Goal: Task Accomplishment & Management: Use online tool/utility

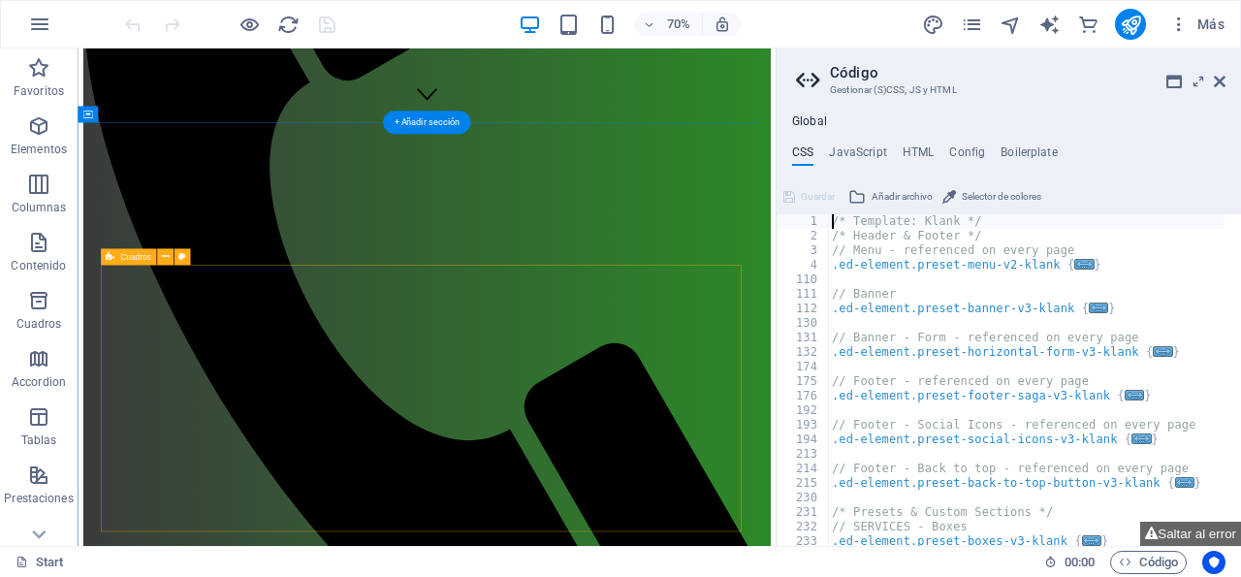
scroll to position [604, 0]
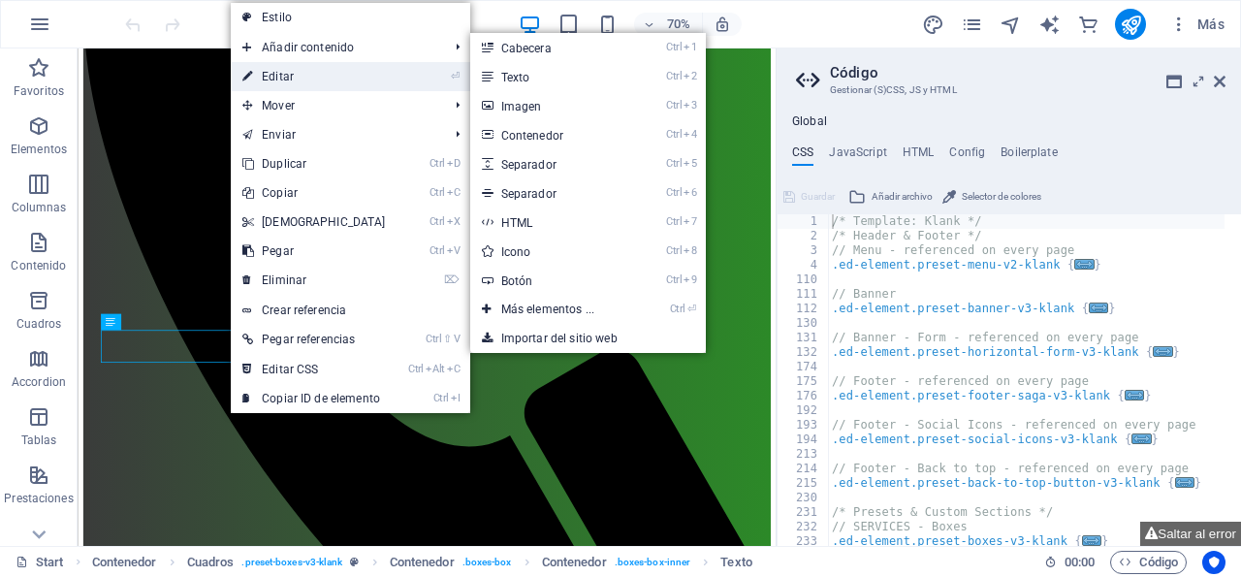
click at [300, 75] on link "⏎ Editar" at bounding box center [314, 76] width 167 height 29
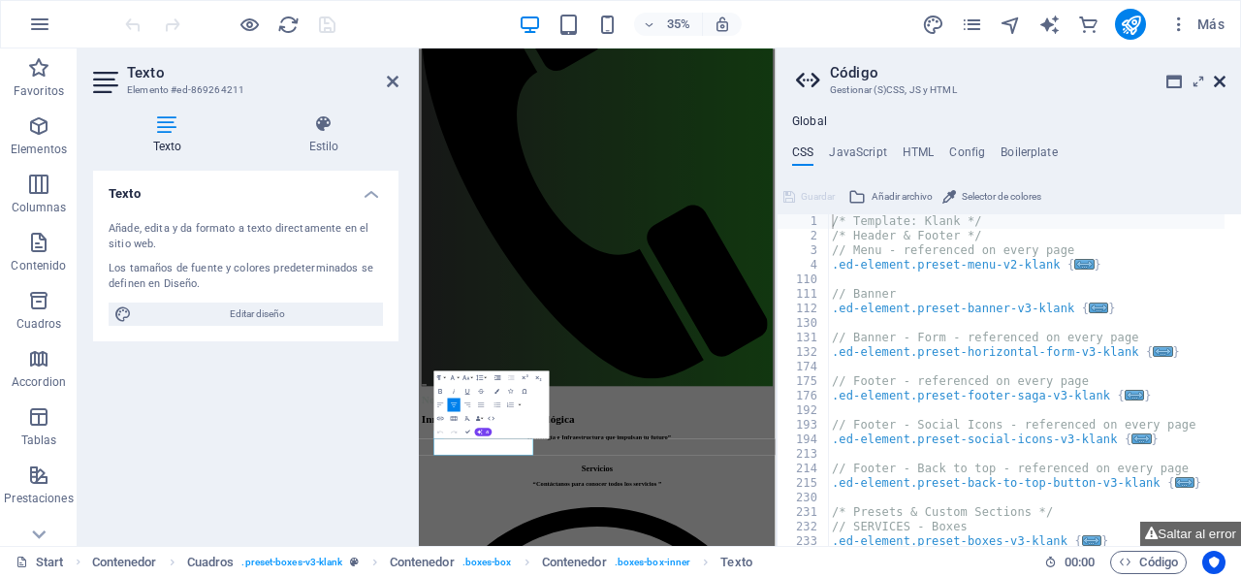
click at [1217, 81] on icon at bounding box center [1220, 82] width 12 height 16
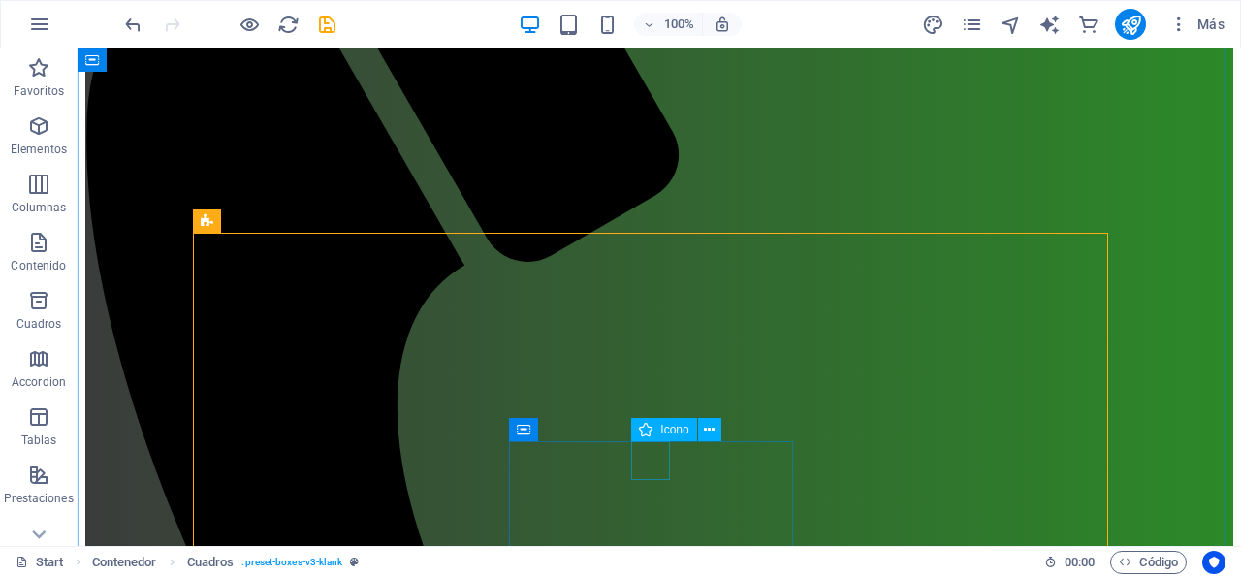
scroll to position [517, 0]
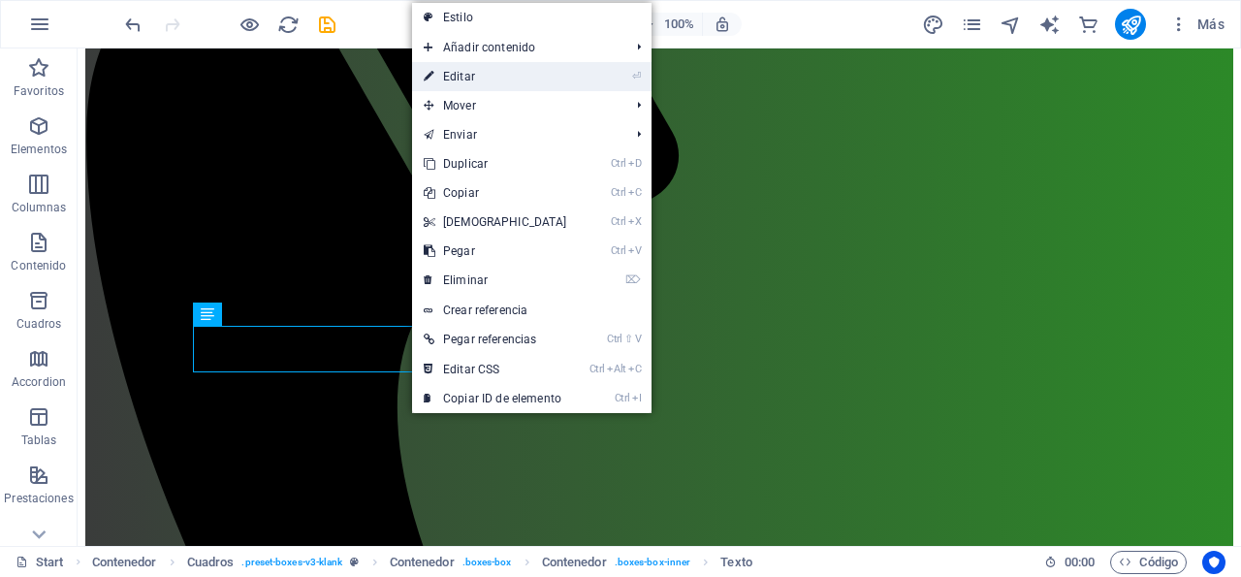
drag, startPoint x: 494, startPoint y: 81, endPoint x: 141, endPoint y: 422, distance: 490.8
click at [494, 81] on link "⏎ Editar" at bounding box center [495, 76] width 167 height 29
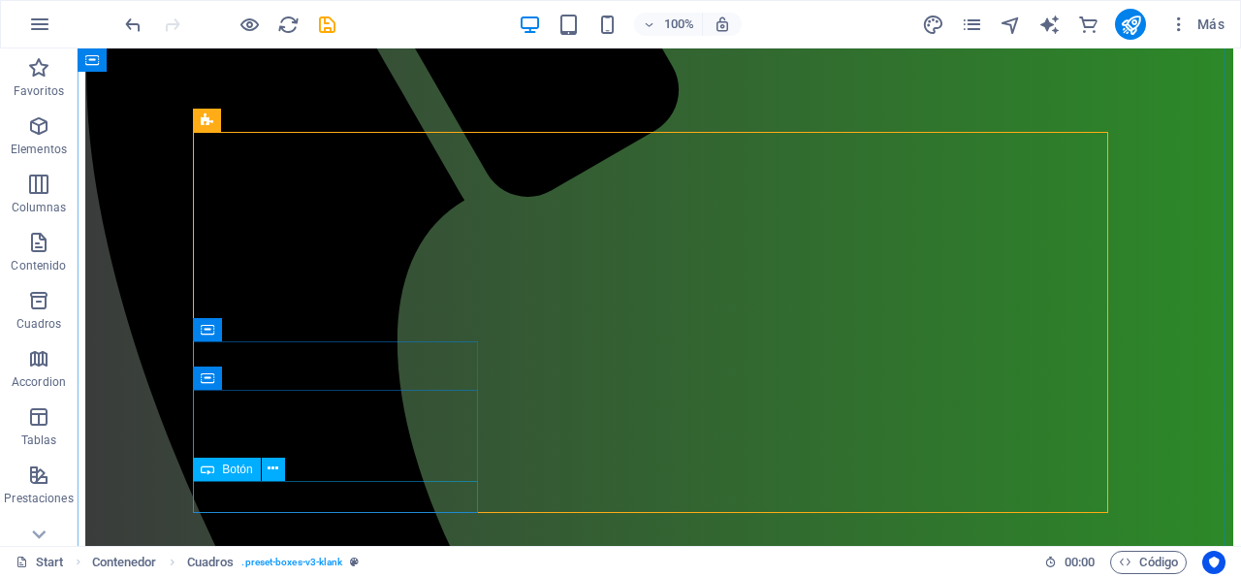
scroll to position [617, 0]
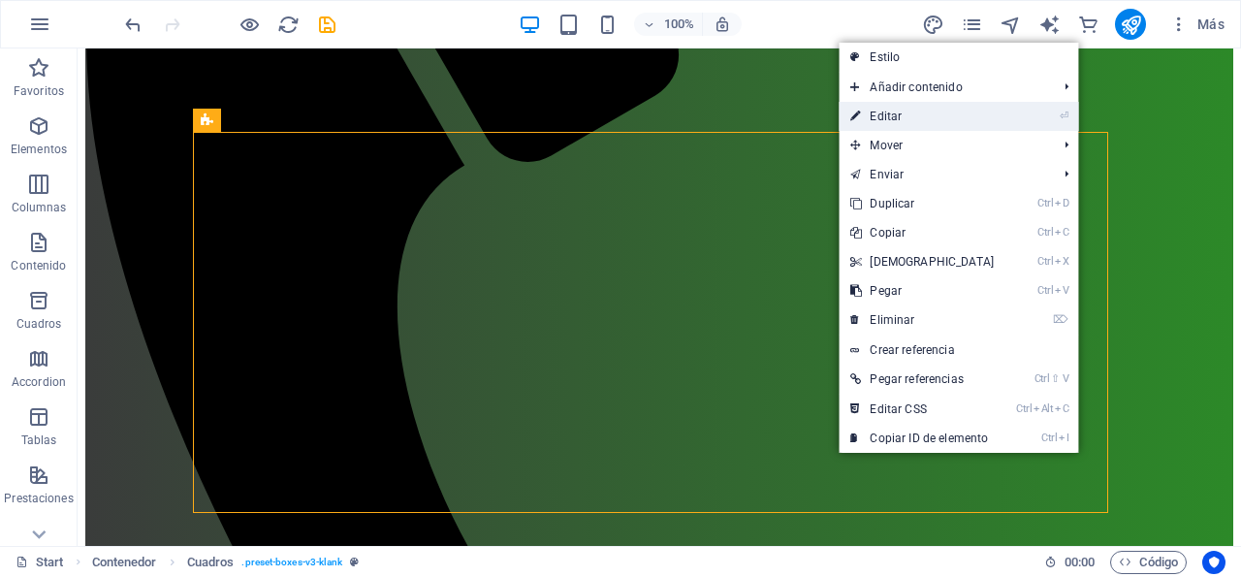
drag, startPoint x: 927, startPoint y: 112, endPoint x: 647, endPoint y: 112, distance: 280.1
click at [927, 112] on link "⏎ Editar" at bounding box center [921, 116] width 167 height 29
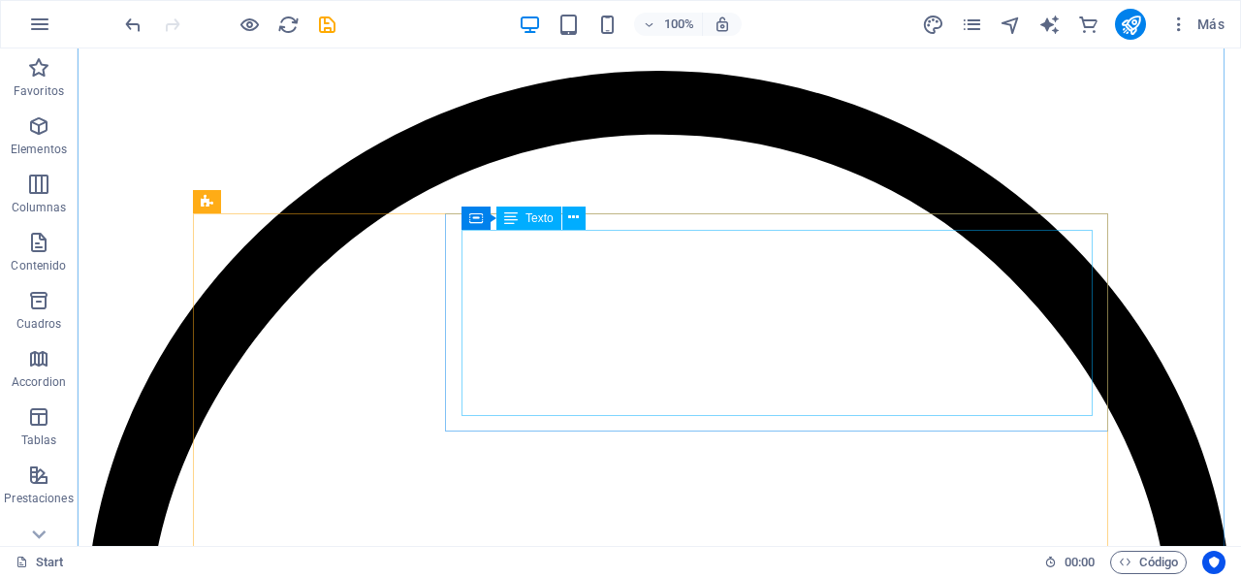
scroll to position [2117, 0]
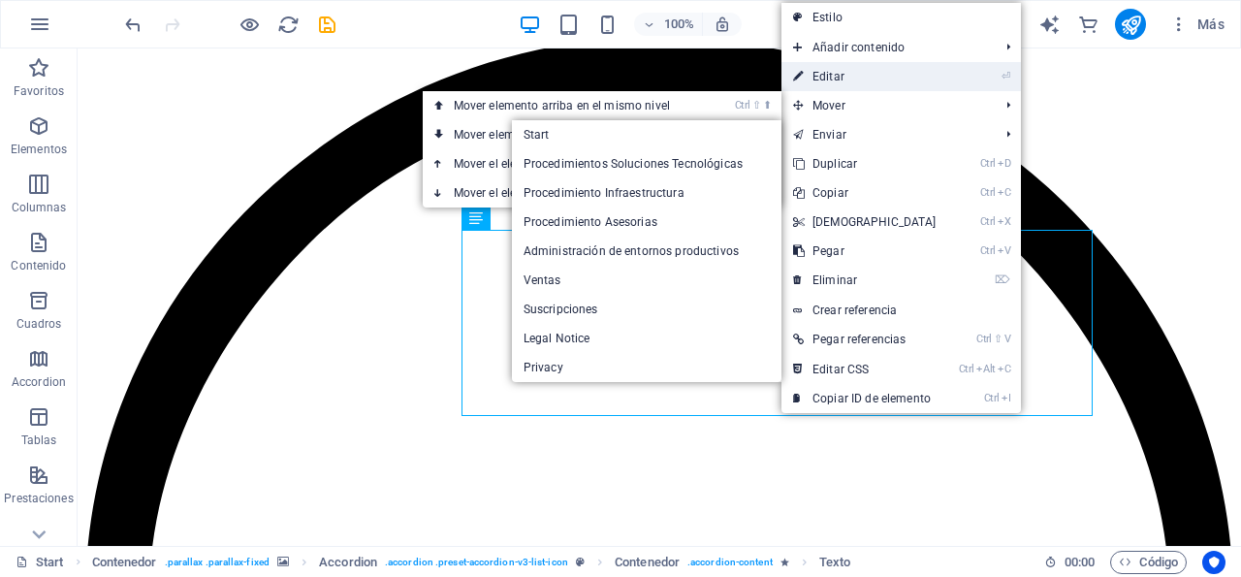
drag, startPoint x: 842, startPoint y: 73, endPoint x: 498, endPoint y: 37, distance: 346.0
click at [842, 73] on link "⏎ Editar" at bounding box center [864, 76] width 167 height 29
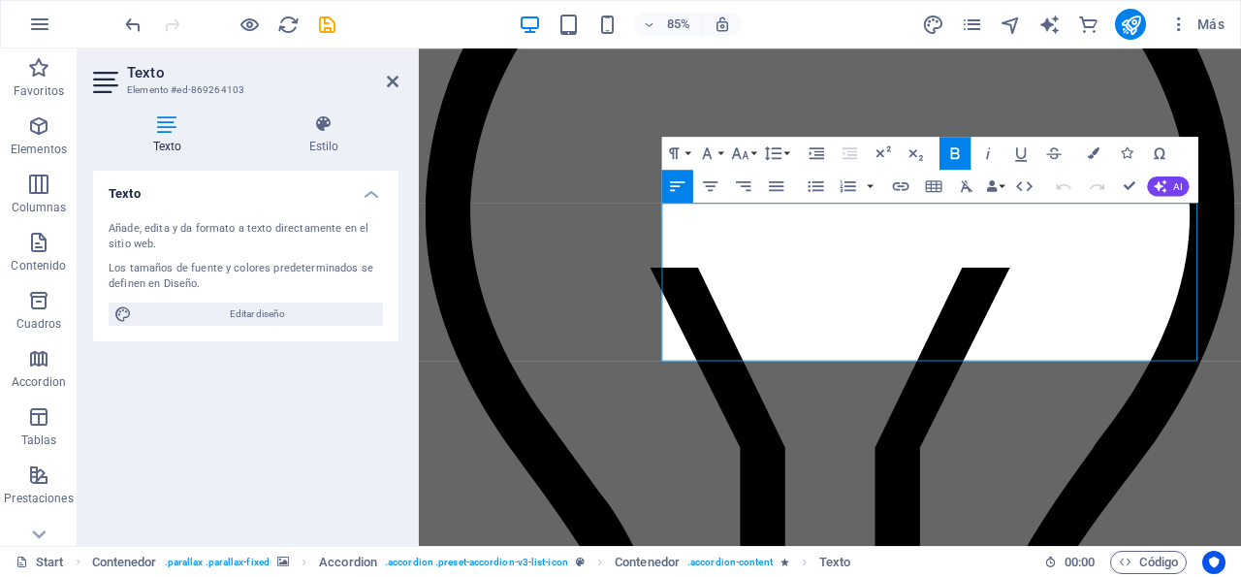
scroll to position [2204, 0]
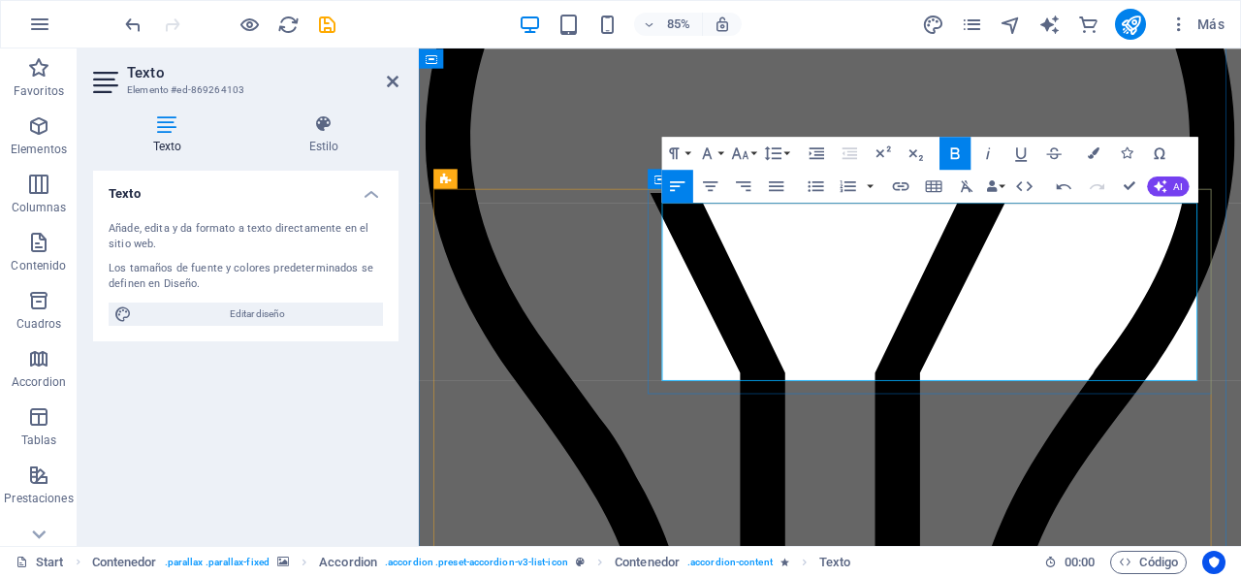
drag, startPoint x: 1208, startPoint y: 262, endPoint x: 689, endPoint y: 274, distance: 518.7
click at [956, 153] on icon "button" at bounding box center [955, 153] width 9 height 12
drag, startPoint x: 968, startPoint y: 266, endPoint x: 879, endPoint y: 269, distance: 89.3
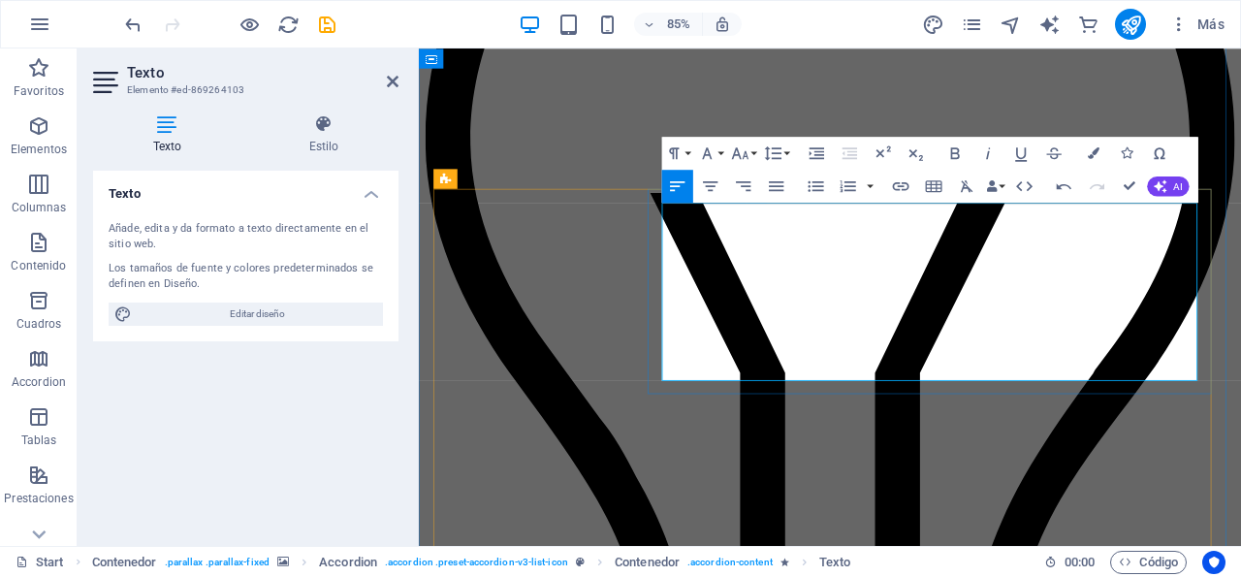
drag, startPoint x: 1132, startPoint y: 262, endPoint x: 910, endPoint y: 273, distance: 222.3
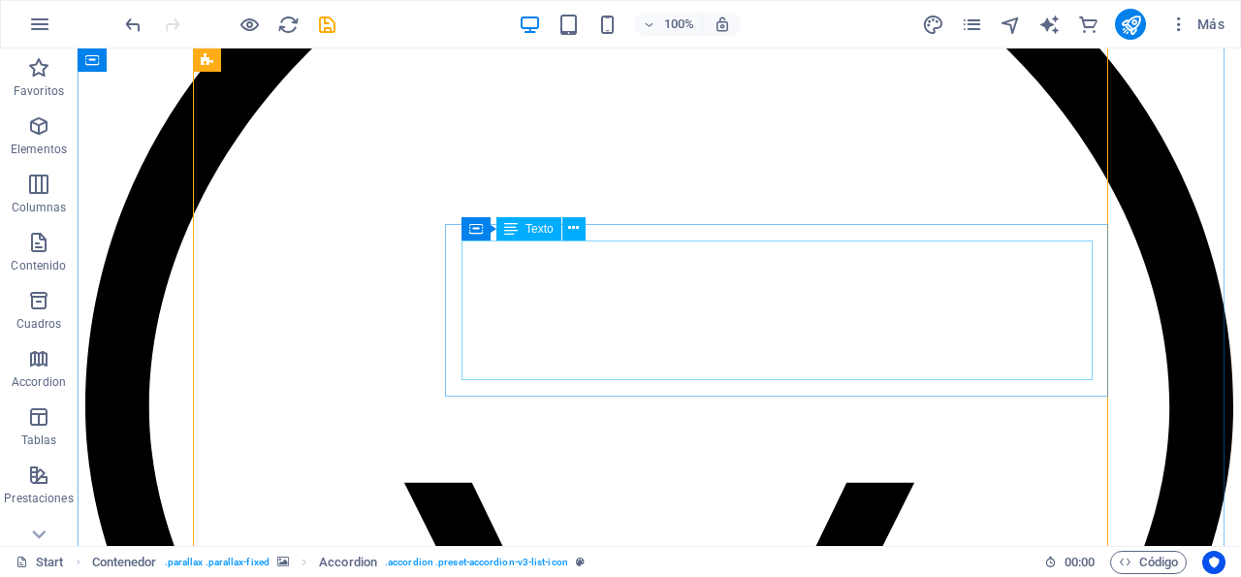
scroll to position [2218, 0]
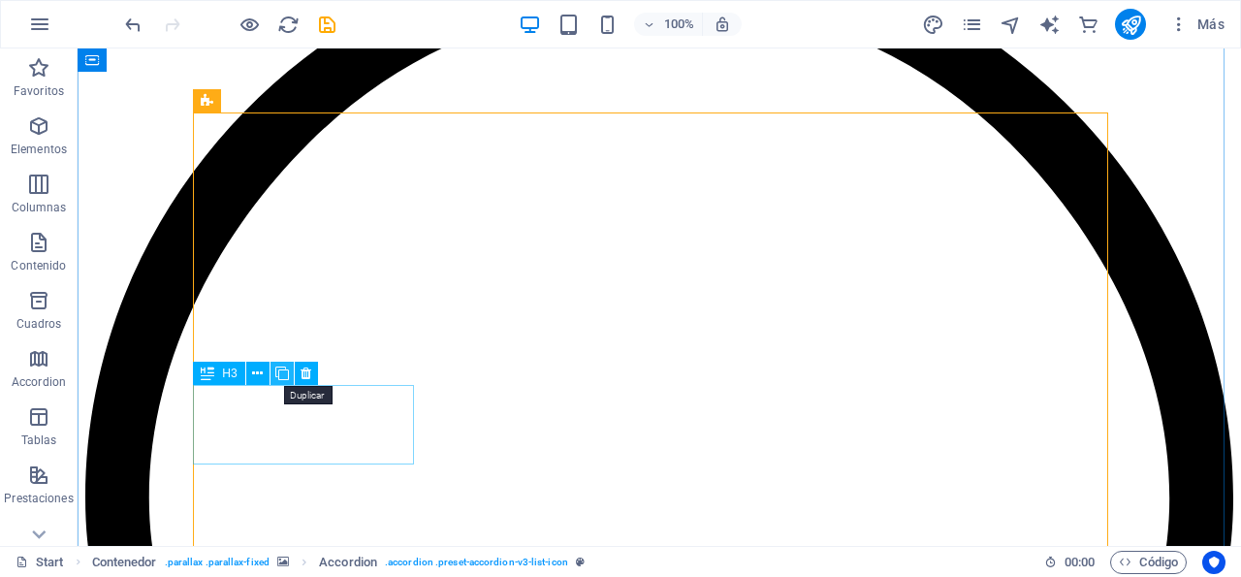
click at [282, 379] on icon at bounding box center [282, 373] width 14 height 20
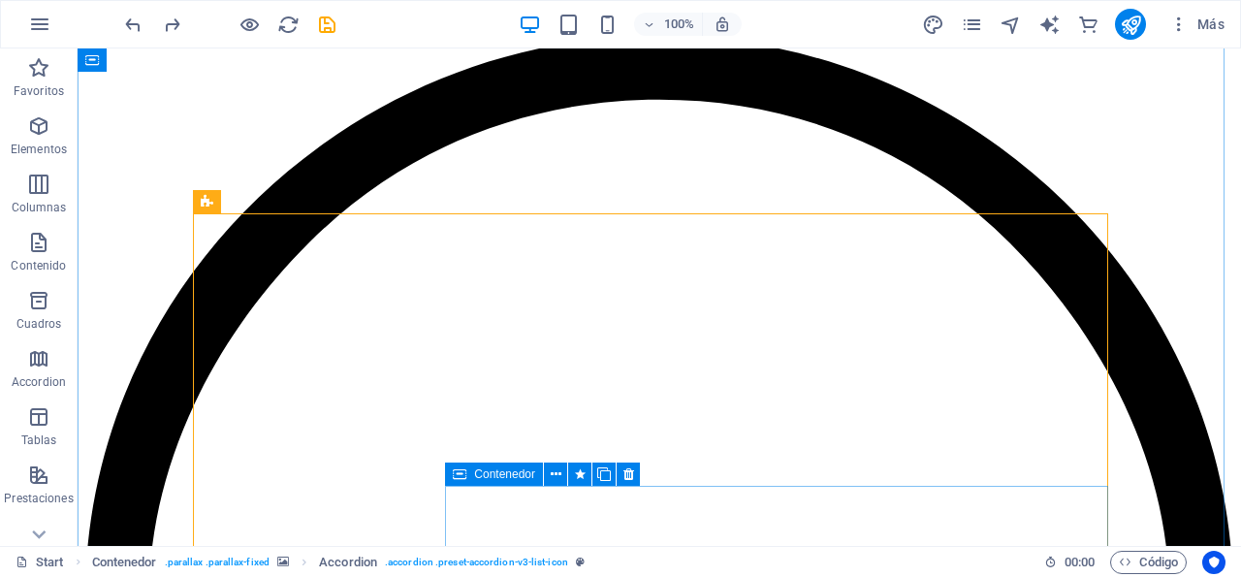
scroll to position [2117, 0]
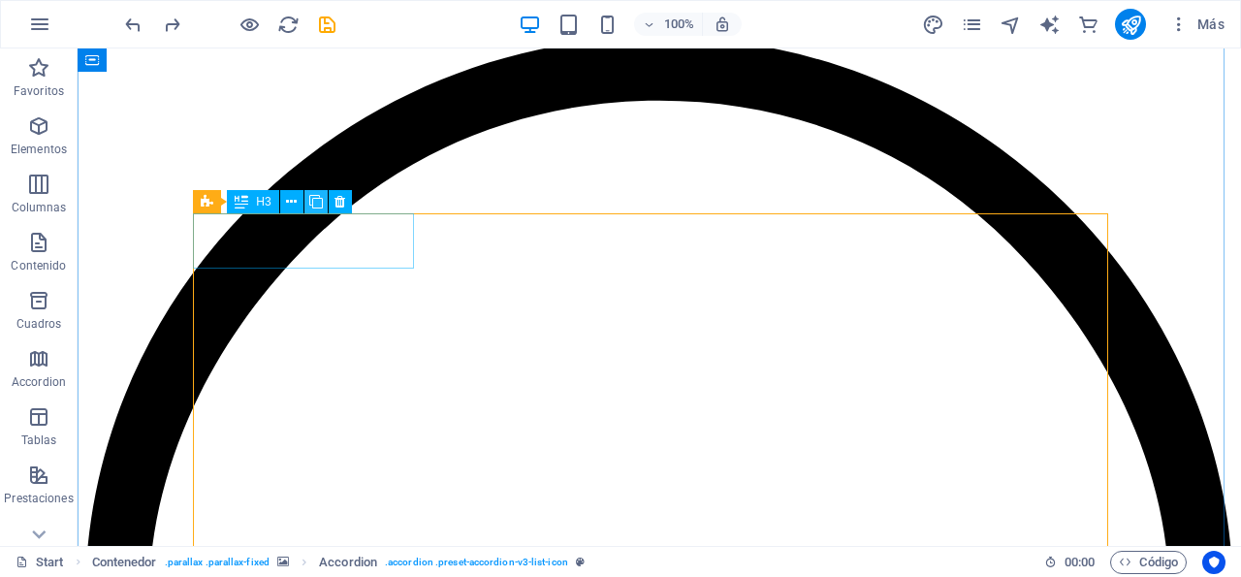
click at [311, 203] on icon at bounding box center [316, 202] width 14 height 20
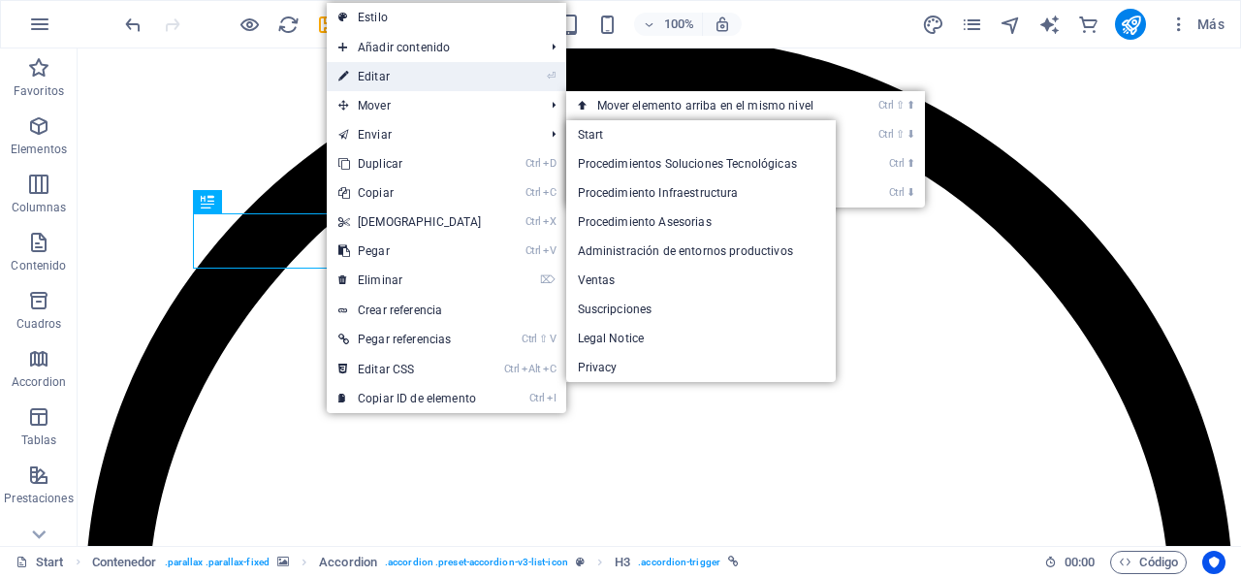
click at [380, 69] on link "⏎ Editar" at bounding box center [410, 76] width 167 height 29
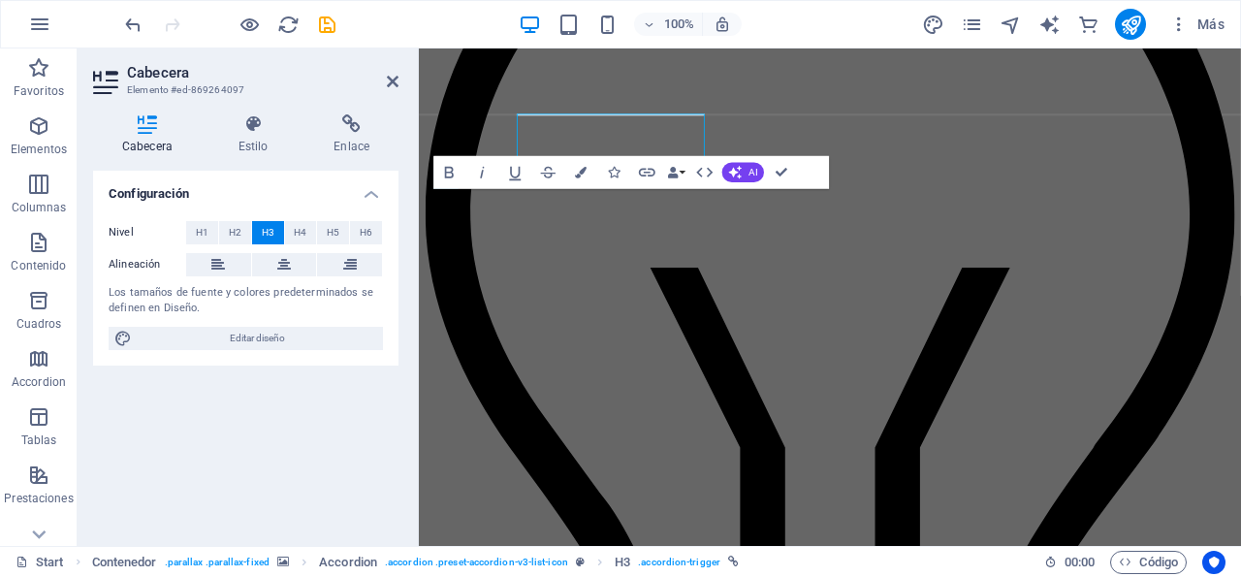
scroll to position [2204, 0]
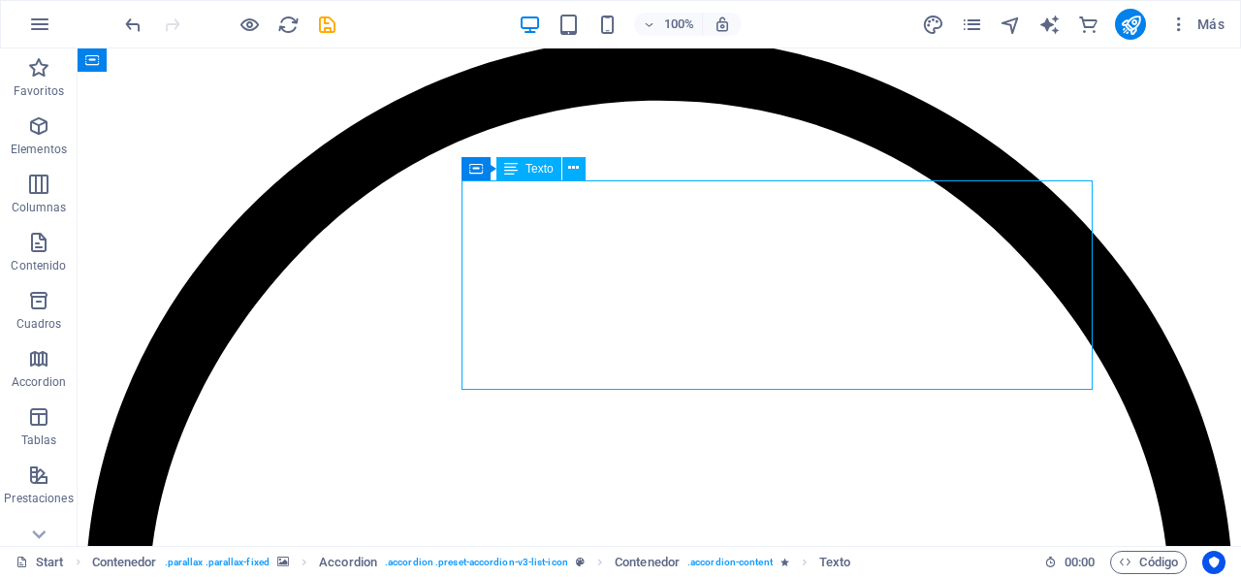
scroll to position [2218, 0]
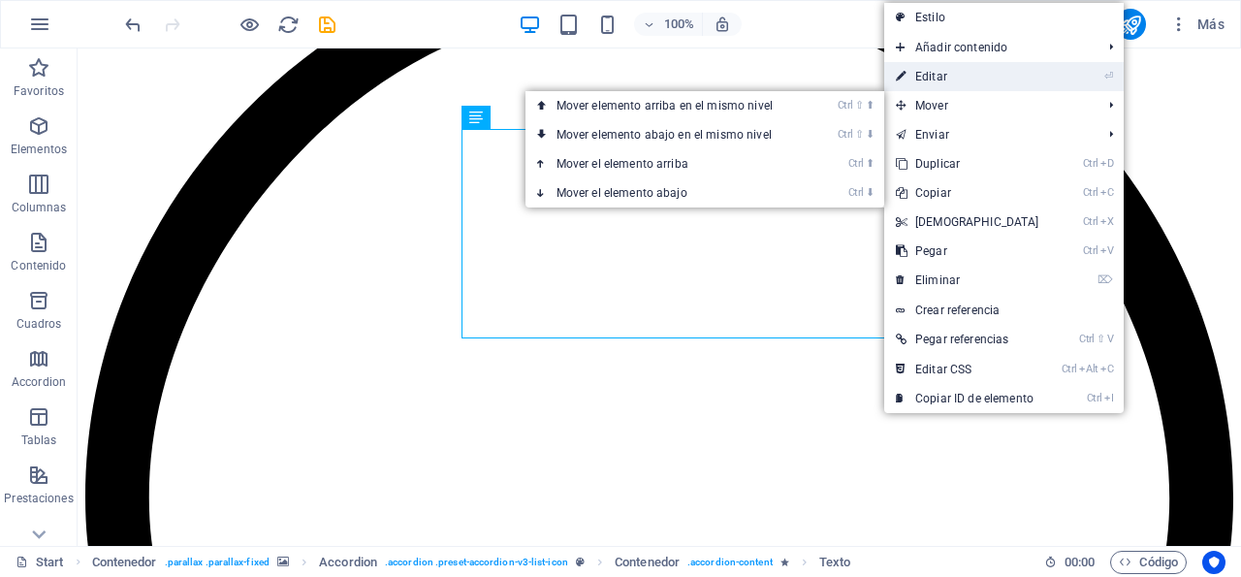
drag, startPoint x: 953, startPoint y: 78, endPoint x: 691, endPoint y: 220, distance: 298.0
click at [953, 78] on link "⏎ Editar" at bounding box center [967, 76] width 167 height 29
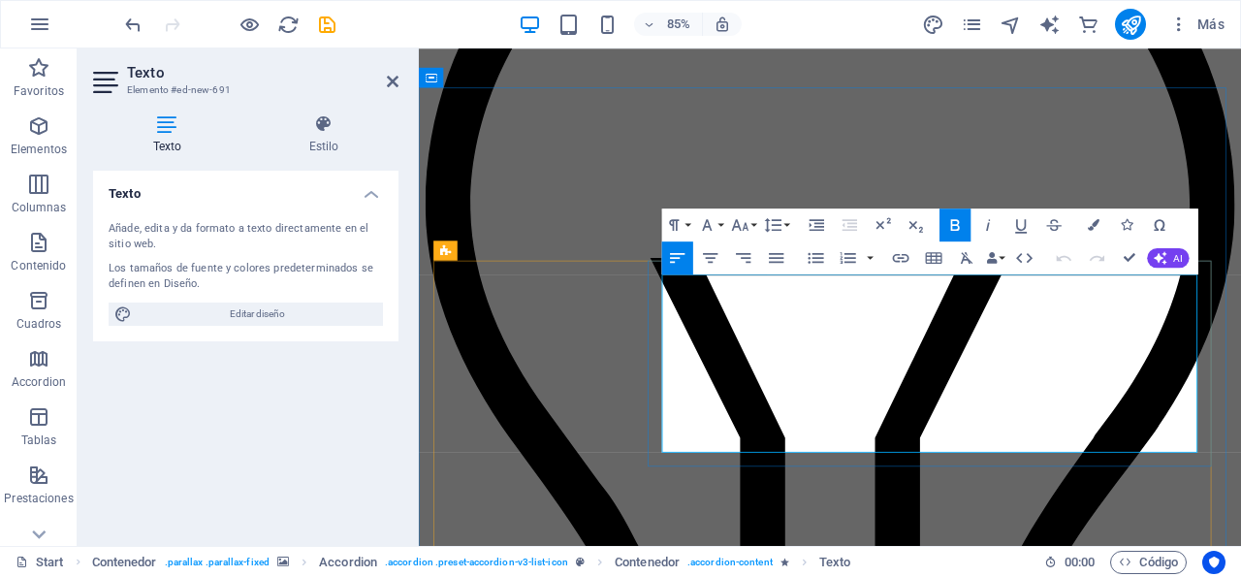
scroll to position [2103, 0]
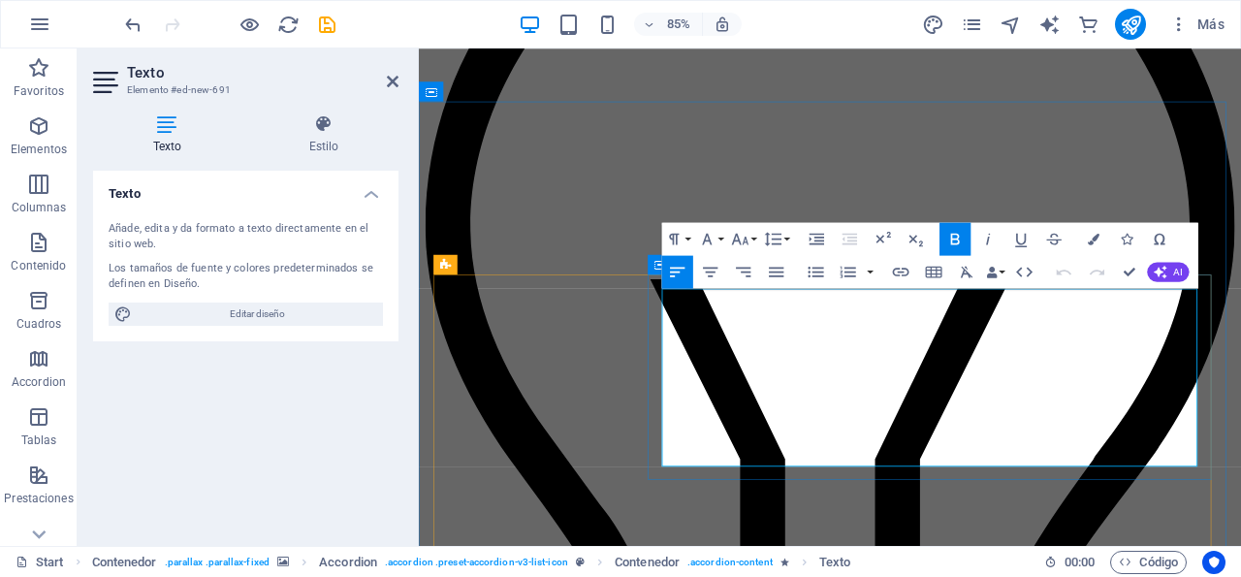
drag, startPoint x: 1109, startPoint y: 526, endPoint x: 701, endPoint y: 343, distance: 447.3
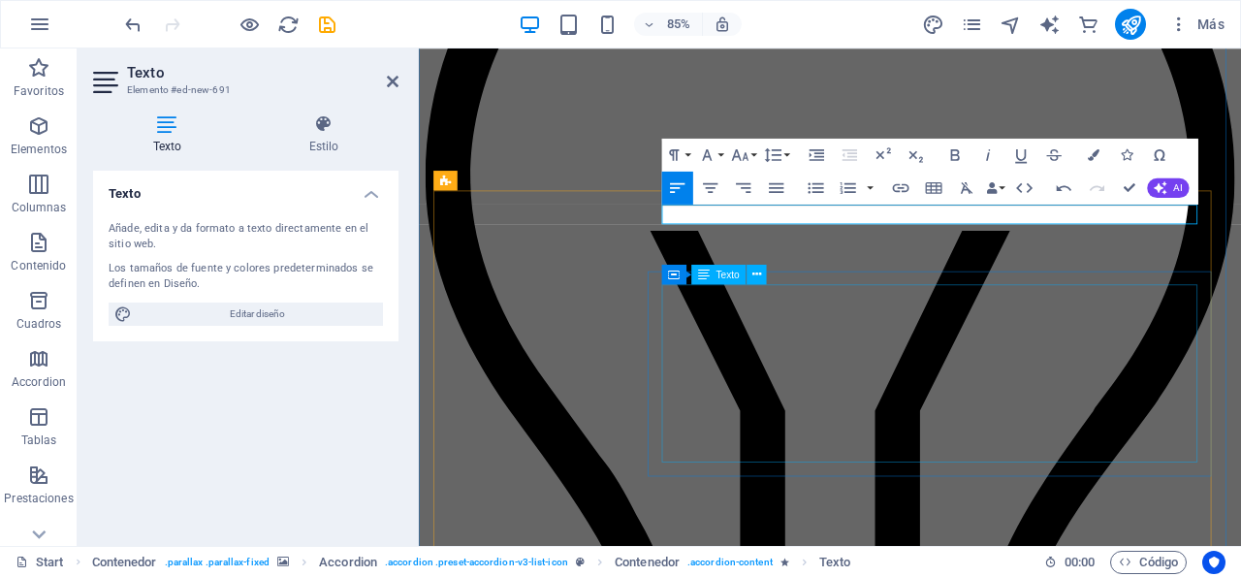
scroll to position [2204, 0]
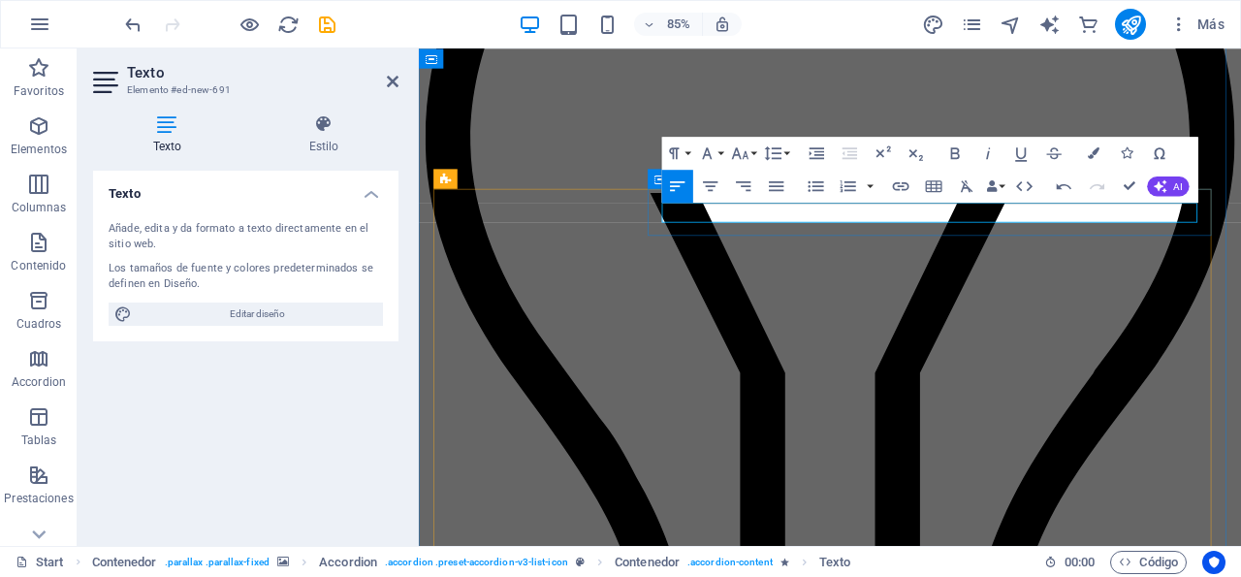
drag, startPoint x: 970, startPoint y: 241, endPoint x: 678, endPoint y: 221, distance: 293.4
drag, startPoint x: 954, startPoint y: 237, endPoint x: 702, endPoint y: 241, distance: 252.0
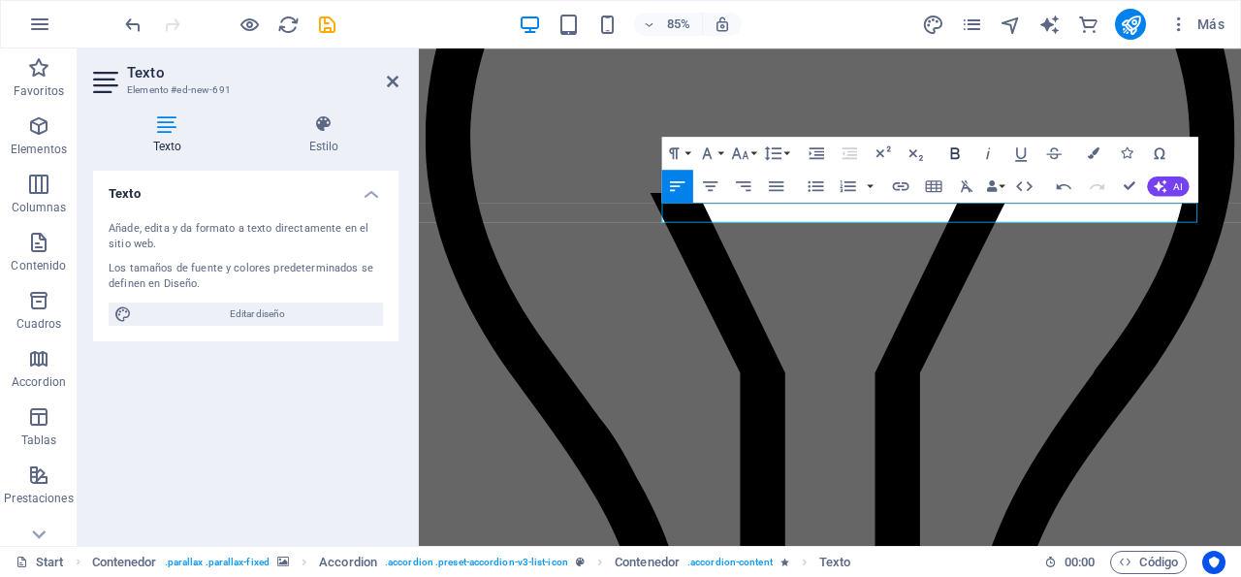
click at [953, 150] on icon "button" at bounding box center [954, 152] width 19 height 19
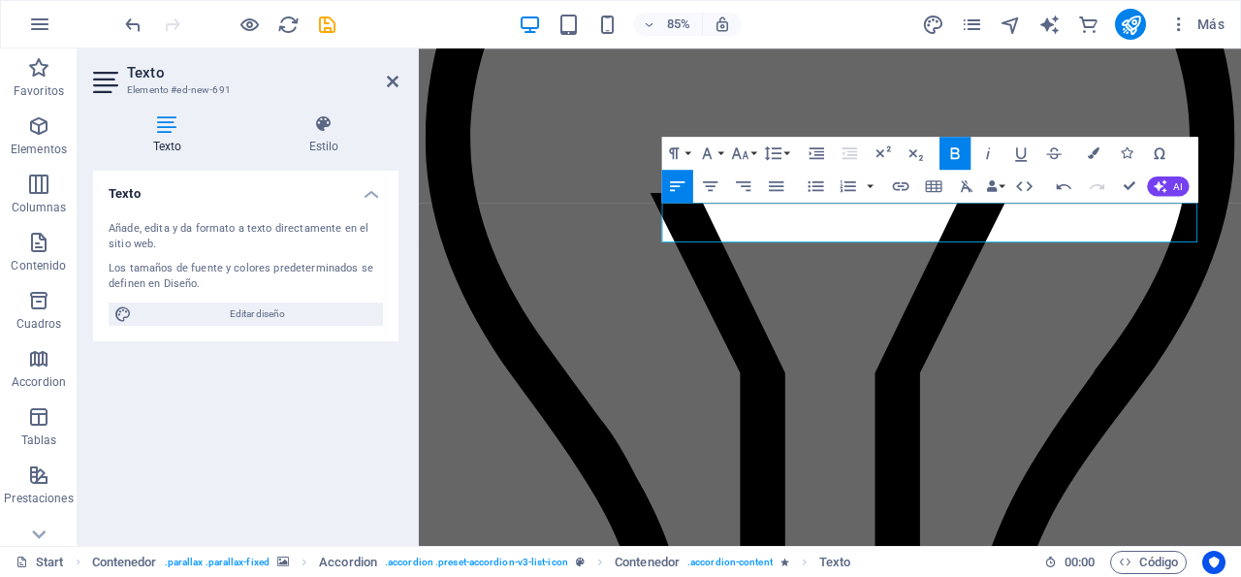
click at [959, 158] on icon "button" at bounding box center [954, 152] width 19 height 19
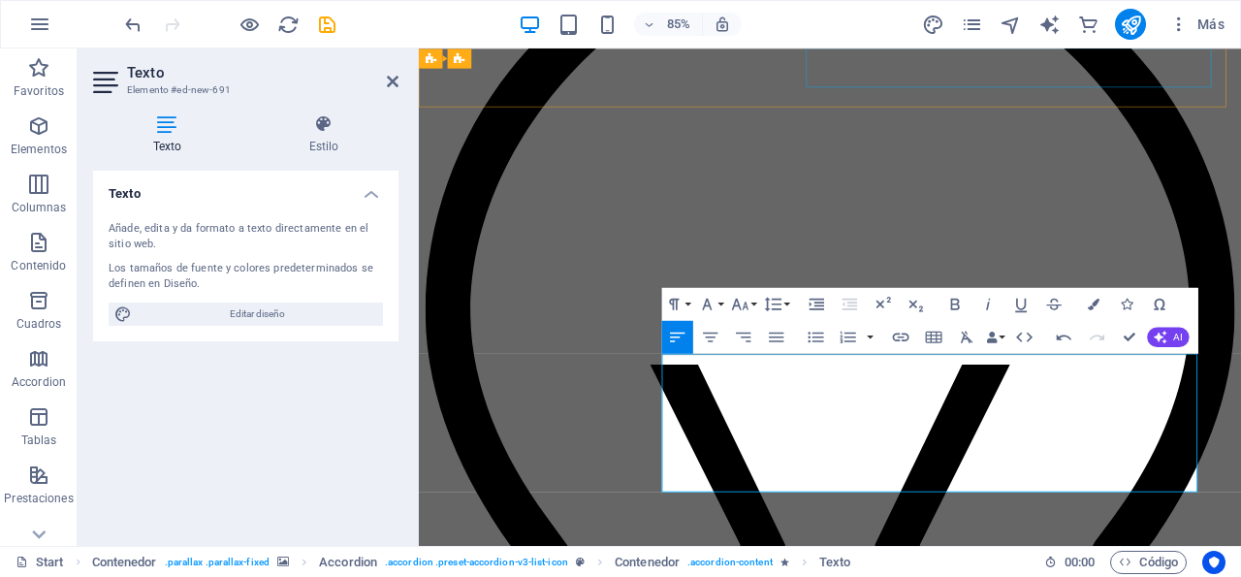
scroll to position [2103, 0]
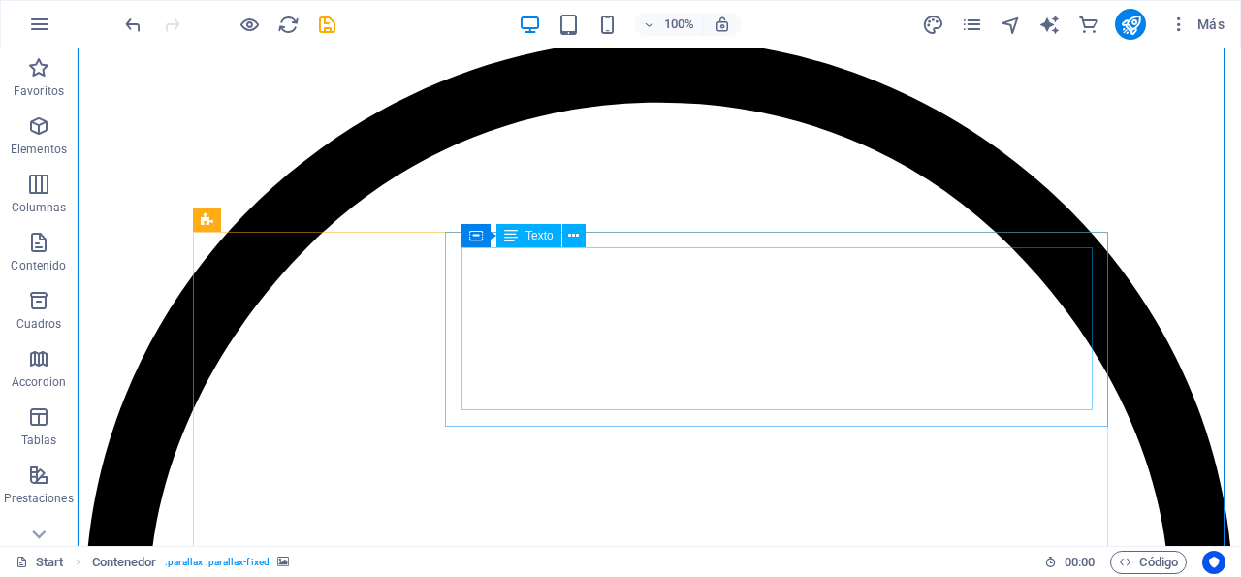
scroll to position [2117, 0]
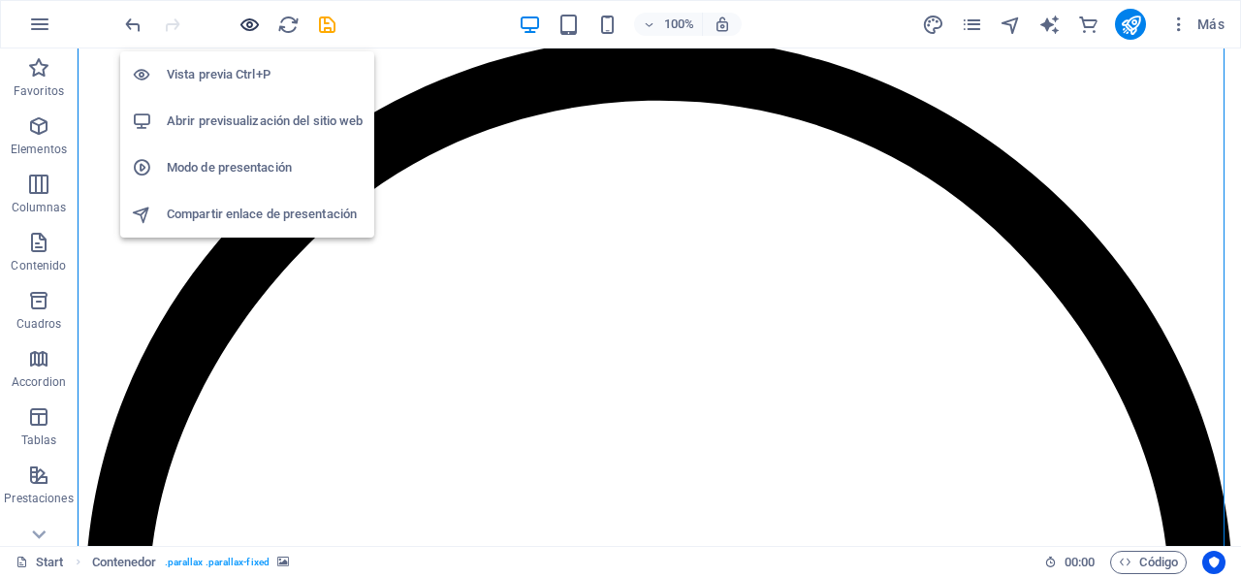
click at [249, 22] on icon "button" at bounding box center [249, 25] width 22 height 22
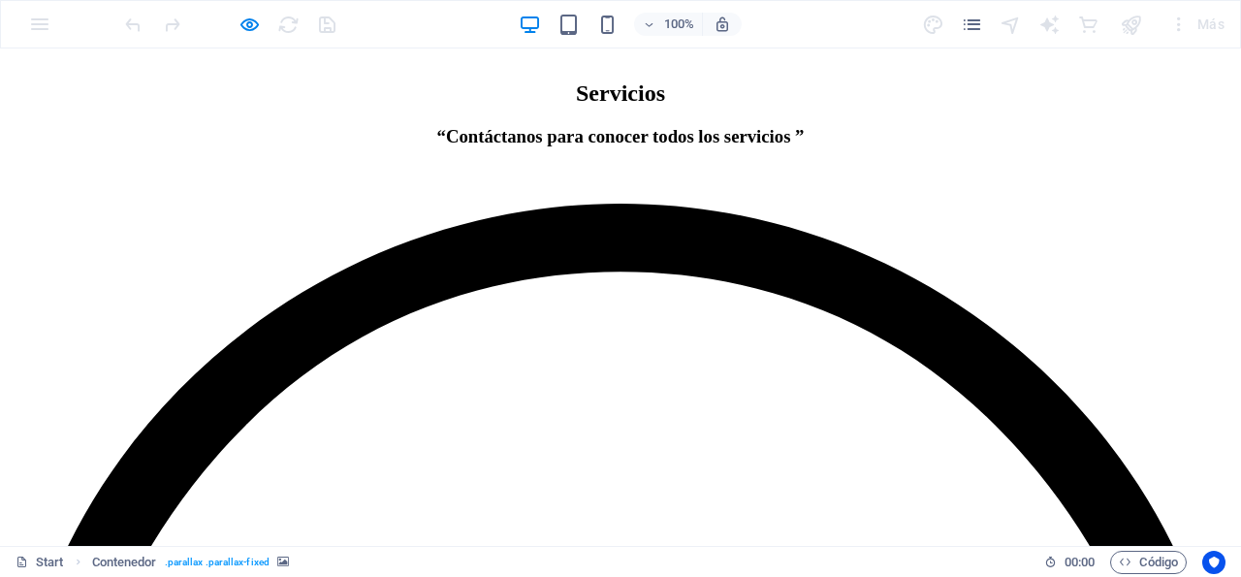
scroll to position [2086, 0]
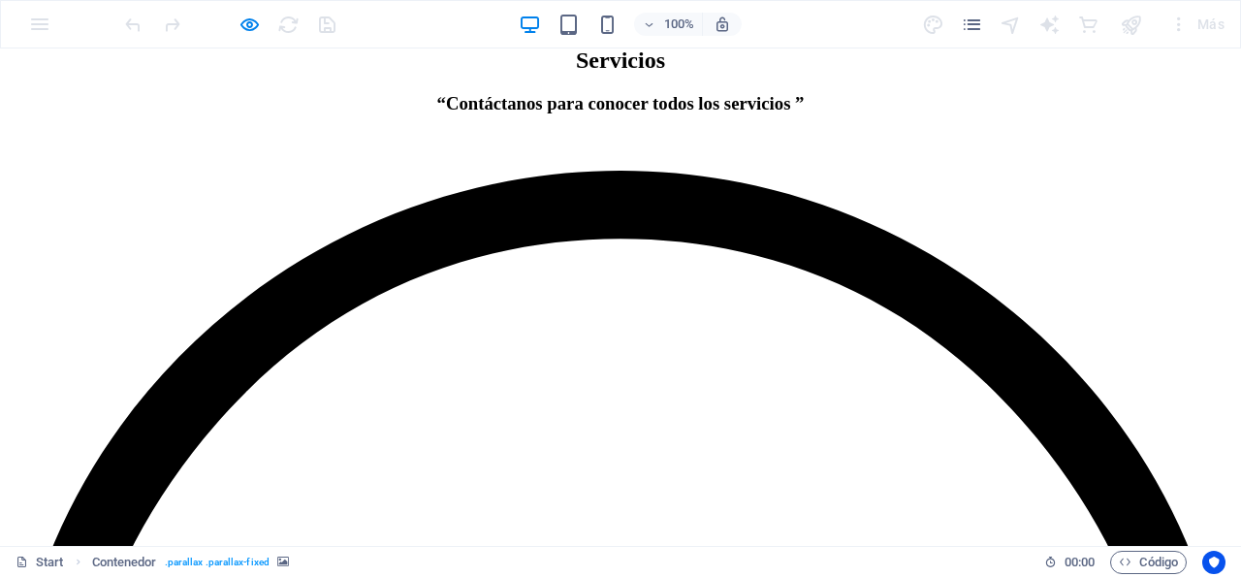
drag, startPoint x: 423, startPoint y: 271, endPoint x: 590, endPoint y: 268, distance: 167.7
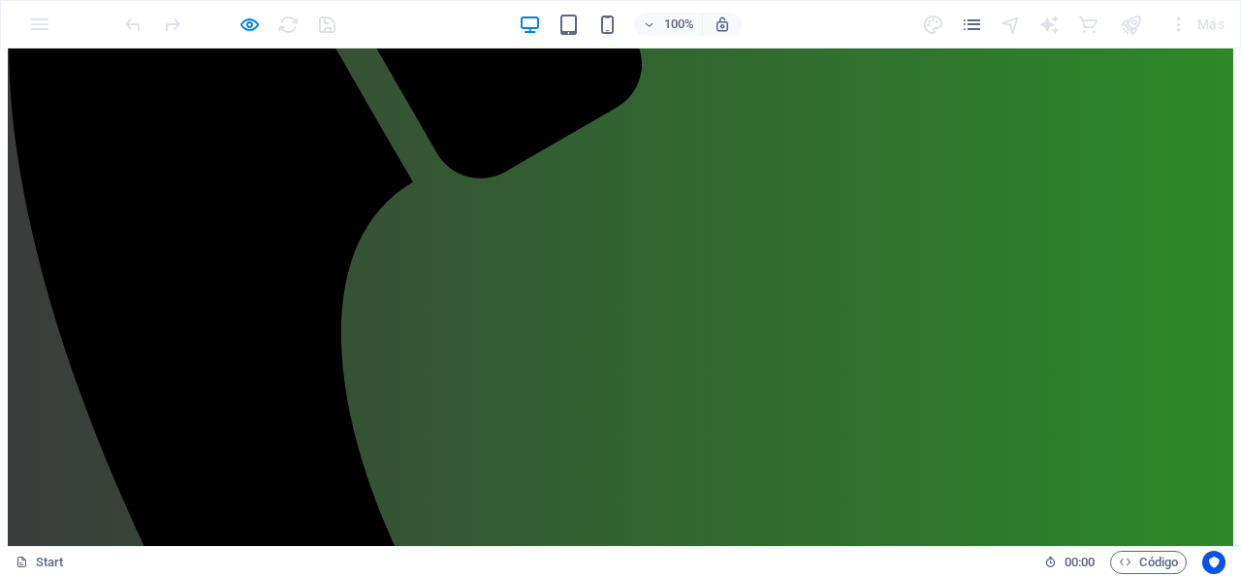
scroll to position [598, 0]
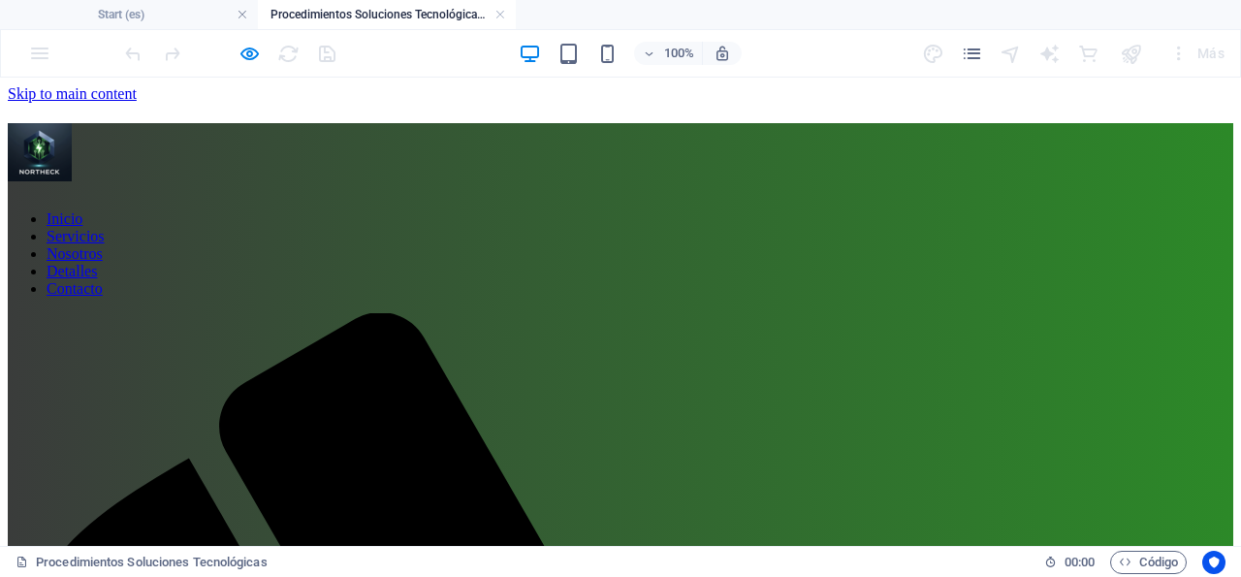
scroll to position [0, 0]
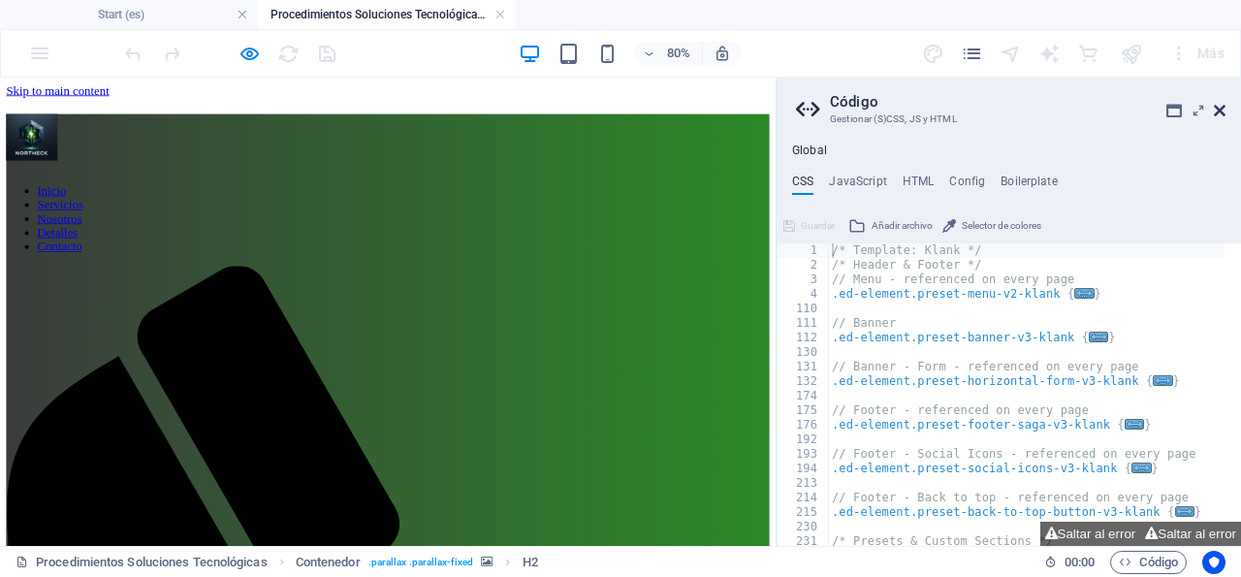
drag, startPoint x: 1218, startPoint y: 110, endPoint x: 1218, endPoint y: 37, distance: 73.7
click at [1218, 110] on icon at bounding box center [1220, 111] width 12 height 16
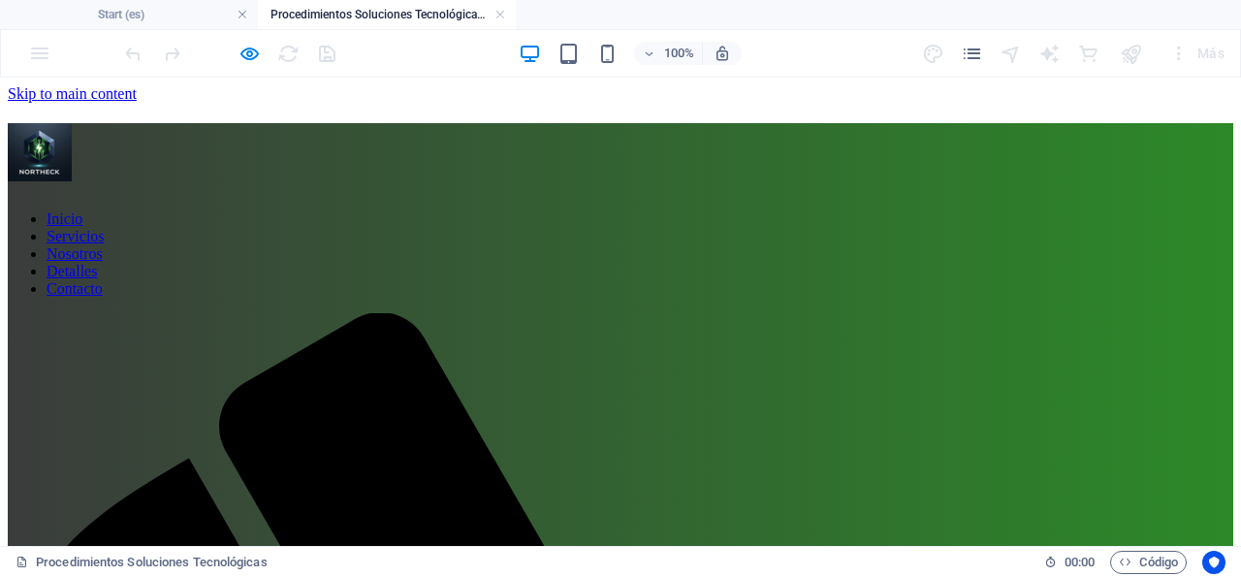
click at [615, 210] on nav "Inicio Servicios Nosotros Detalles Contacto" at bounding box center [620, 253] width 1225 height 87
click at [599, 210] on nav "Inicio Servicios Nosotros Detalles Contacto" at bounding box center [620, 253] width 1225 height 87
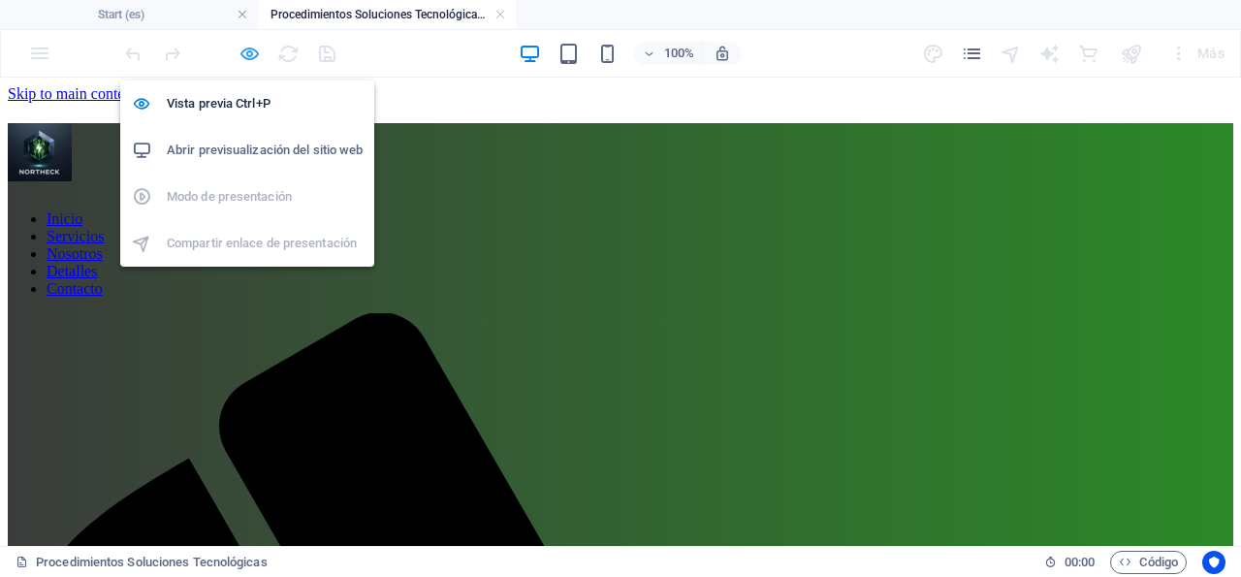
click at [251, 53] on icon "button" at bounding box center [249, 54] width 22 height 22
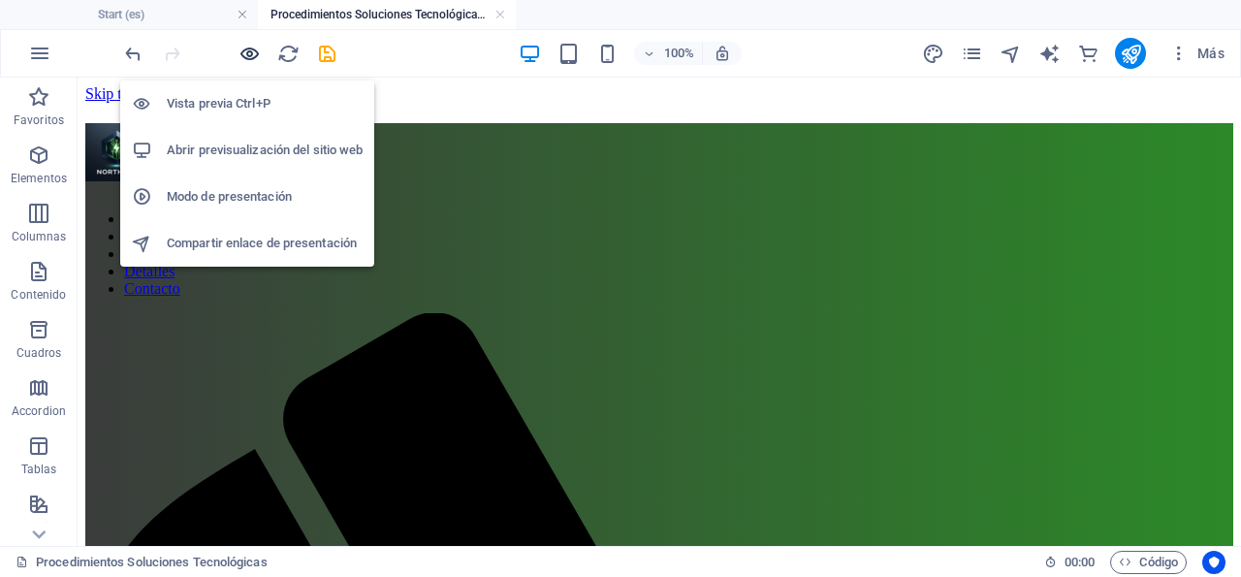
click at [251, 54] on icon "button" at bounding box center [249, 54] width 22 height 22
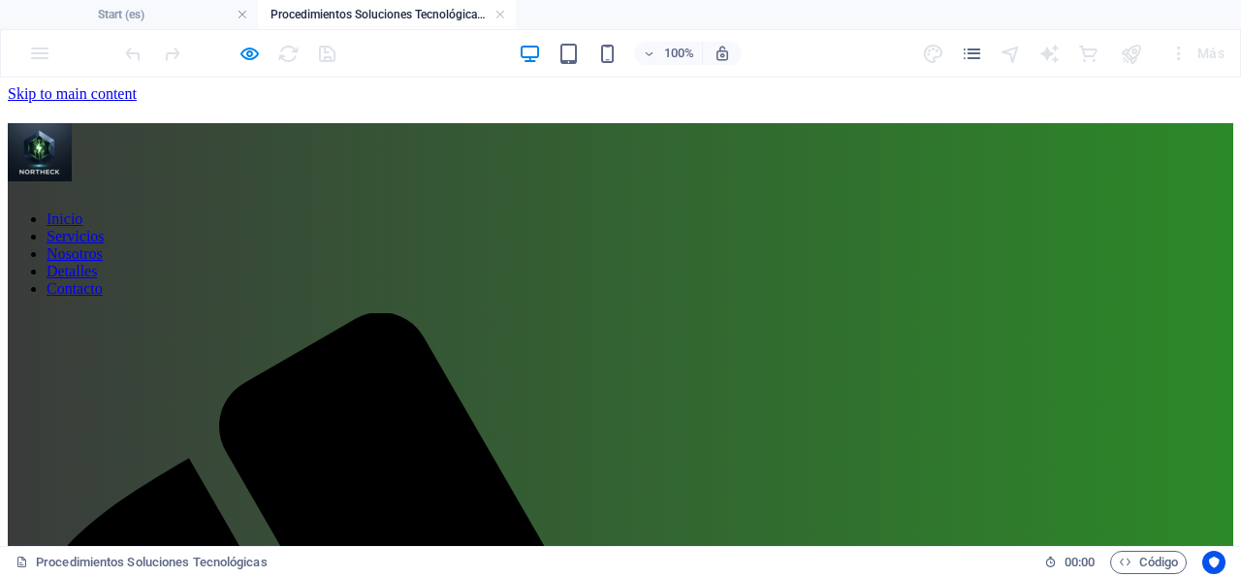
click at [82, 210] on link "Inicio" at bounding box center [65, 218] width 36 height 16
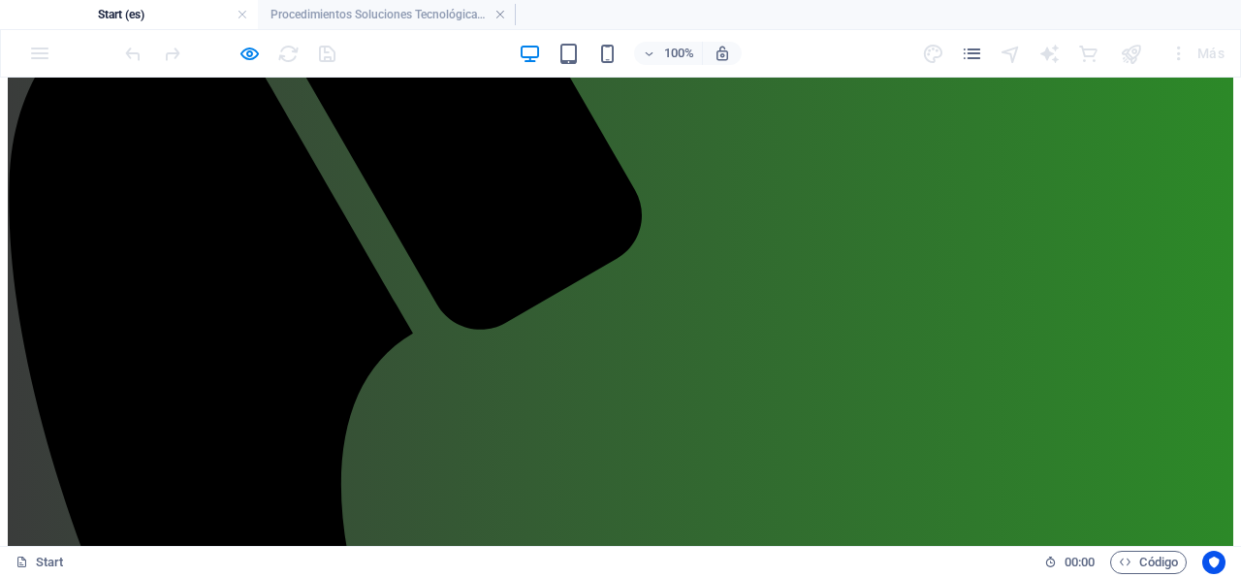
scroll to position [547, 0]
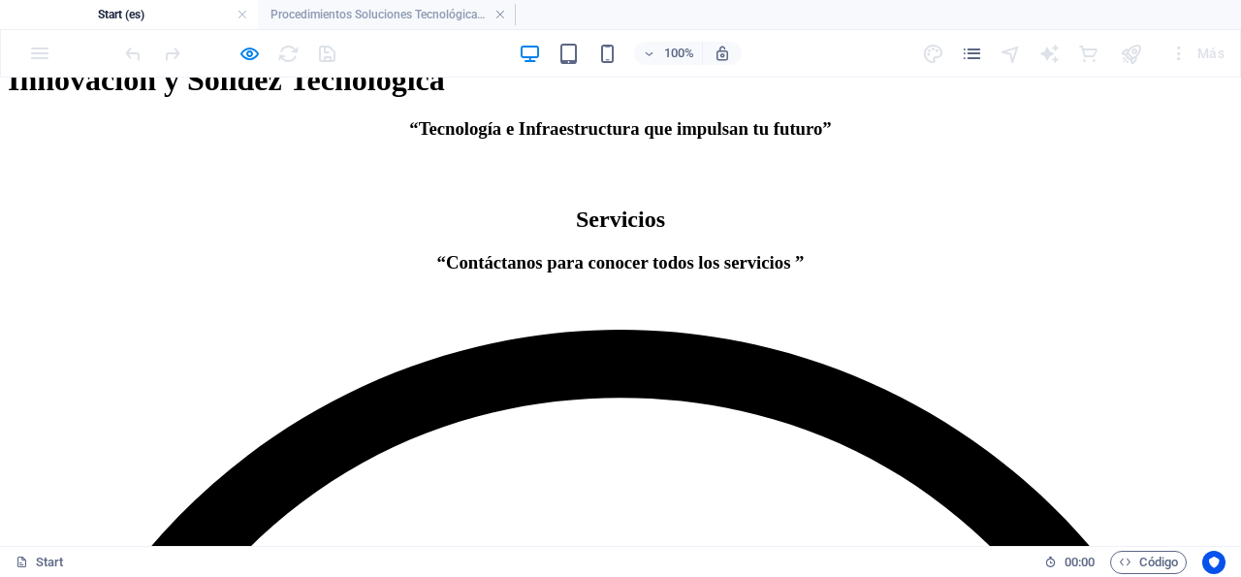
scroll to position [2057, 0]
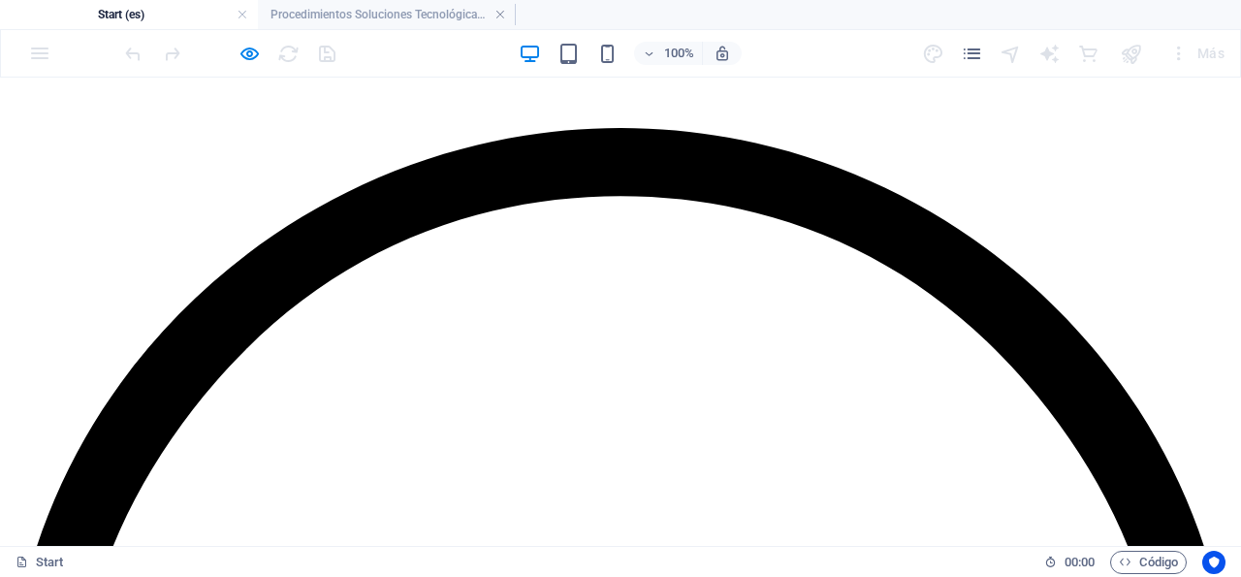
scroll to position [1754, 0]
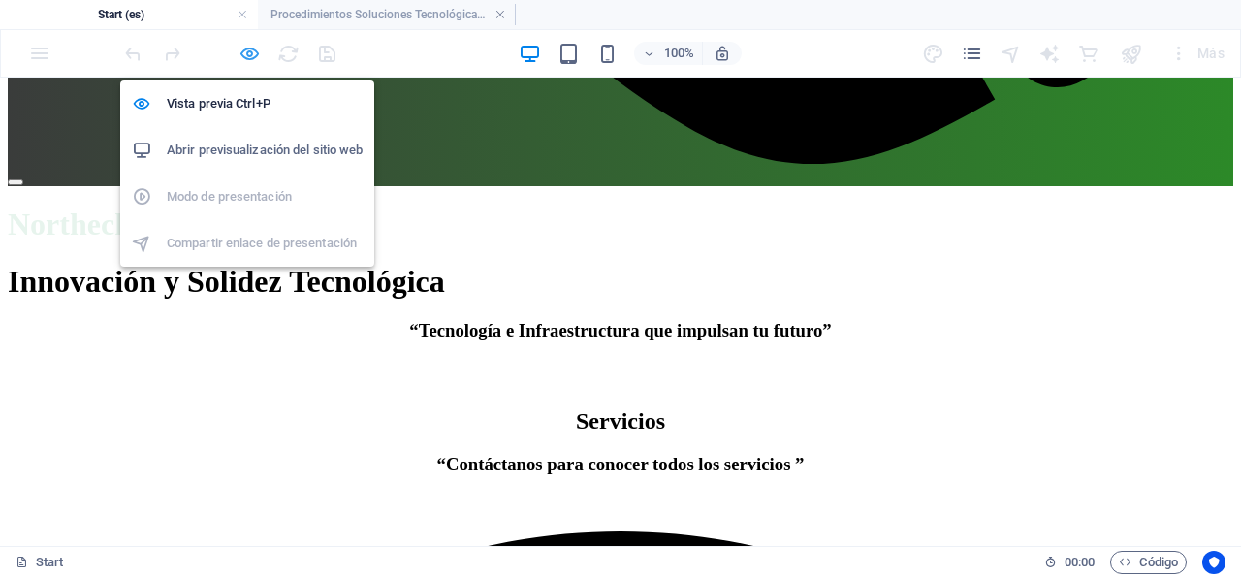
click at [248, 53] on icon "button" at bounding box center [249, 54] width 22 height 22
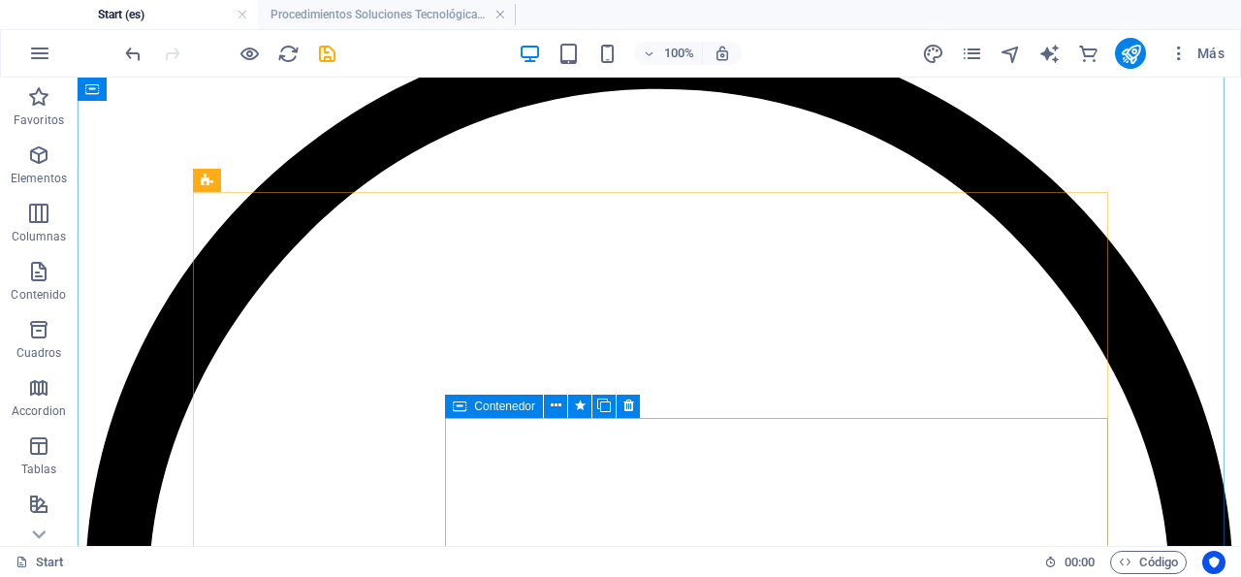
scroll to position [2057, 0]
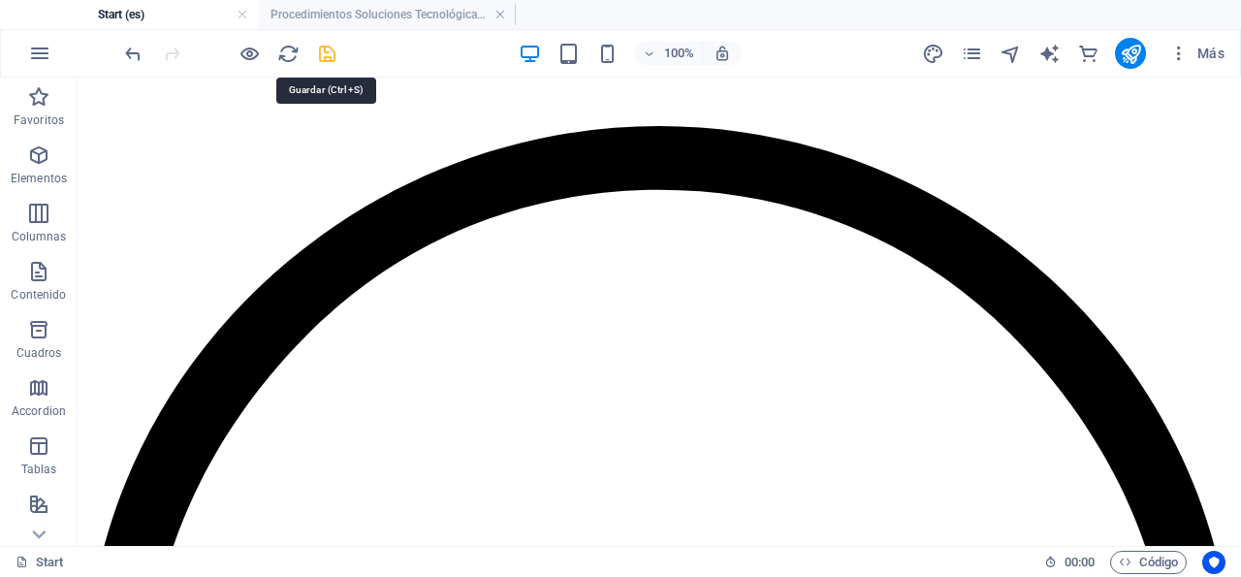
click at [332, 54] on icon "save" at bounding box center [327, 54] width 22 height 22
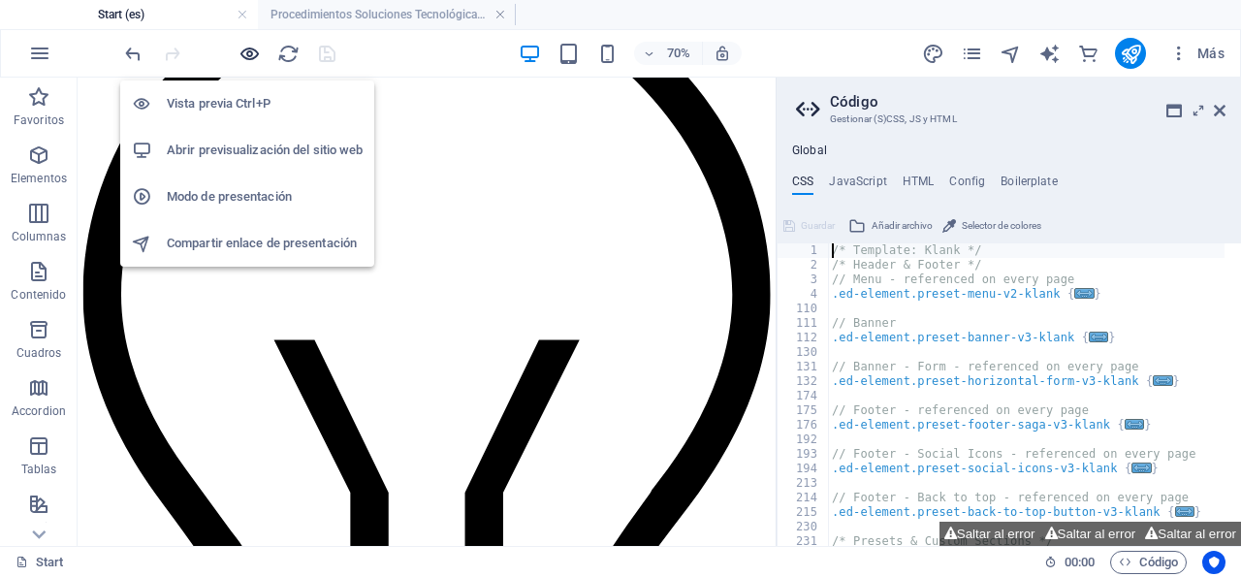
click at [245, 61] on icon "button" at bounding box center [249, 54] width 22 height 22
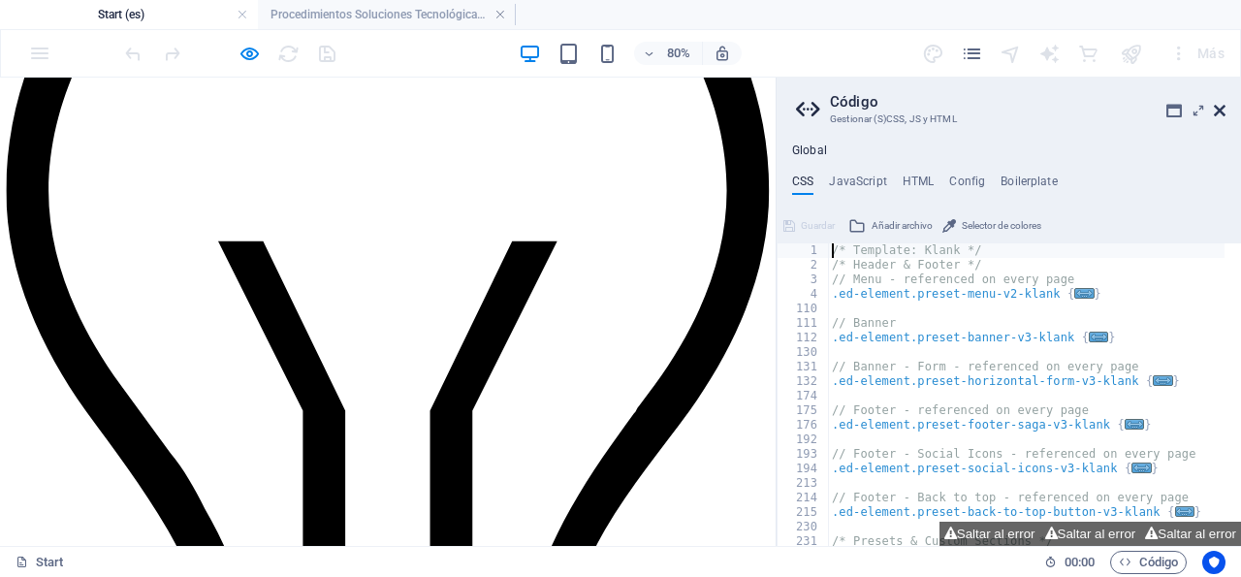
click at [1224, 113] on icon at bounding box center [1220, 111] width 12 height 16
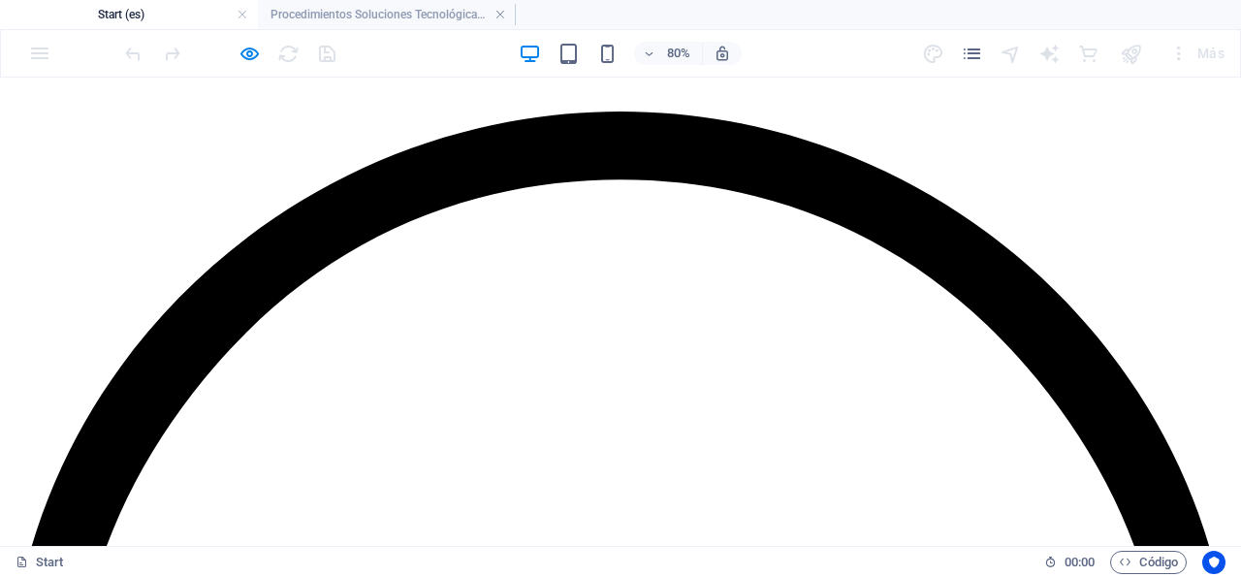
scroll to position [2057, 0]
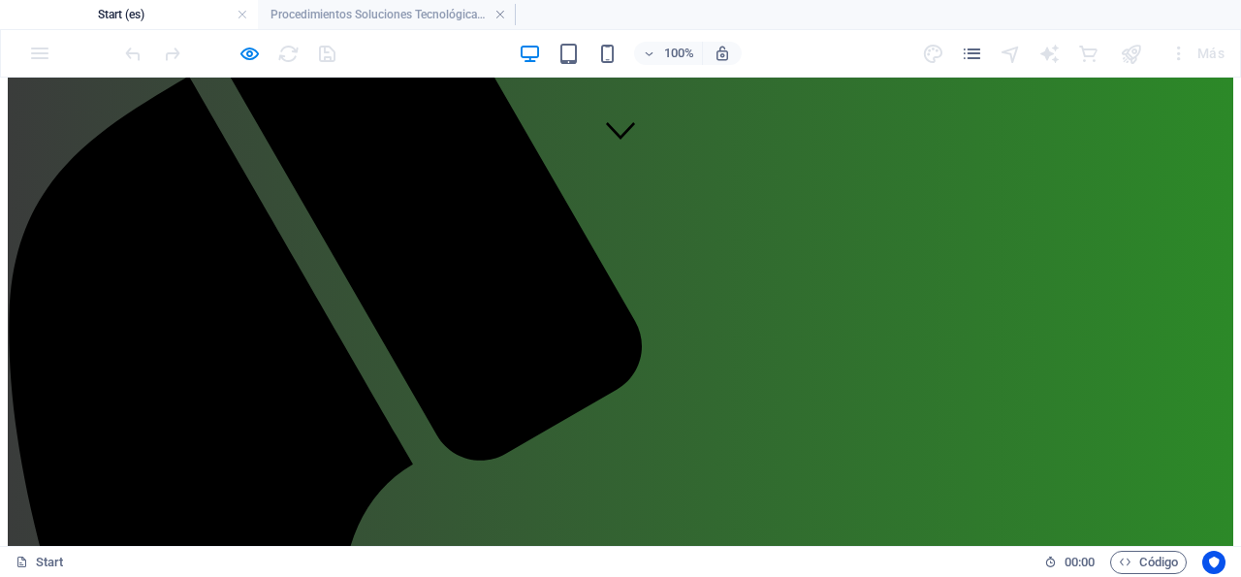
scroll to position [468, 0]
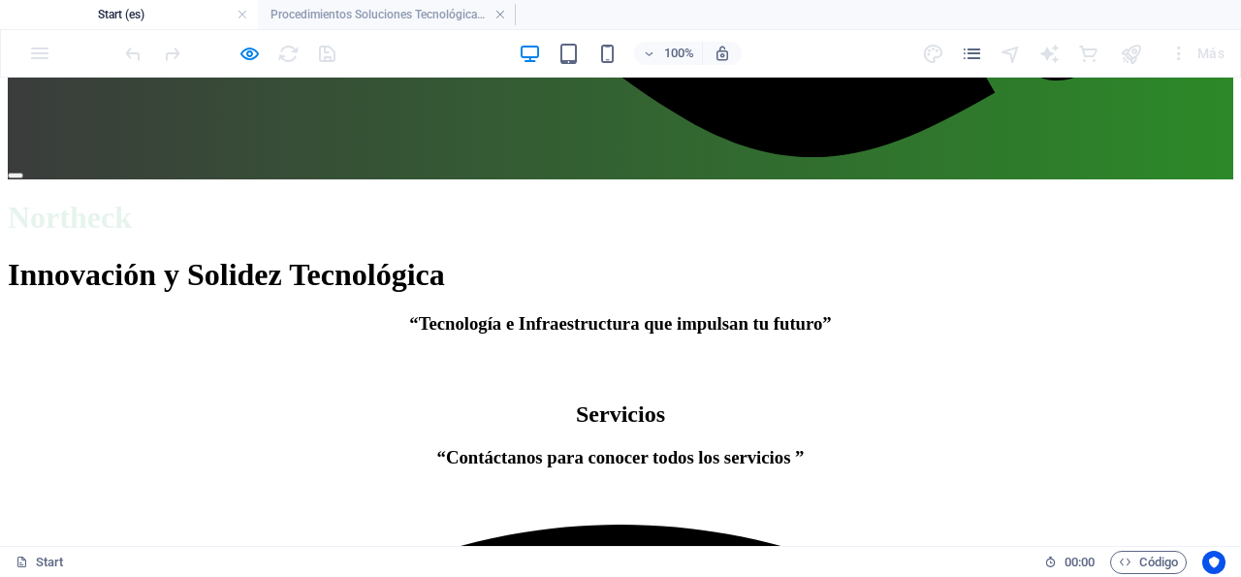
scroll to position [1654, 0]
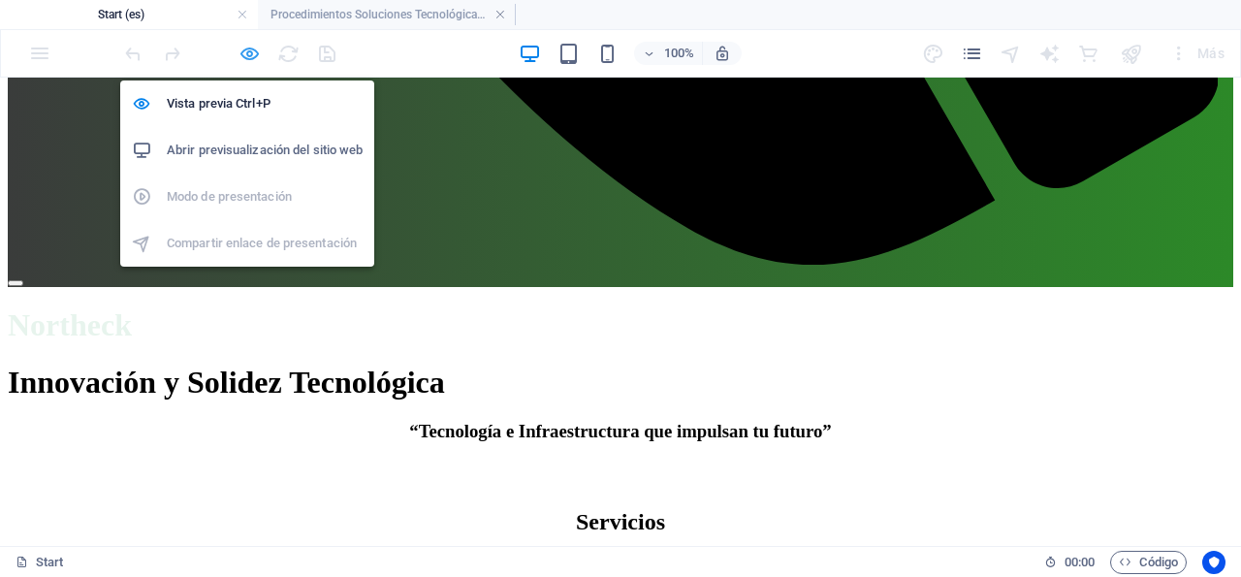
click at [257, 55] on icon "button" at bounding box center [249, 54] width 22 height 22
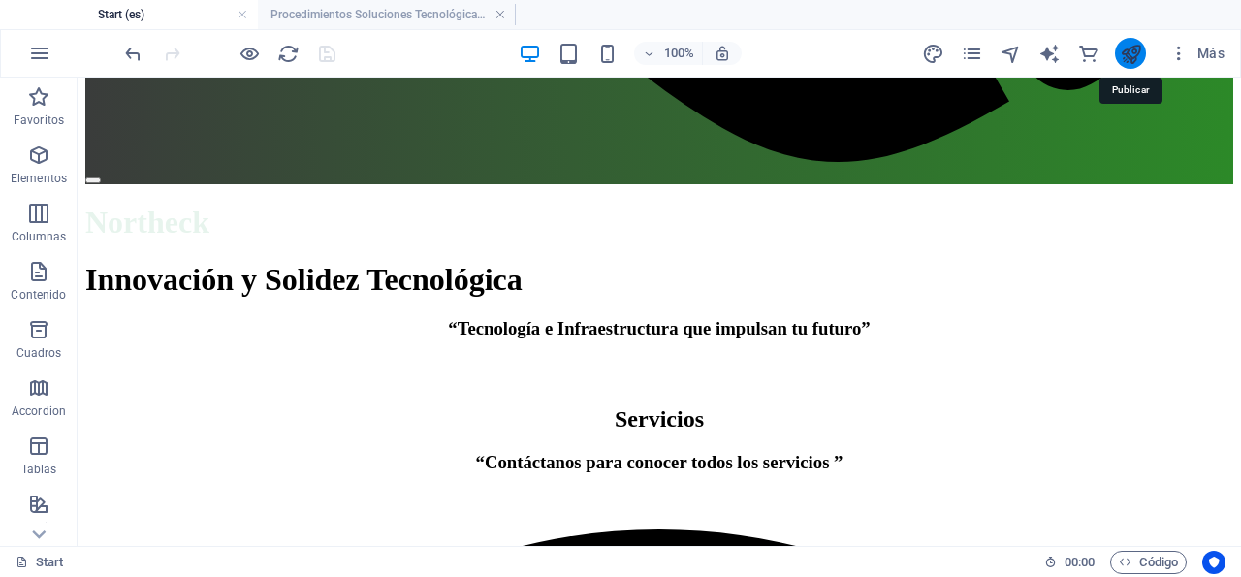
click at [1127, 58] on icon "publish" at bounding box center [1131, 54] width 22 height 22
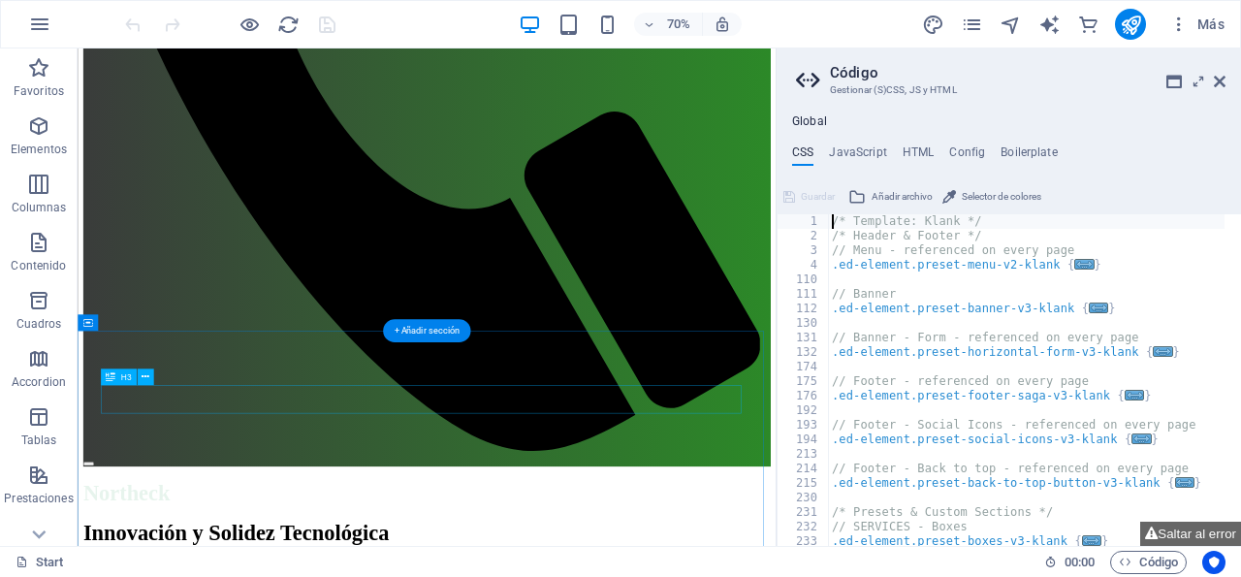
scroll to position [1019, 0]
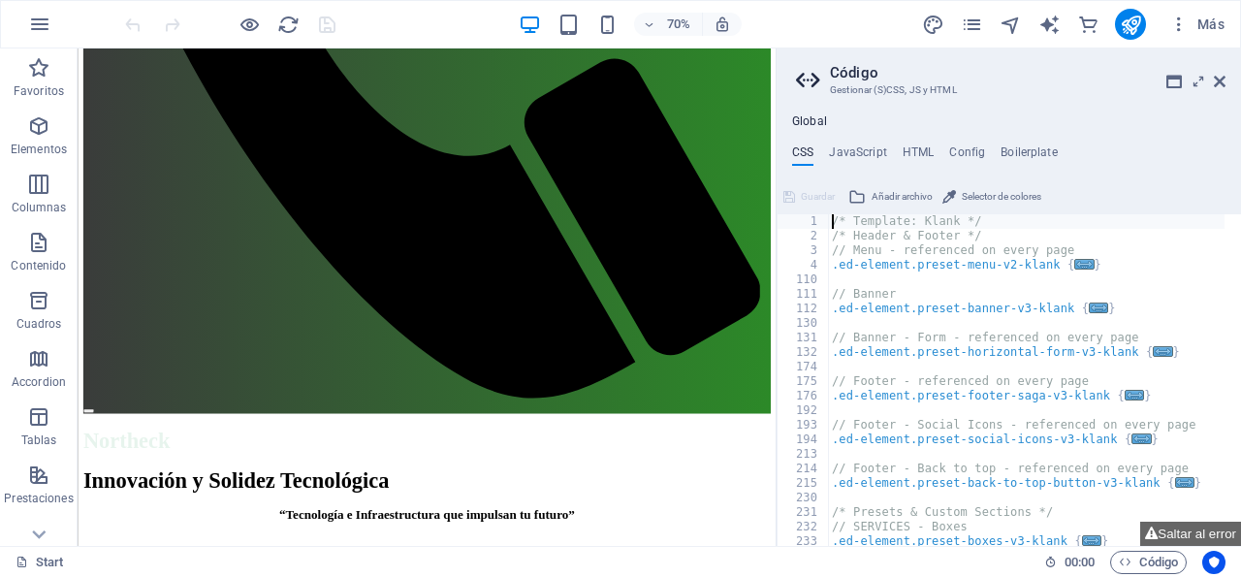
click at [1222, 80] on icon at bounding box center [1220, 82] width 12 height 16
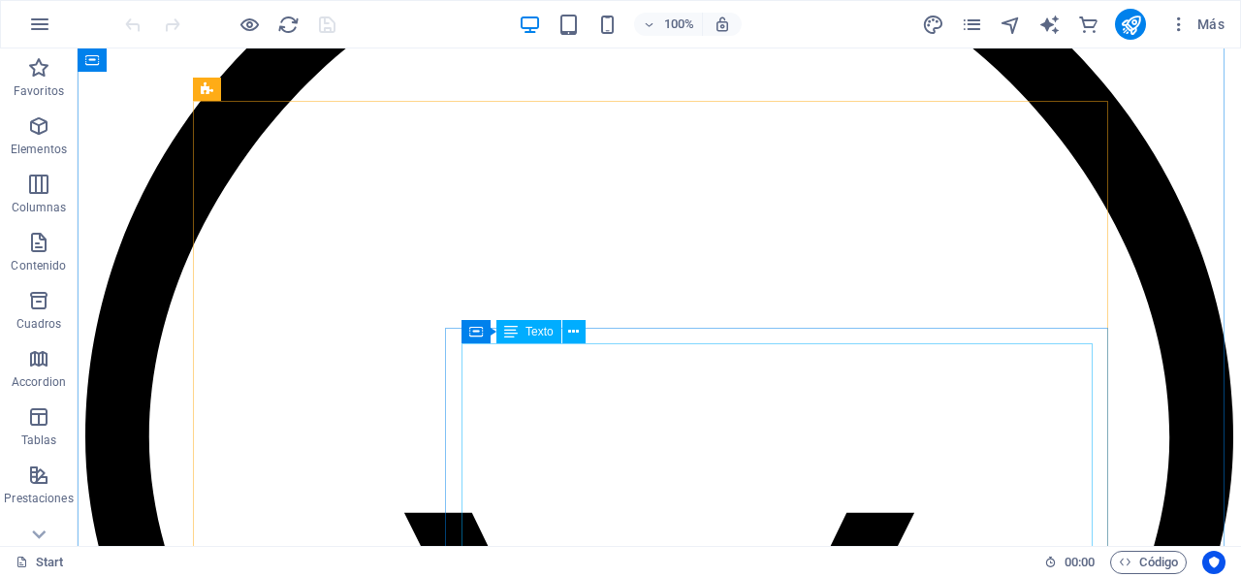
scroll to position [2318, 0]
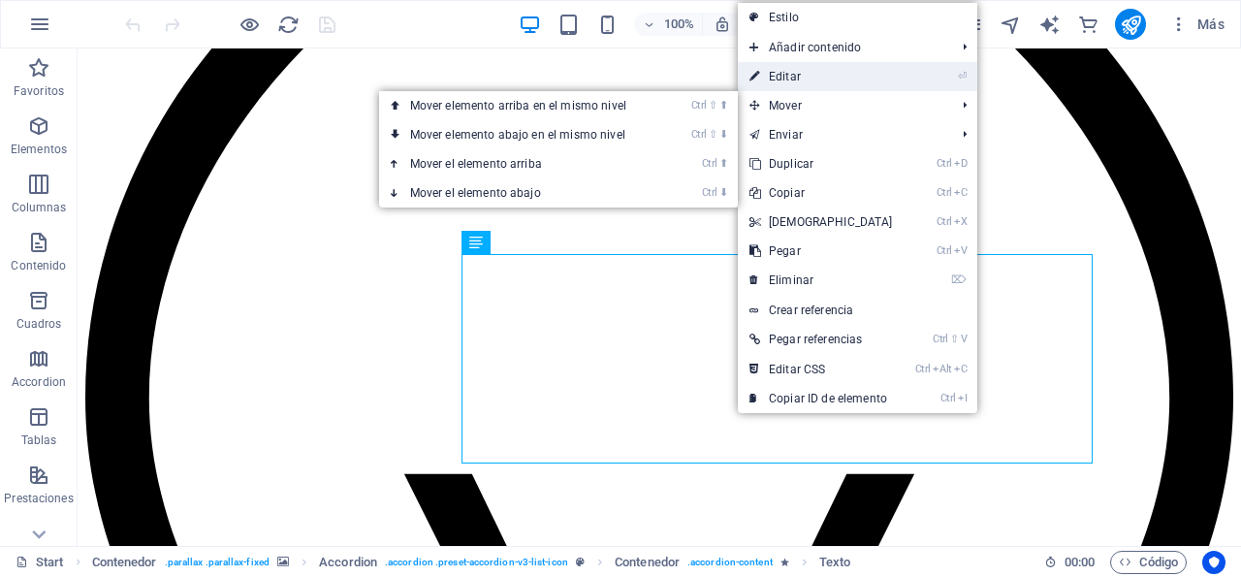
click at [788, 79] on link "⏎ Editar" at bounding box center [821, 76] width 167 height 29
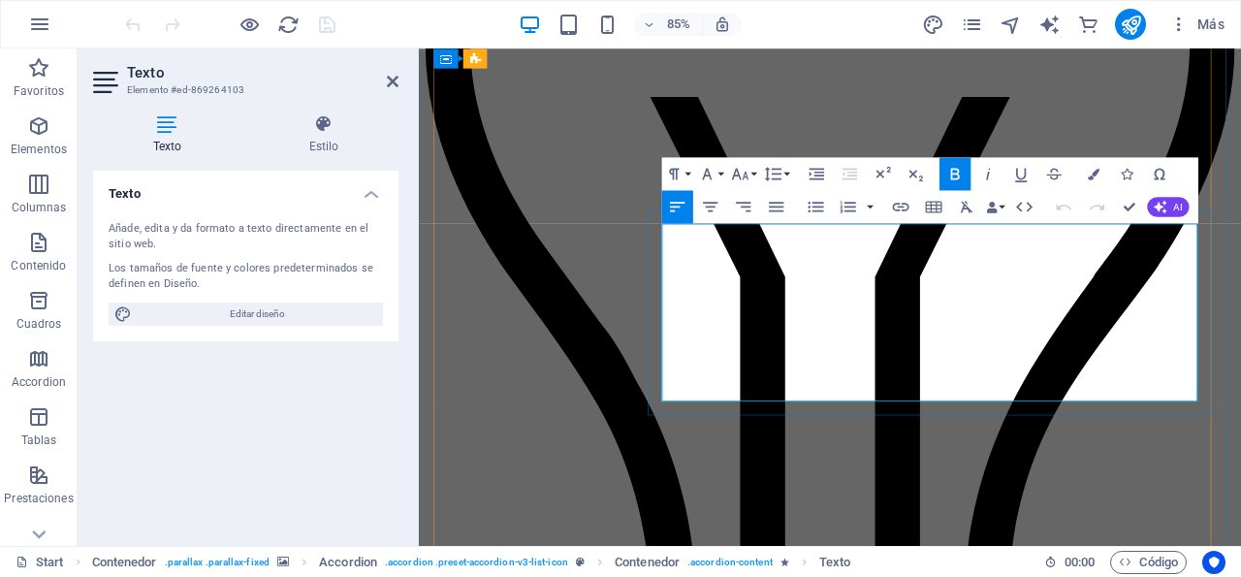
scroll to position [2406, 0]
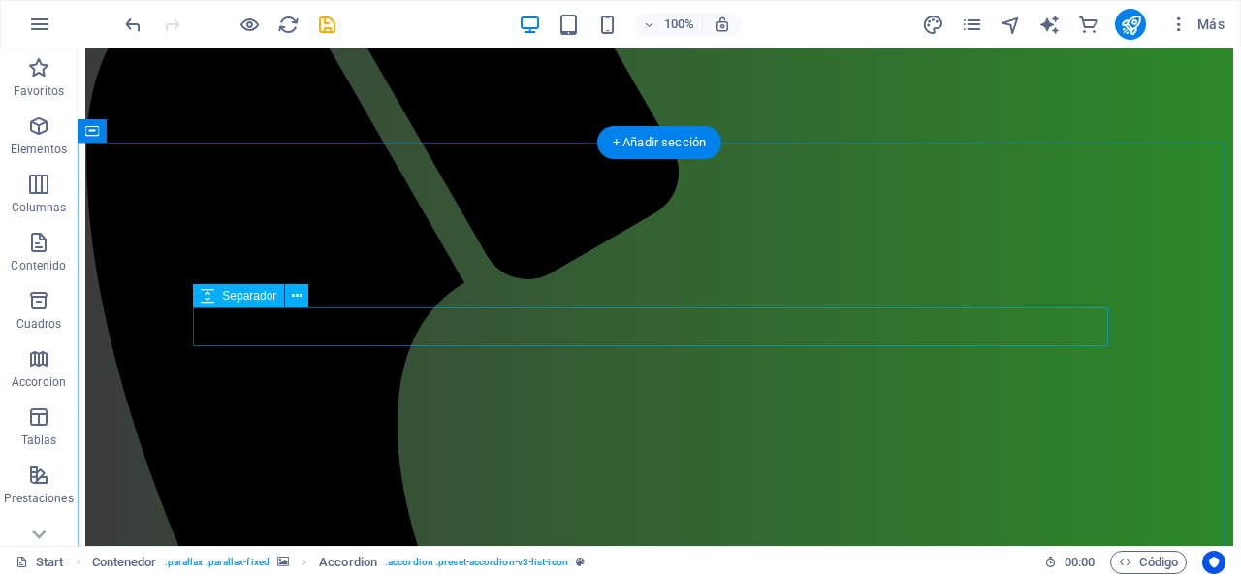
scroll to position [402, 0]
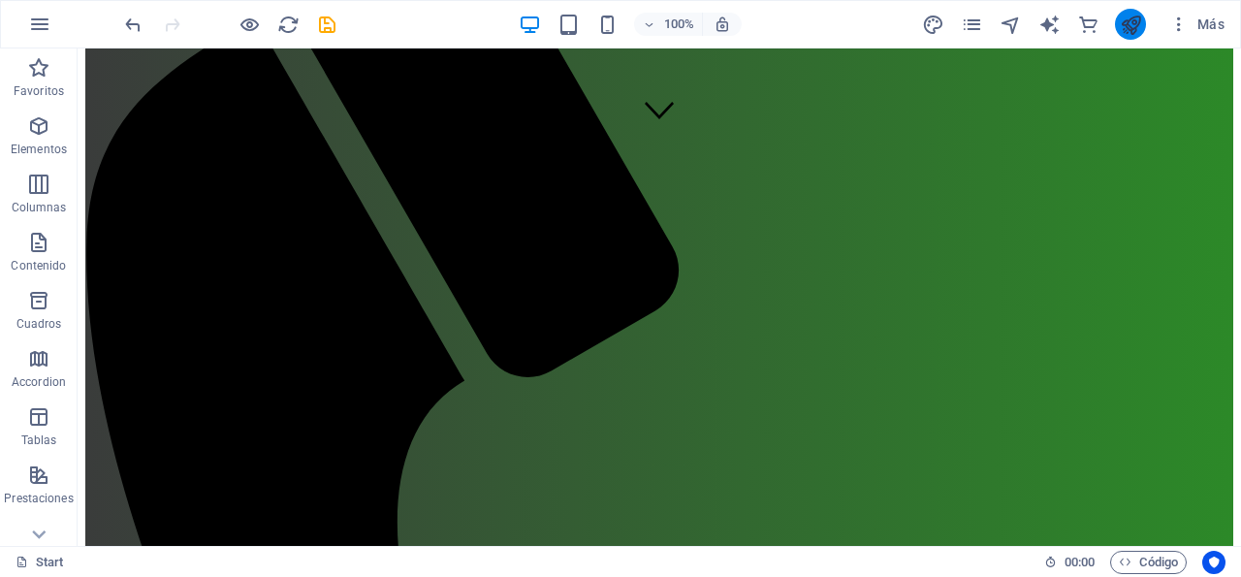
click at [1121, 24] on icon "publish" at bounding box center [1131, 25] width 22 height 22
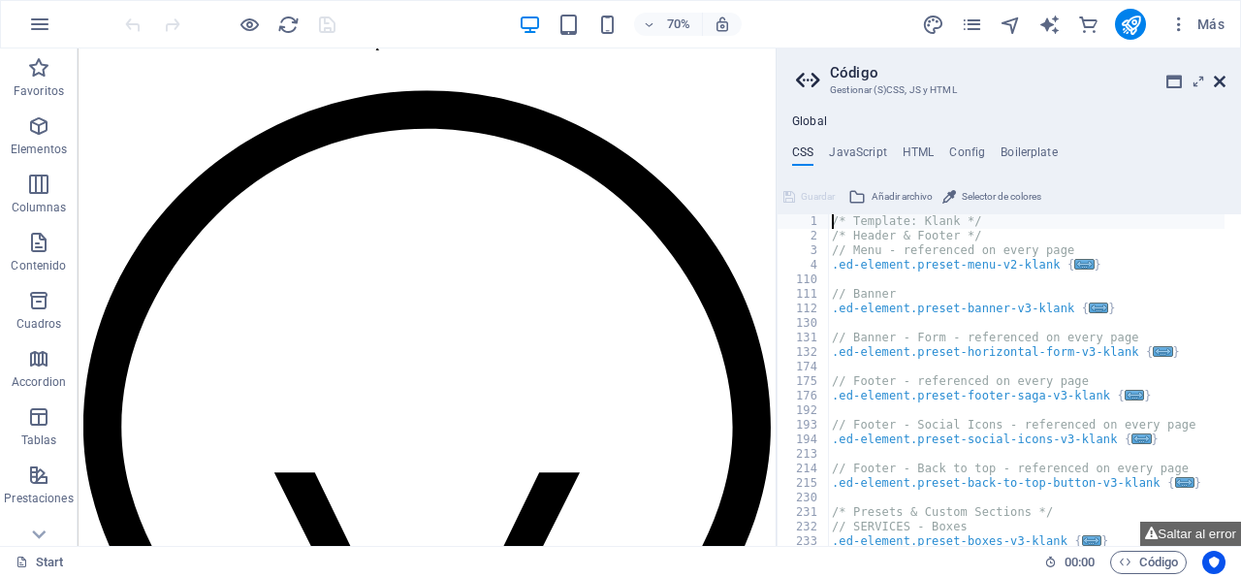
click at [1221, 87] on icon at bounding box center [1220, 82] width 12 height 16
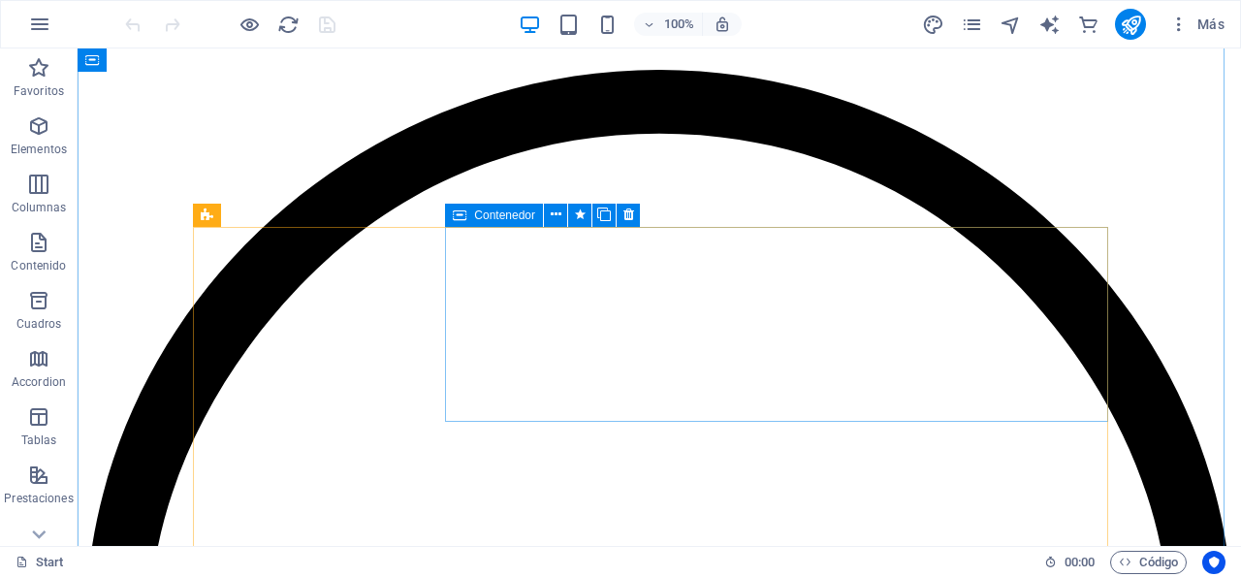
scroll to position [2116, 0]
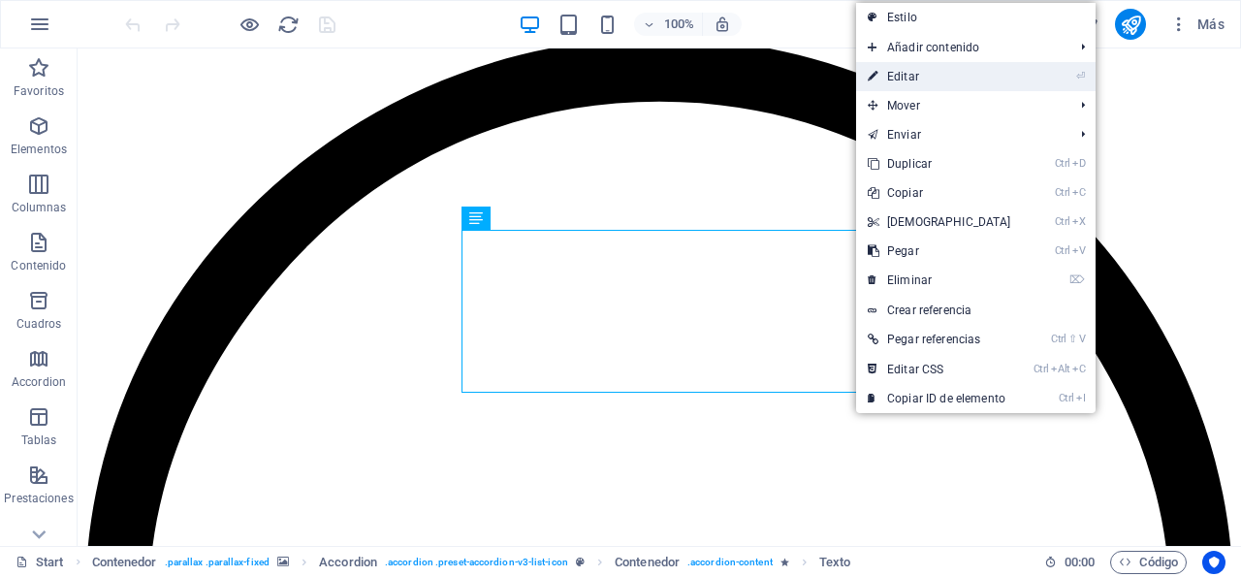
click at [916, 77] on link "⏎ Editar" at bounding box center [939, 76] width 167 height 29
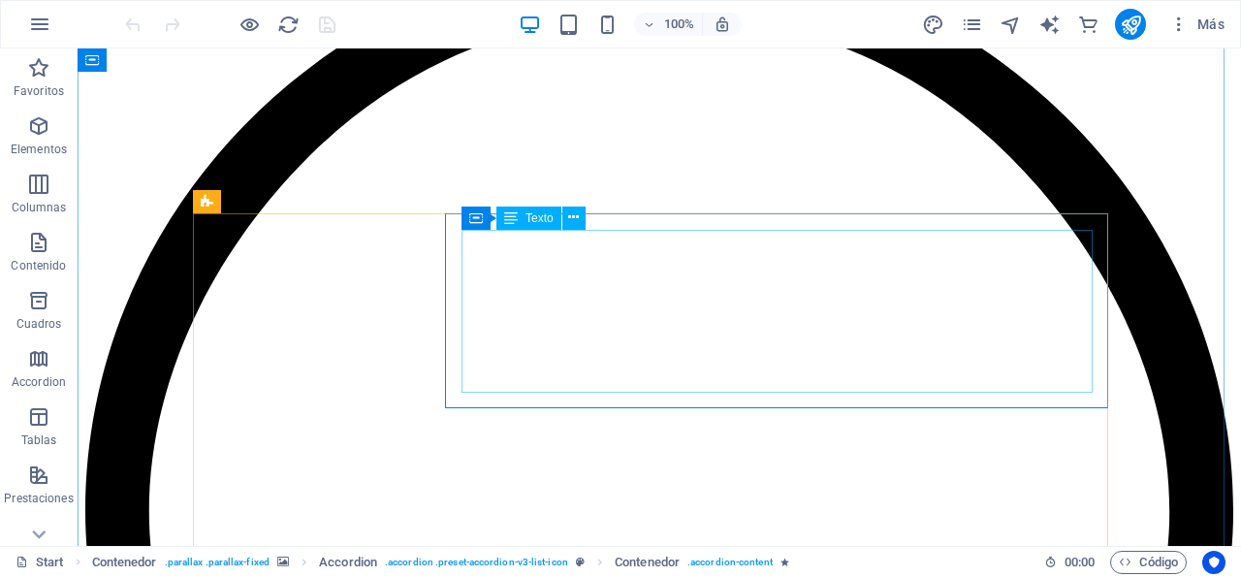
scroll to position [2116, 0]
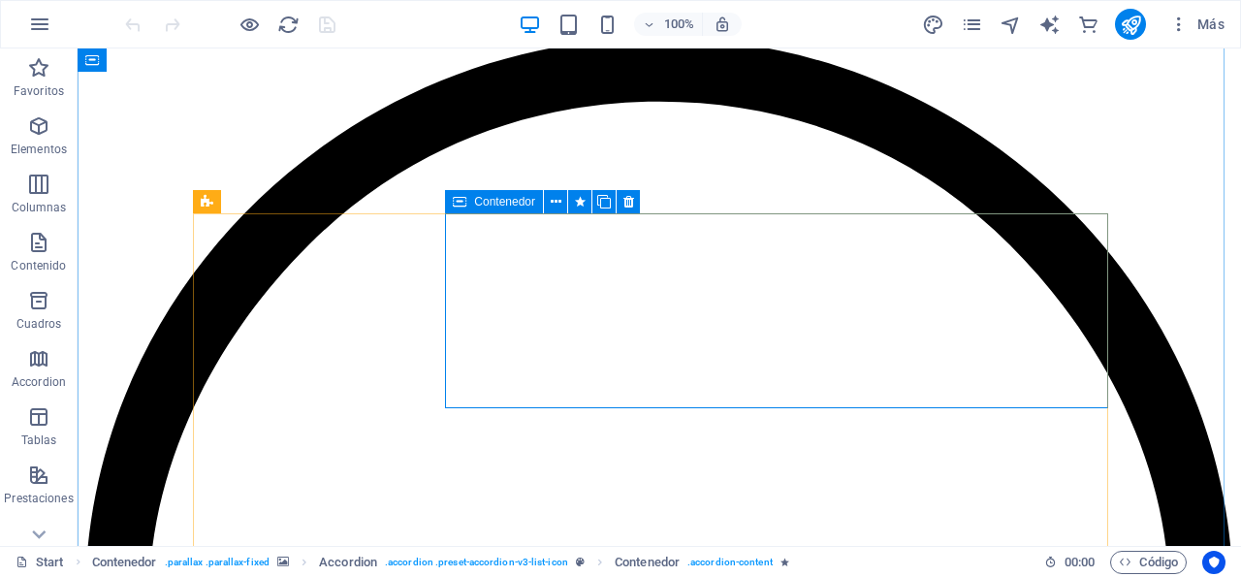
click at [458, 202] on icon at bounding box center [460, 201] width 14 height 23
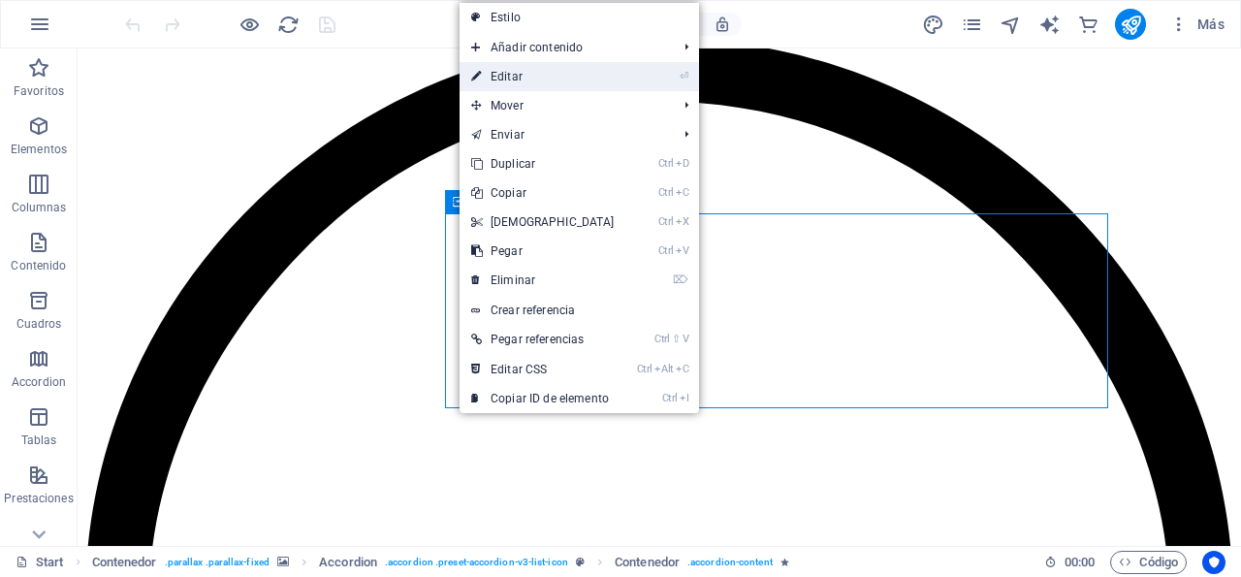
click at [501, 75] on link "⏎ Editar" at bounding box center [542, 76] width 167 height 29
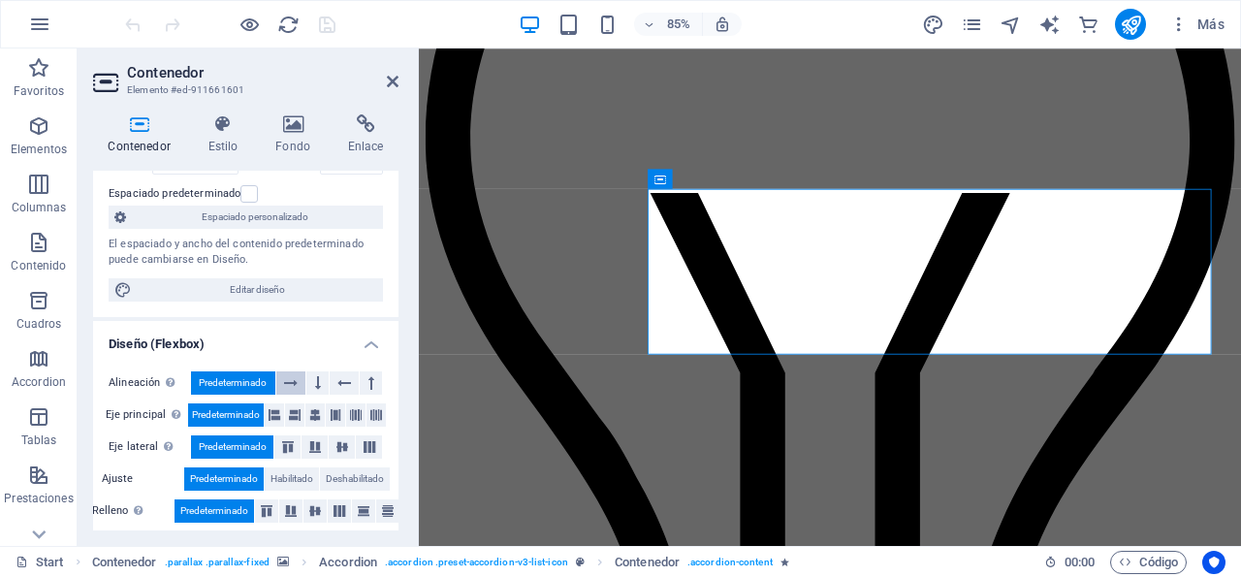
scroll to position [0, 0]
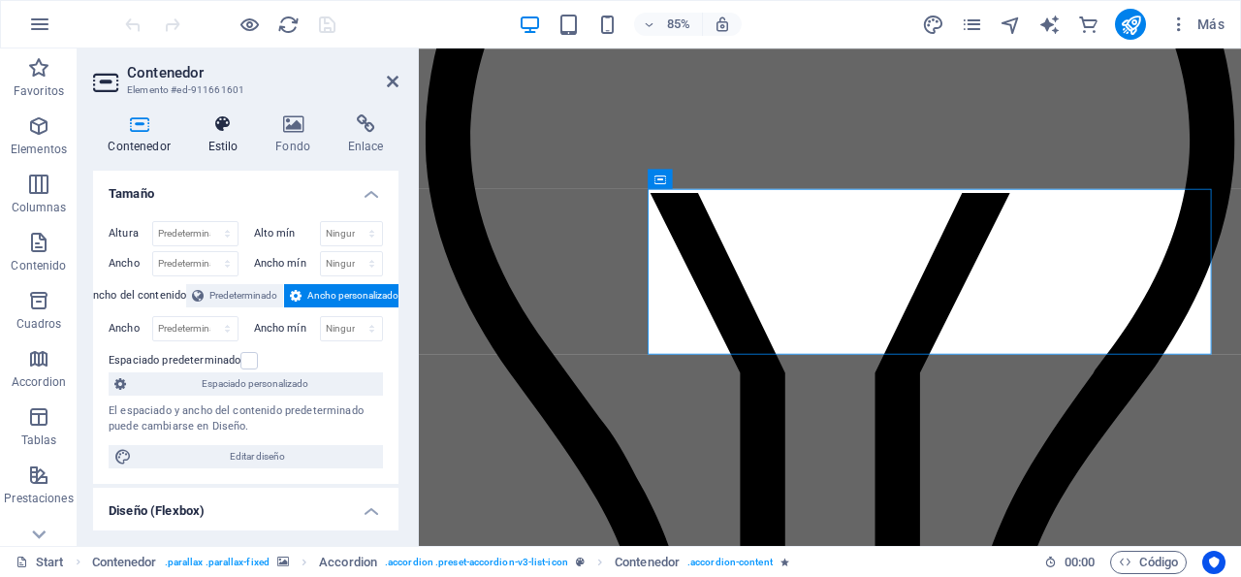
click at [220, 135] on h4 "Estilo" at bounding box center [227, 134] width 68 height 41
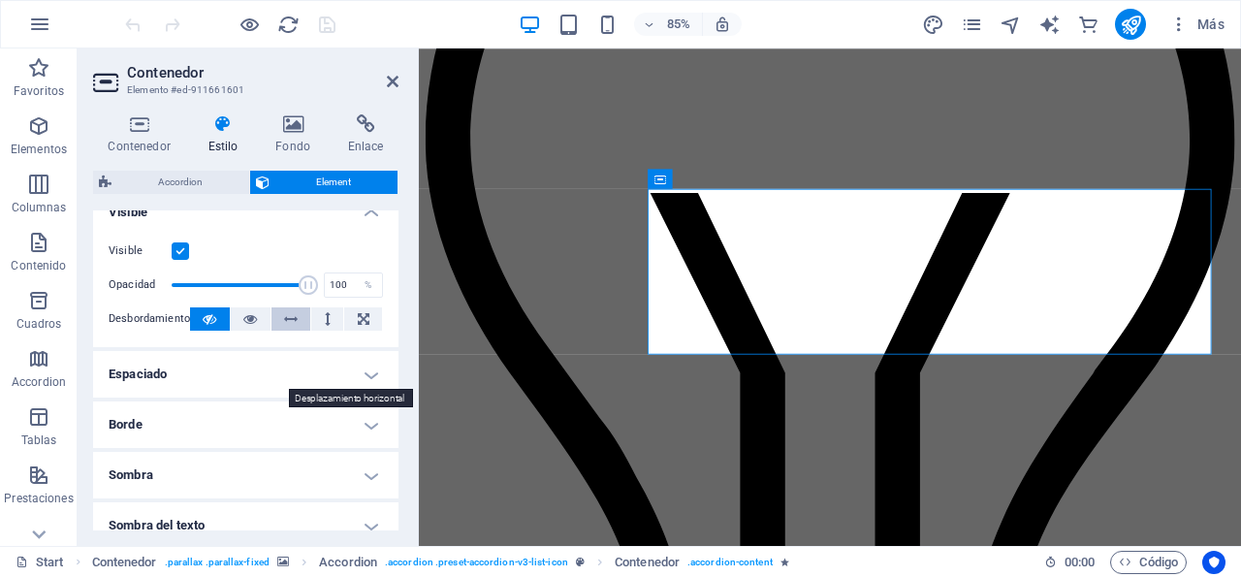
scroll to position [279, 0]
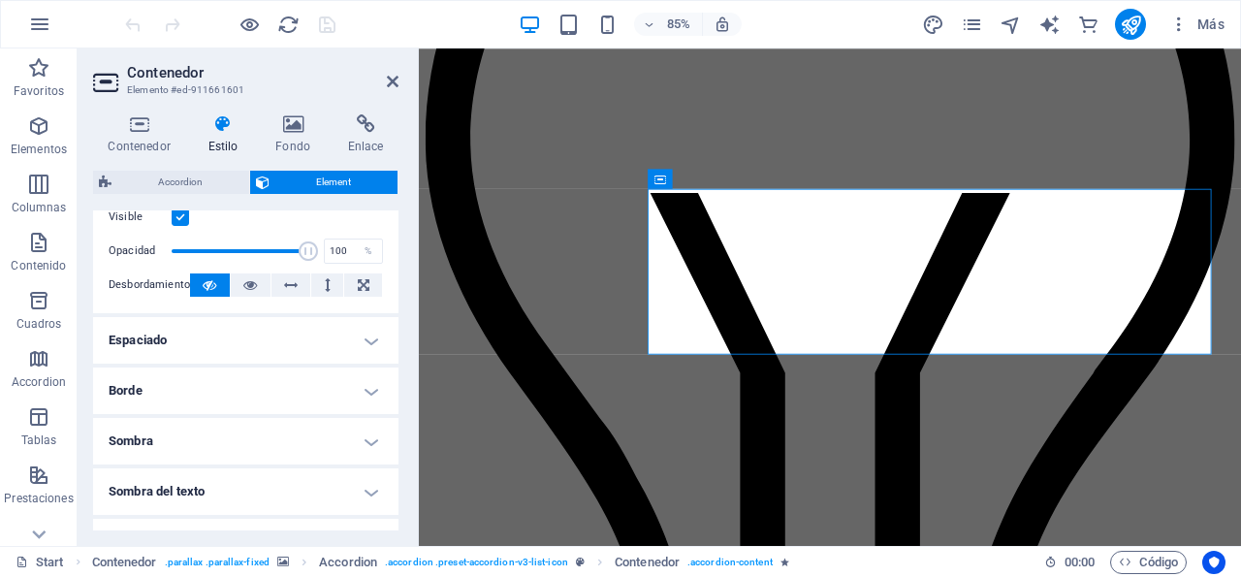
click at [350, 391] on h4 "Borde" at bounding box center [245, 390] width 305 height 47
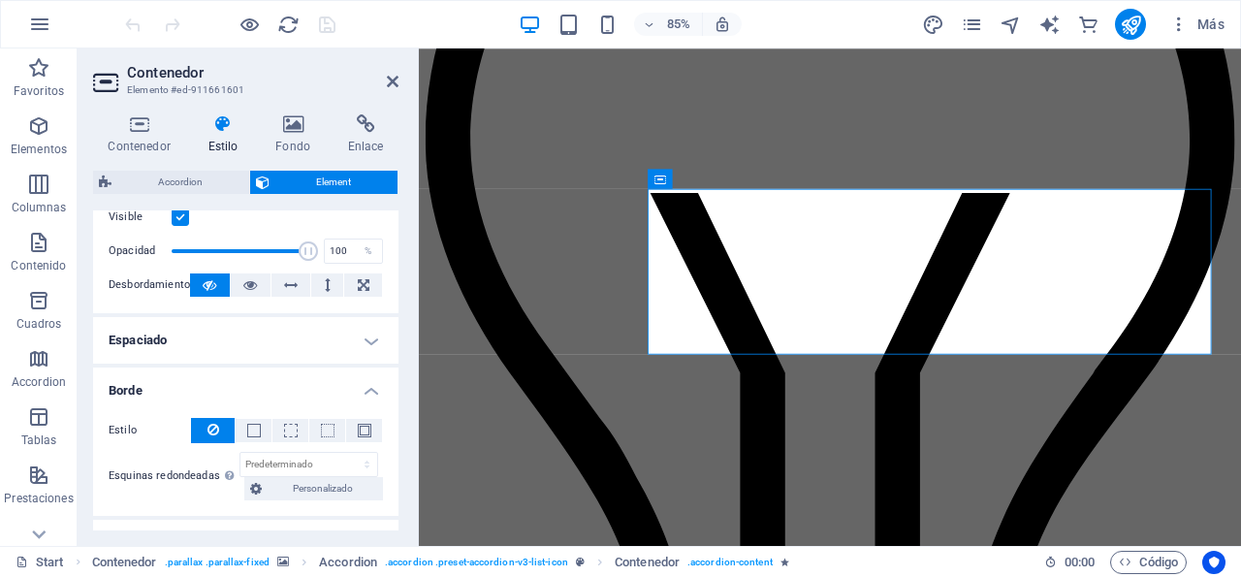
scroll to position [372, 0]
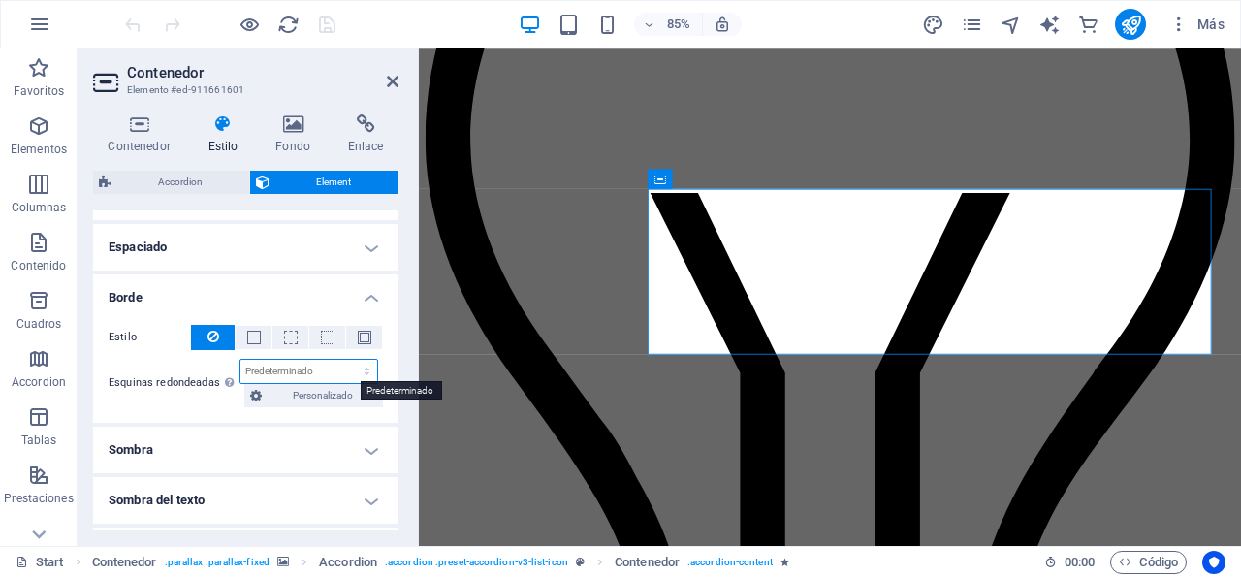
click at [240, 360] on select "Predeterminado px rem % vh vw Personalizado" at bounding box center [308, 371] width 137 height 23
click at [197, 394] on div "Esquinas redondeadas En el caso de imágenes y superposición de fondo, el desbor…" at bounding box center [246, 383] width 274 height 48
click at [265, 396] on button "Personalizado" at bounding box center [313, 395] width 139 height 23
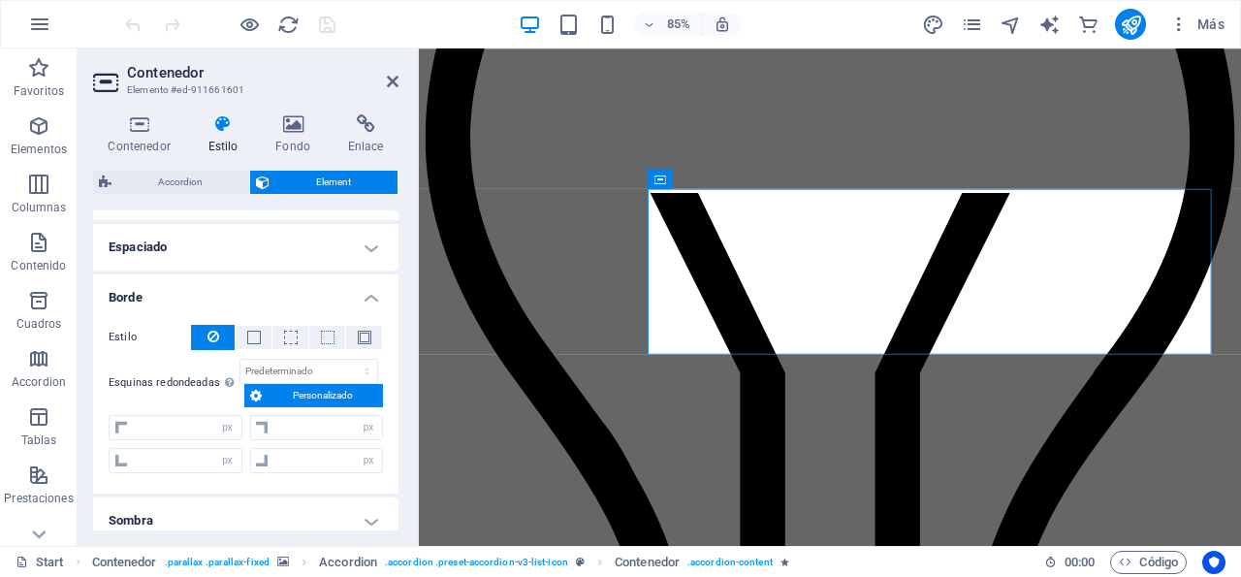
click at [349, 294] on h4 "Borde" at bounding box center [245, 291] width 305 height 35
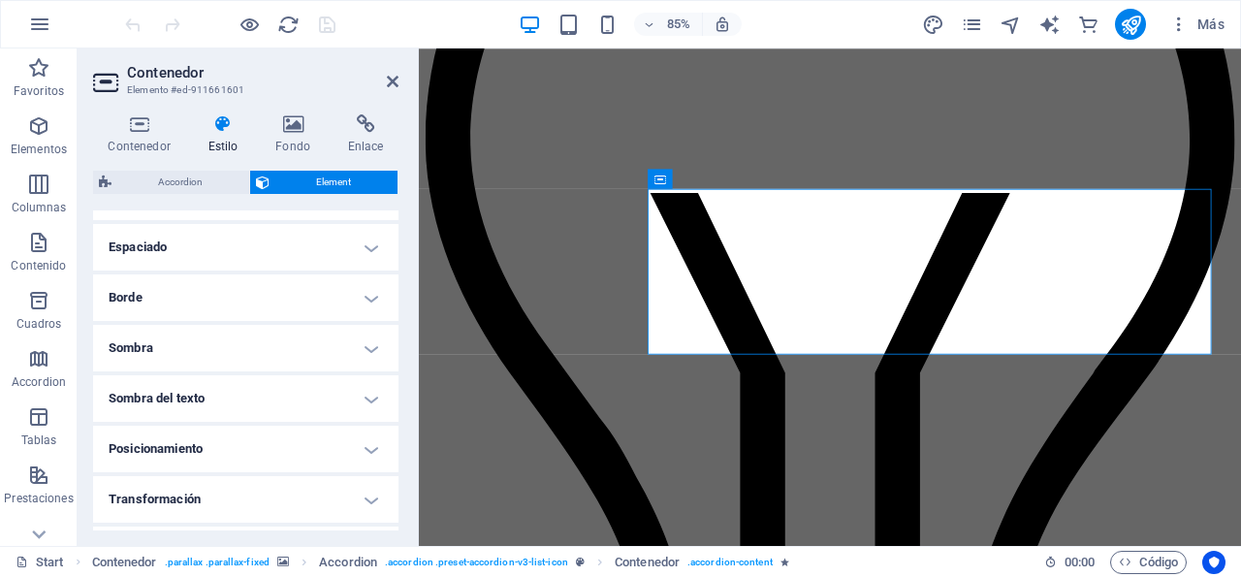
click at [354, 301] on h4 "Borde" at bounding box center [245, 297] width 305 height 47
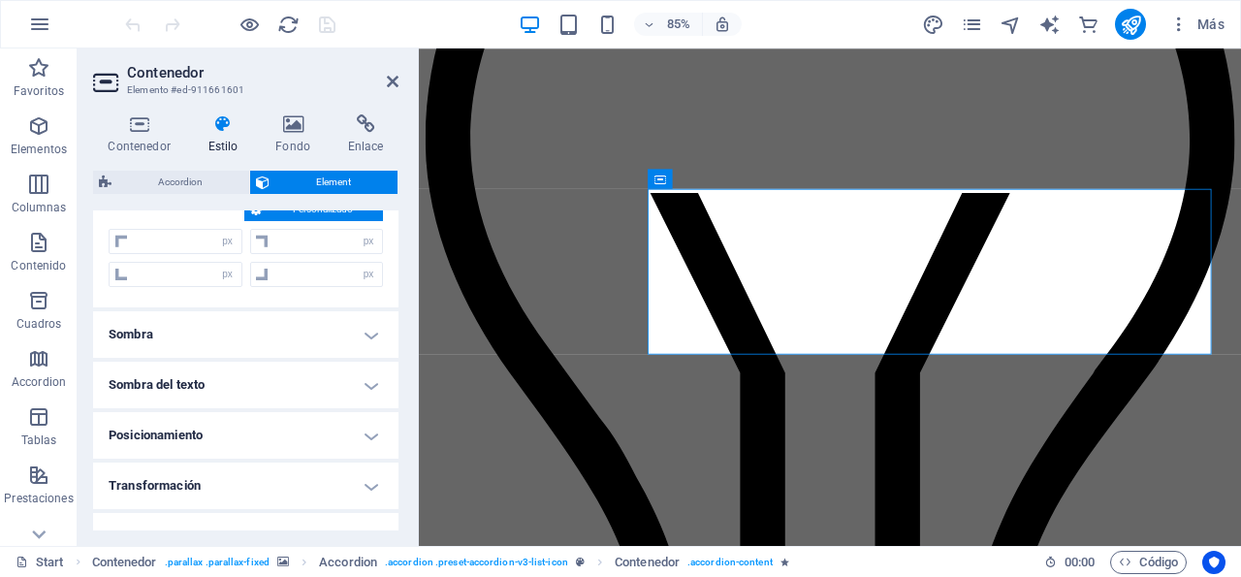
scroll to position [651, 0]
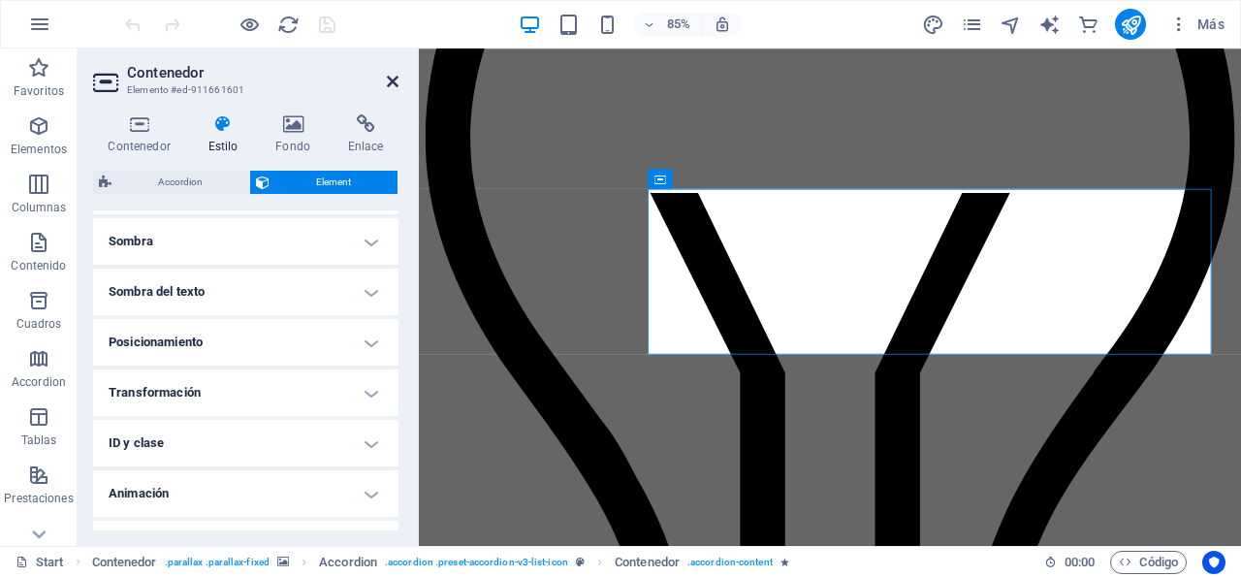
click at [394, 83] on icon at bounding box center [393, 82] width 12 height 16
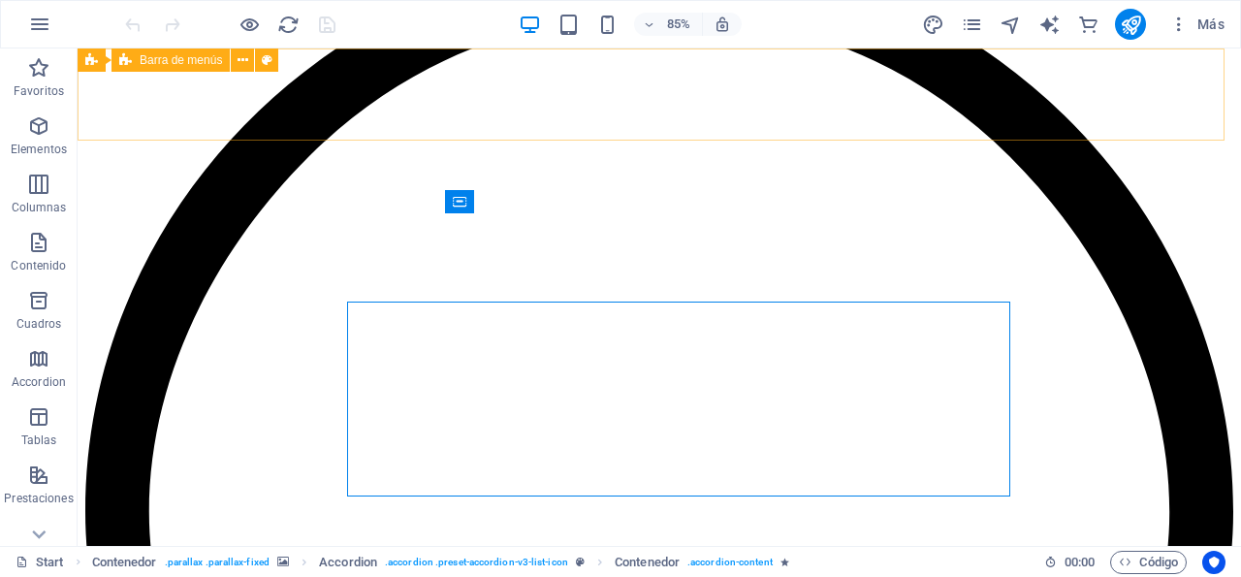
scroll to position [2116, 0]
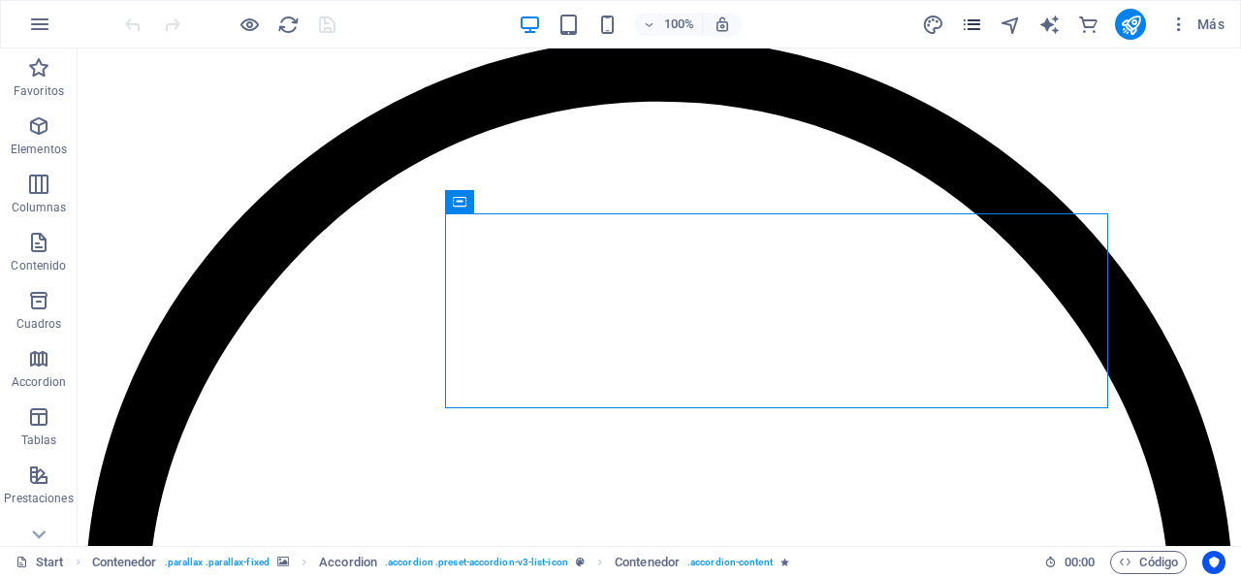
click at [974, 26] on icon "pages" at bounding box center [972, 25] width 22 height 22
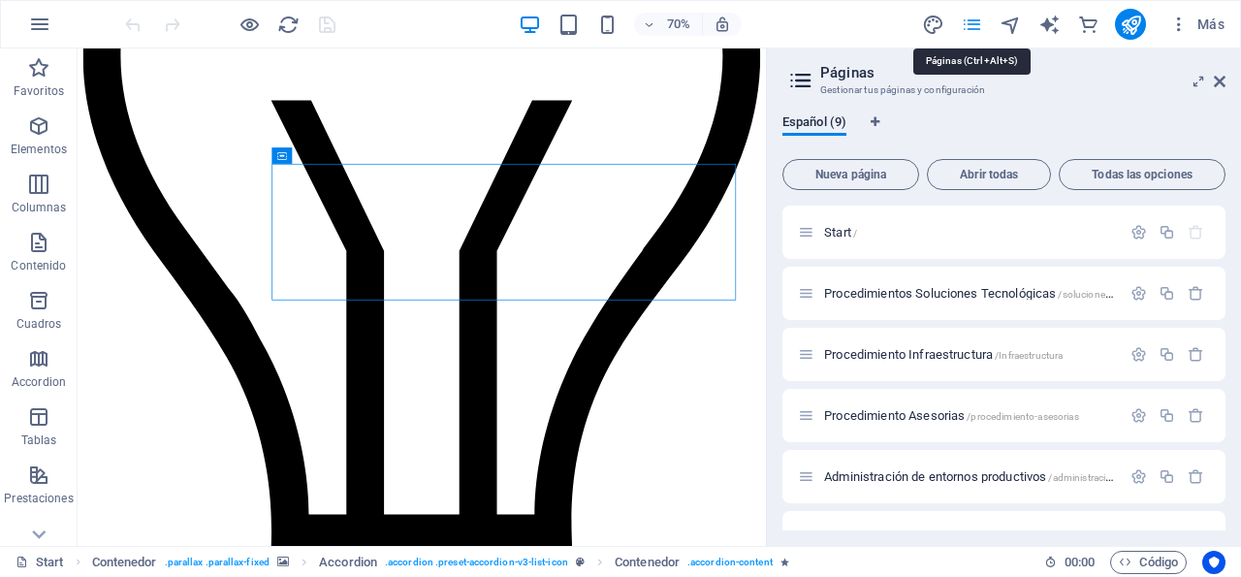
click at [974, 26] on icon "pages" at bounding box center [972, 25] width 22 height 22
drag, startPoint x: 1215, startPoint y: 80, endPoint x: 1136, endPoint y: 44, distance: 87.6
click at [1215, 80] on icon at bounding box center [1220, 82] width 12 height 16
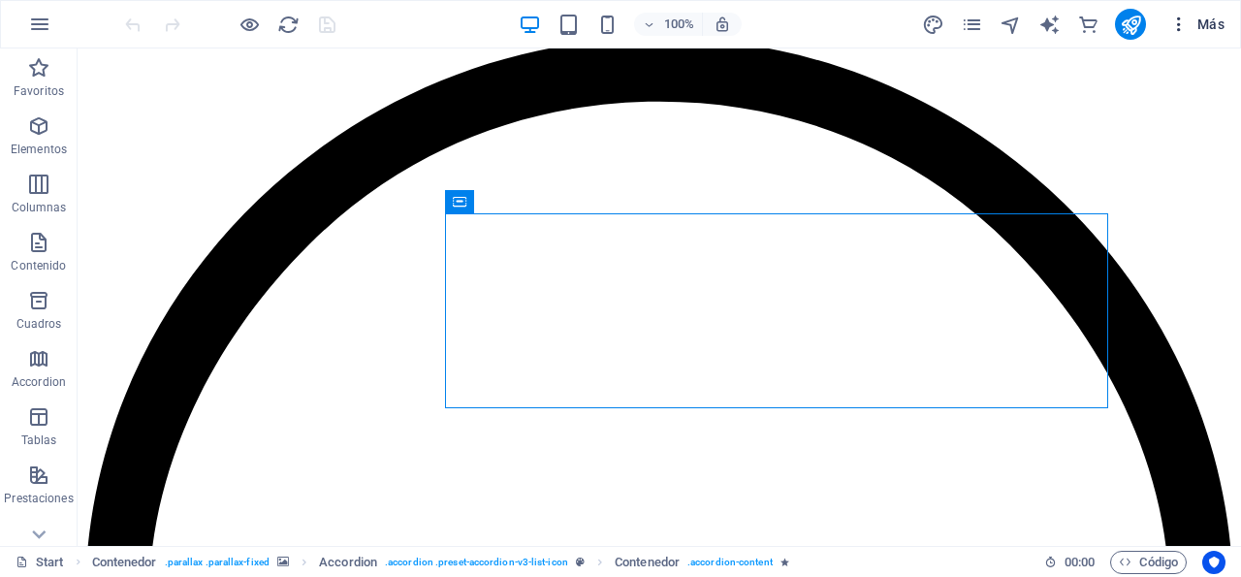
click at [1182, 22] on icon "button" at bounding box center [1178, 24] width 19 height 19
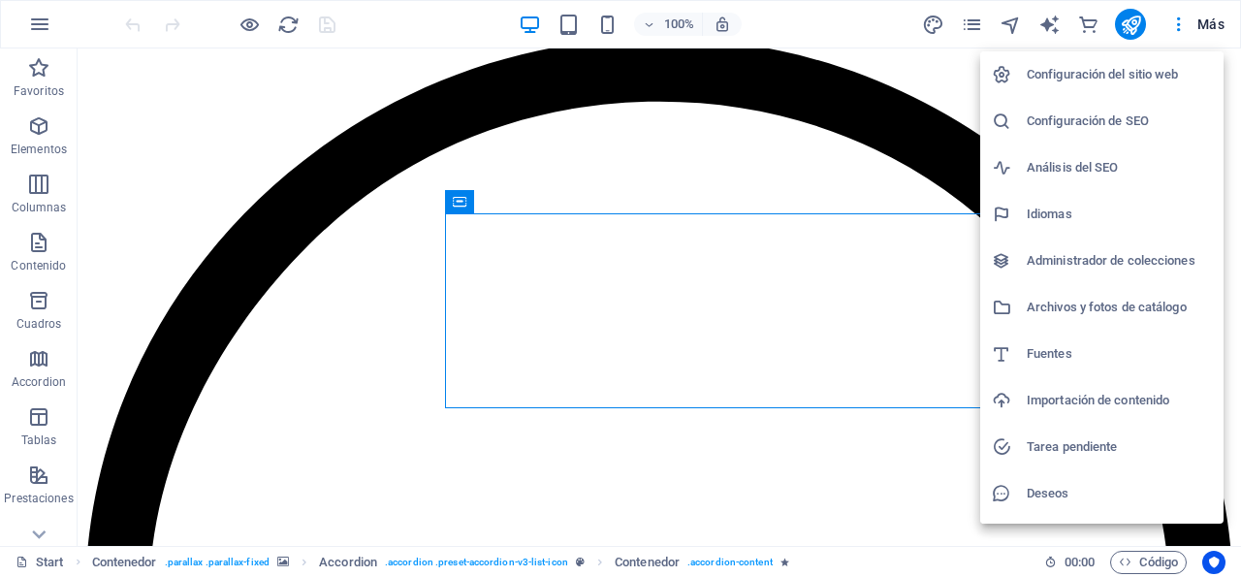
click at [1006, 28] on div at bounding box center [620, 288] width 1241 height 577
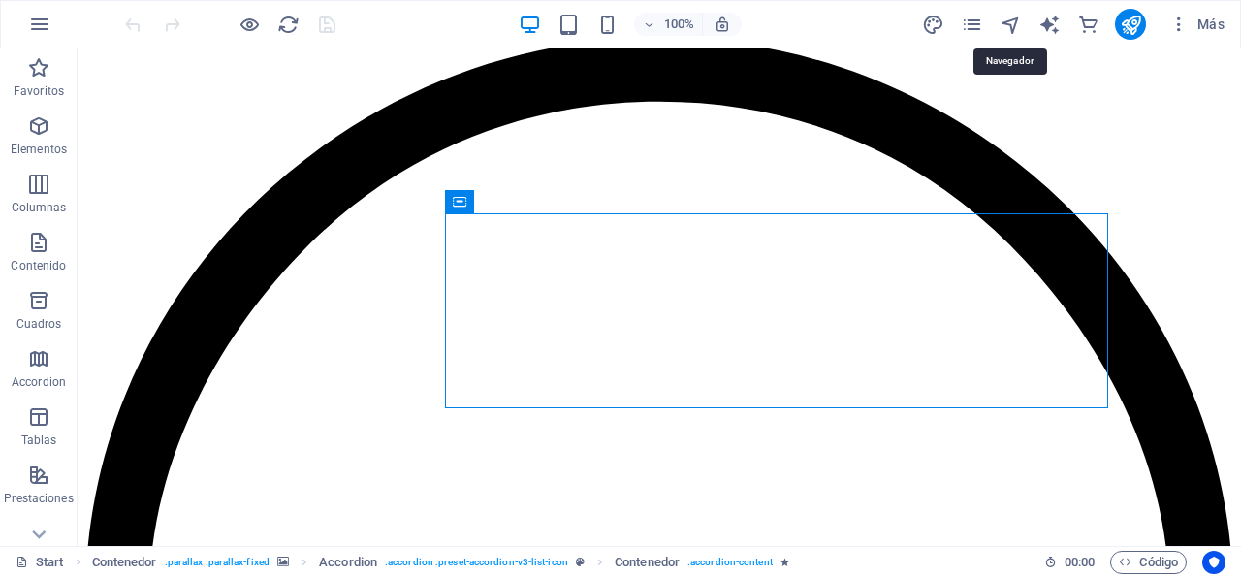
click at [1006, 28] on icon "navigator" at bounding box center [1010, 25] width 22 height 22
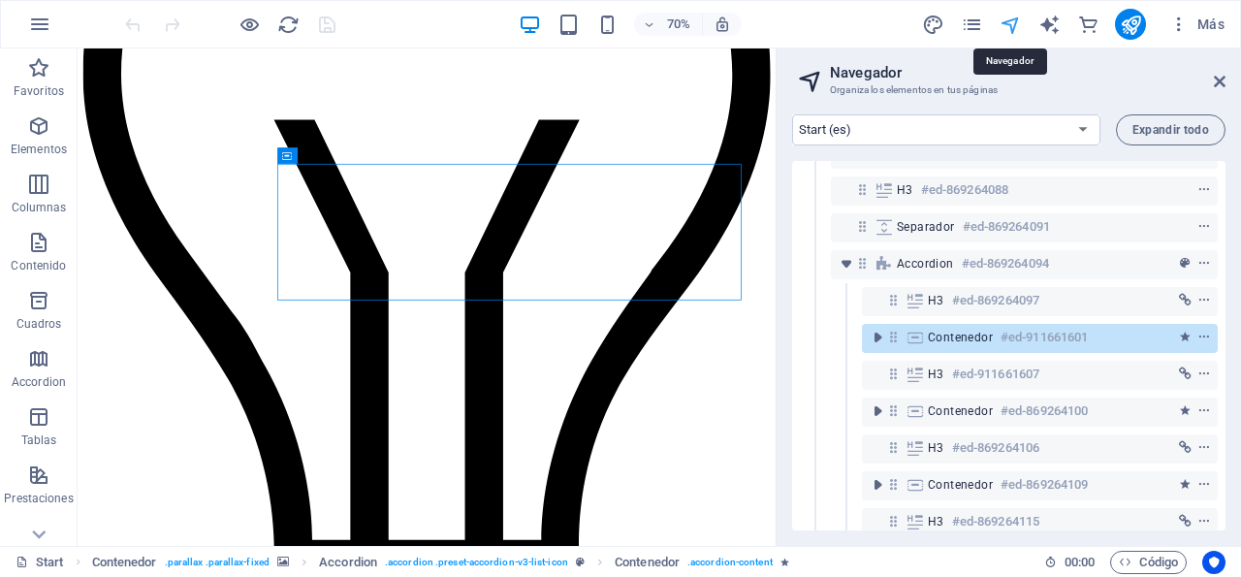
scroll to position [214, 0]
click at [1218, 83] on icon at bounding box center [1220, 82] width 12 height 16
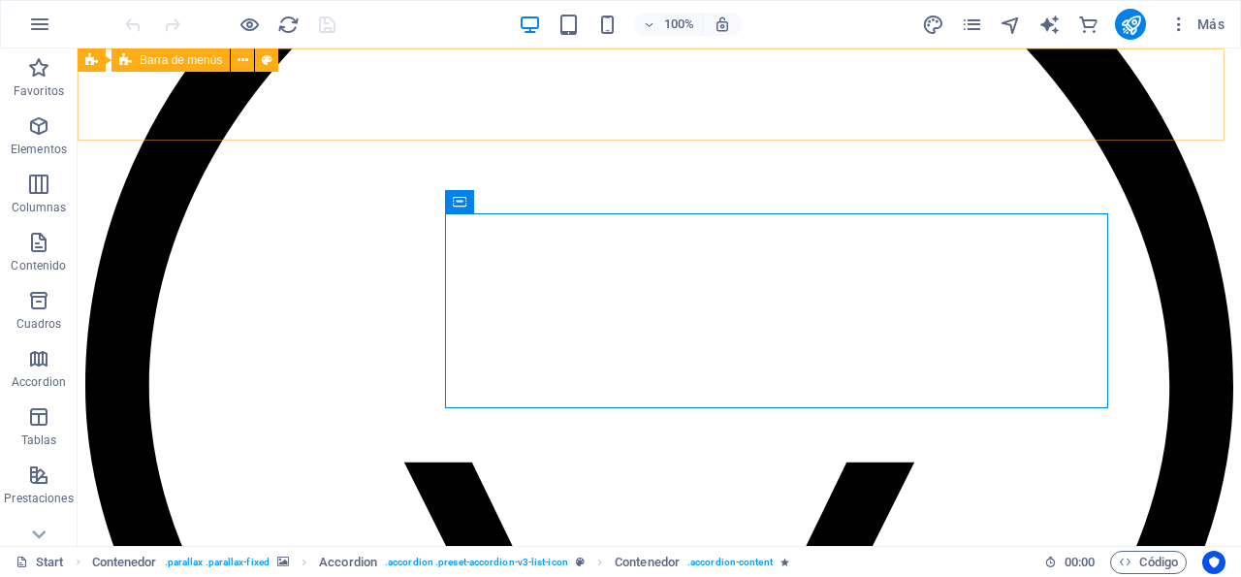
scroll to position [2116, 0]
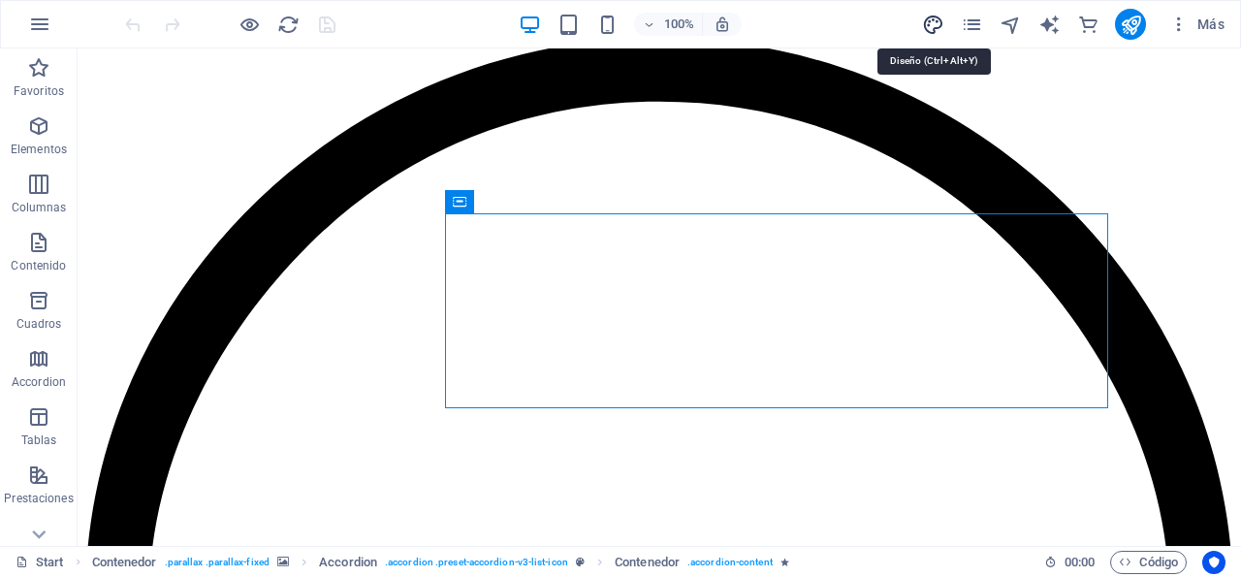
click at [934, 15] on icon "design" at bounding box center [933, 25] width 22 height 22
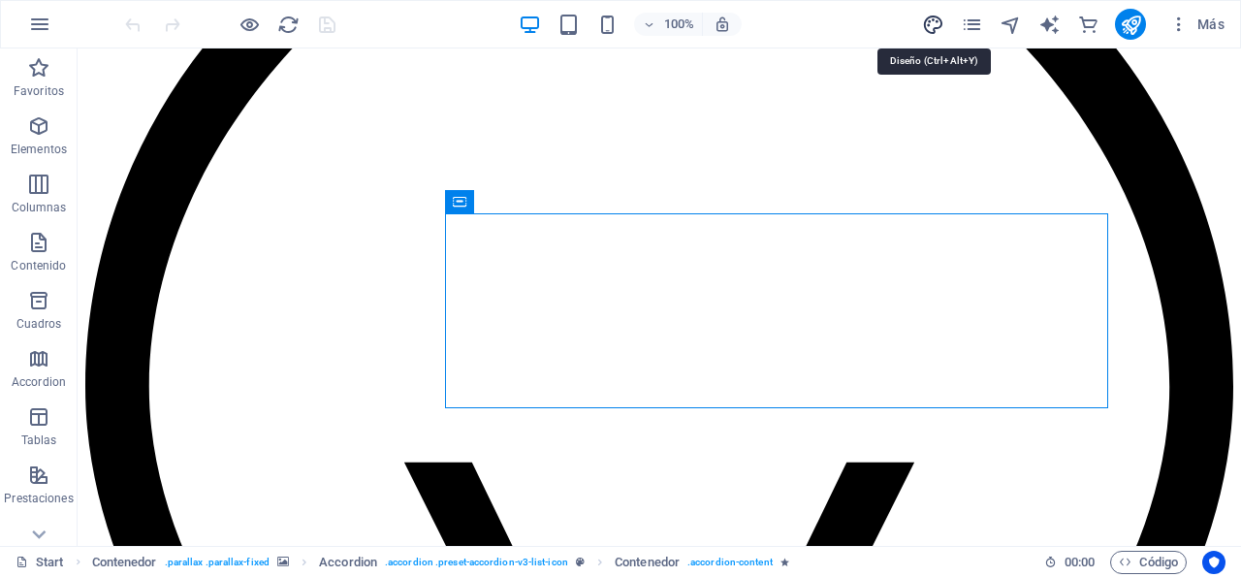
select select "ease-in-out"
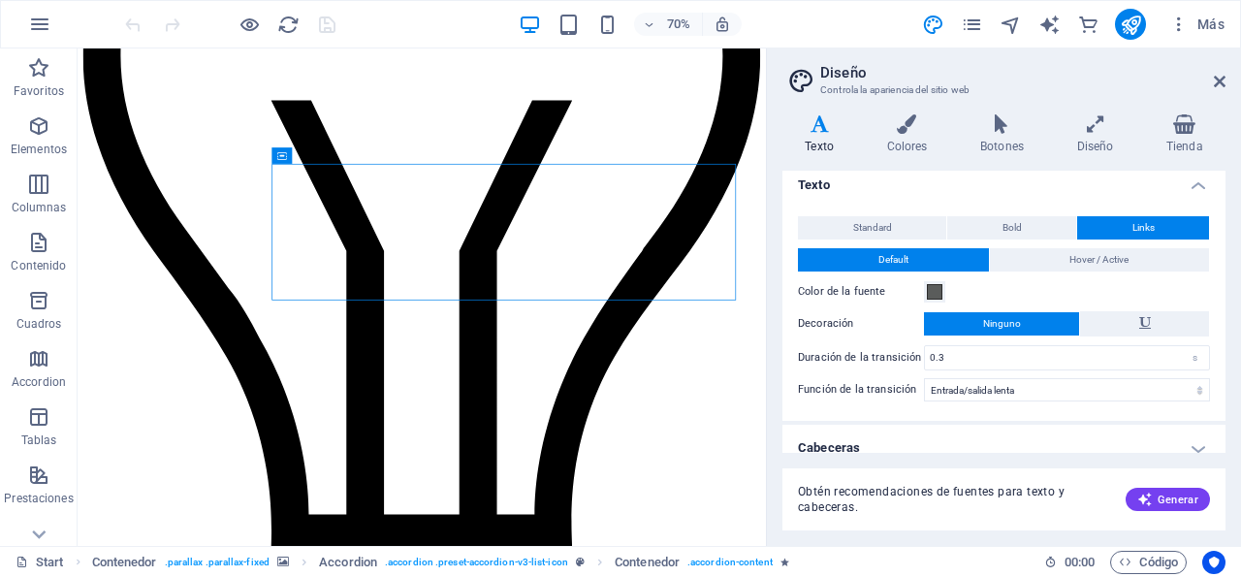
scroll to position [0, 0]
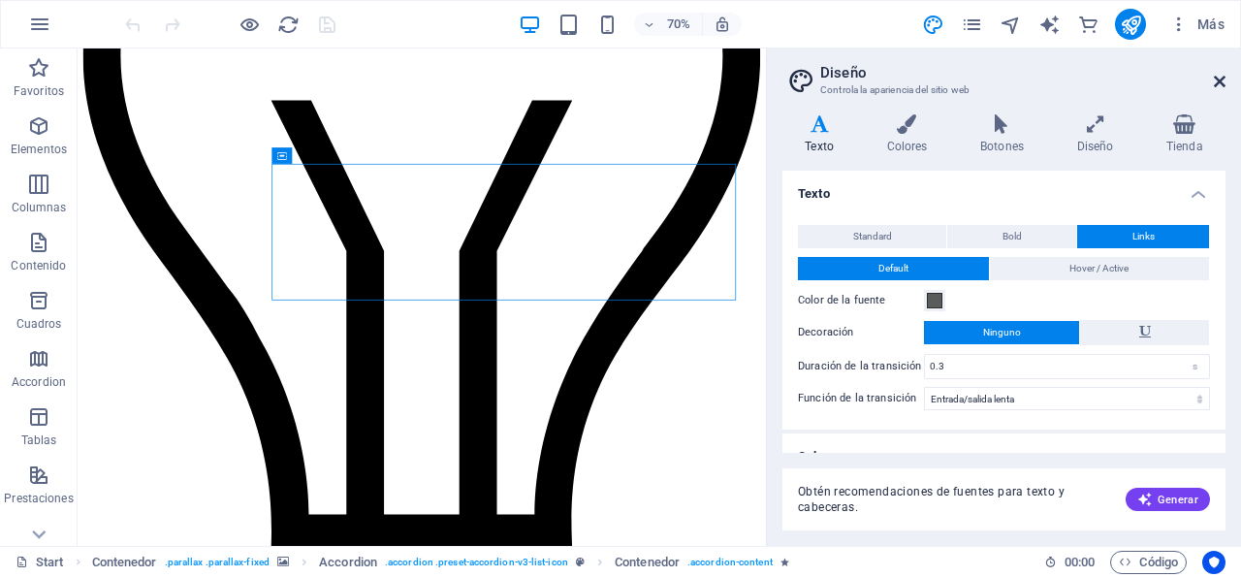
click at [1220, 79] on icon at bounding box center [1220, 82] width 12 height 16
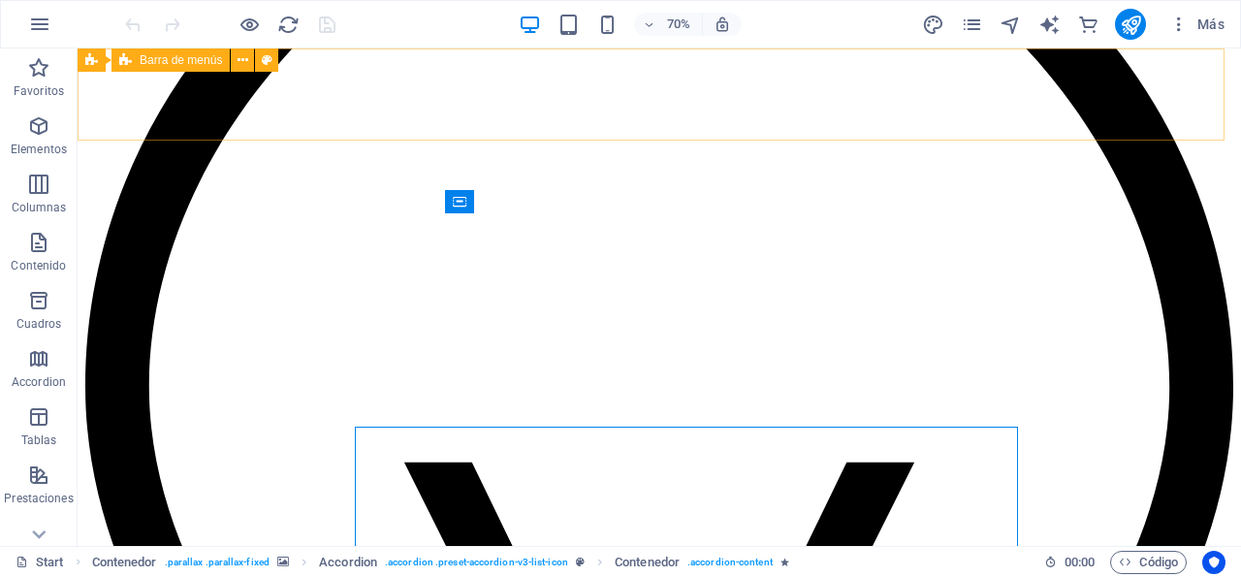
scroll to position [2116, 0]
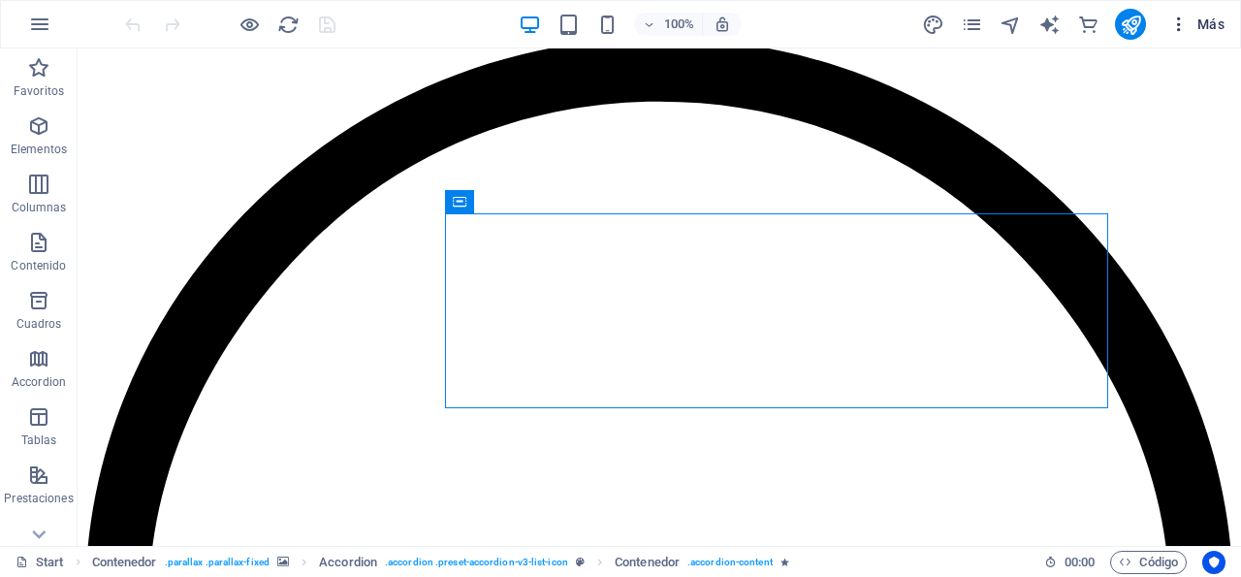
click at [1184, 22] on icon "button" at bounding box center [1178, 24] width 19 height 19
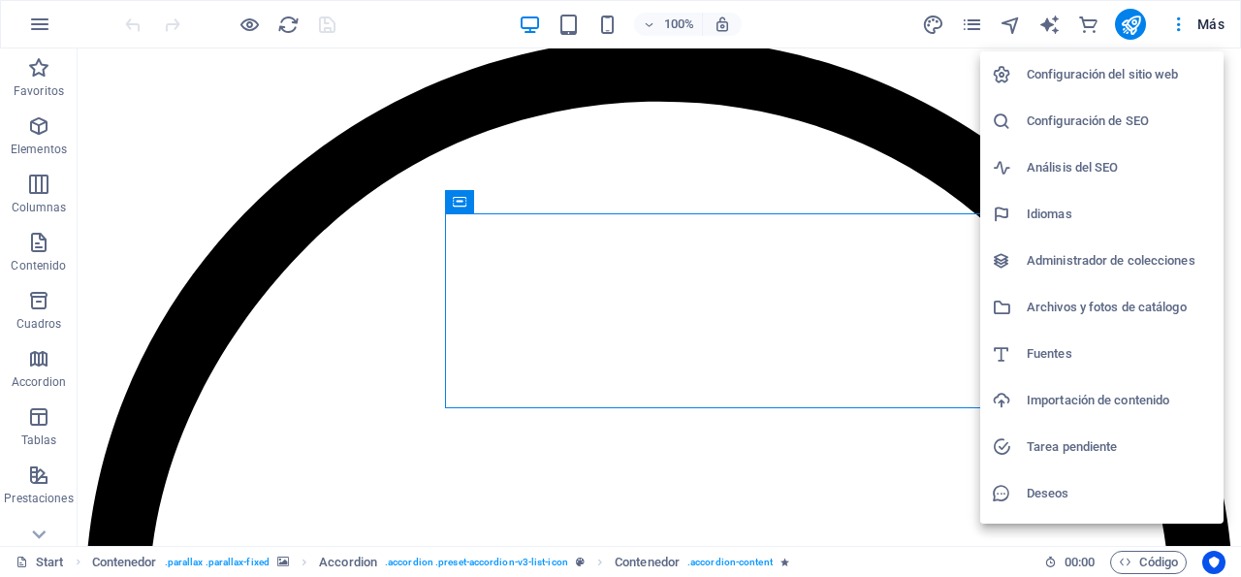
click at [1178, 20] on div at bounding box center [620, 288] width 1241 height 577
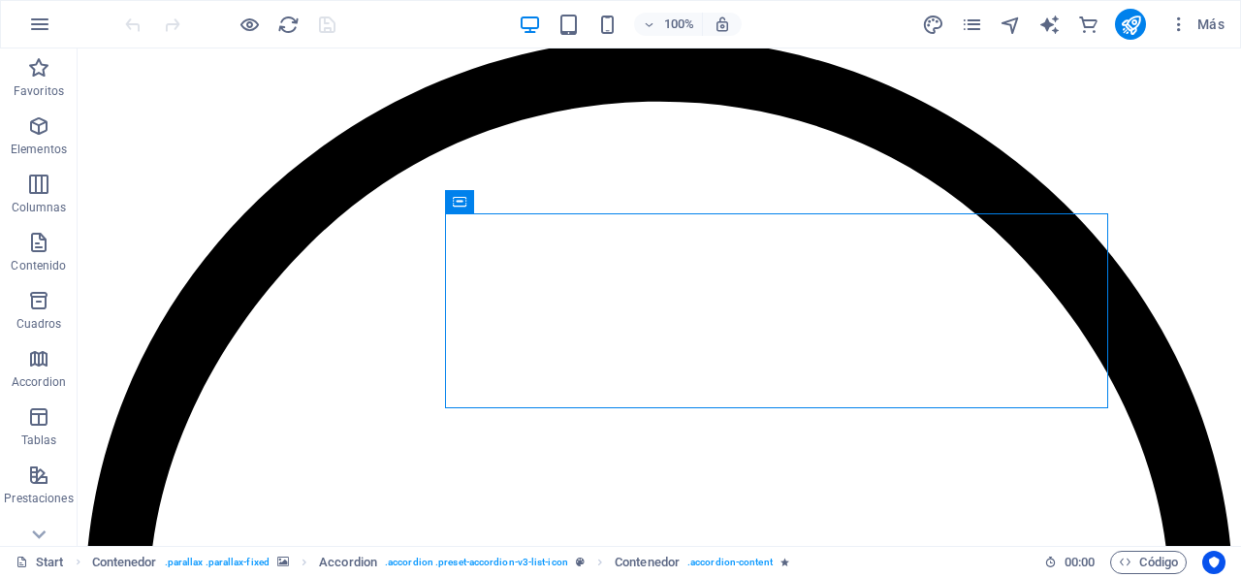
click at [1220, 16] on span "Más" at bounding box center [1196, 24] width 55 height 19
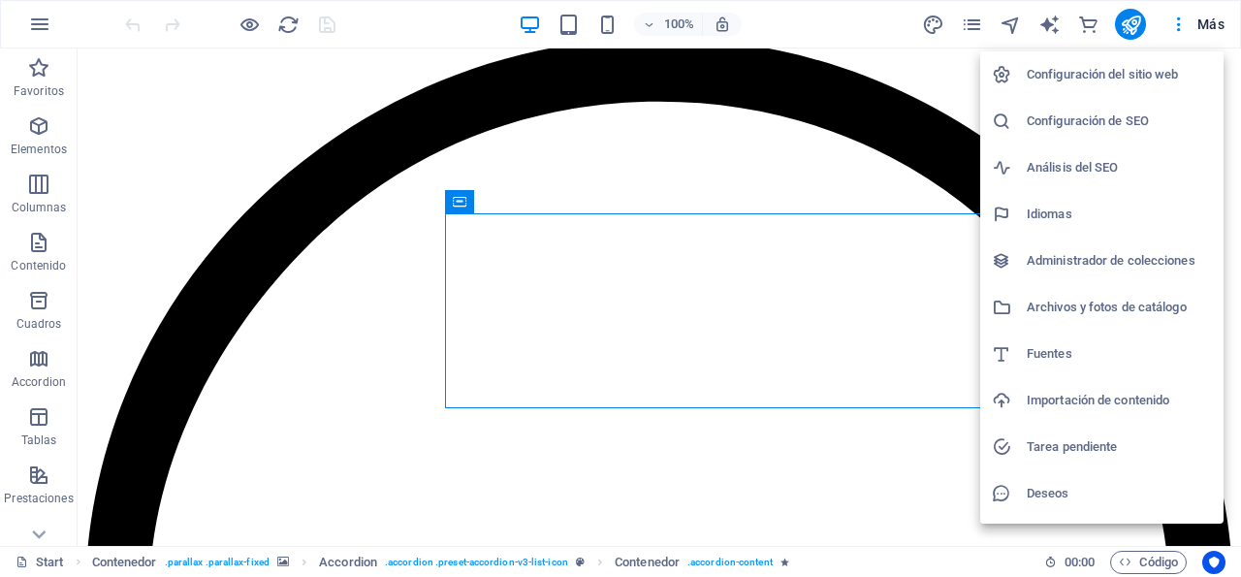
click at [1213, 24] on div at bounding box center [620, 288] width 1241 height 577
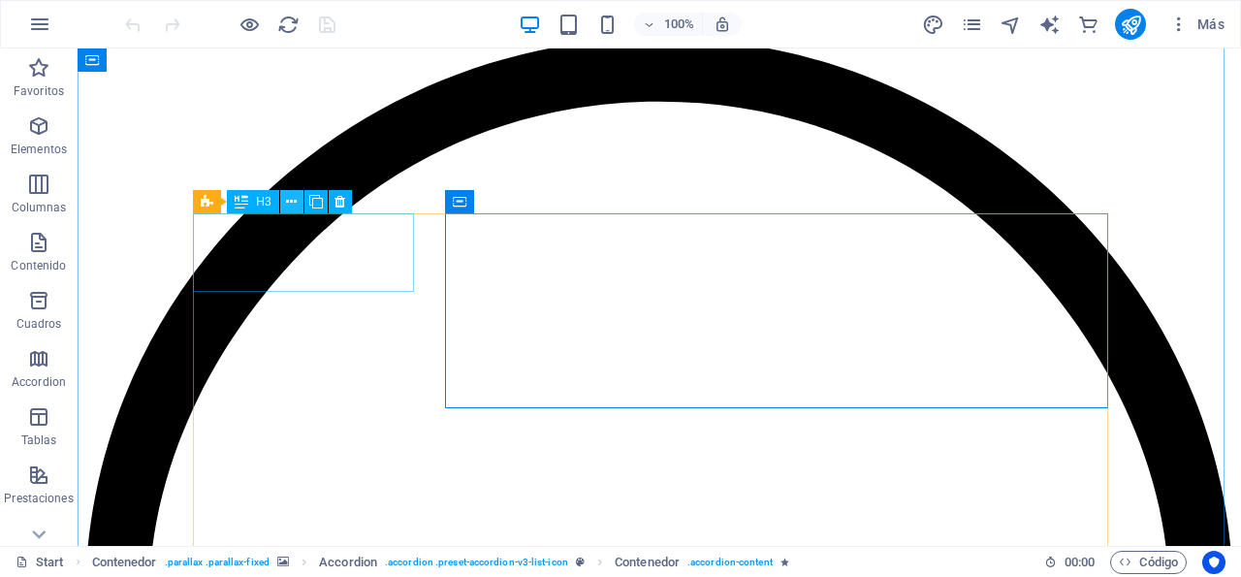
click at [292, 205] on icon at bounding box center [291, 202] width 11 height 20
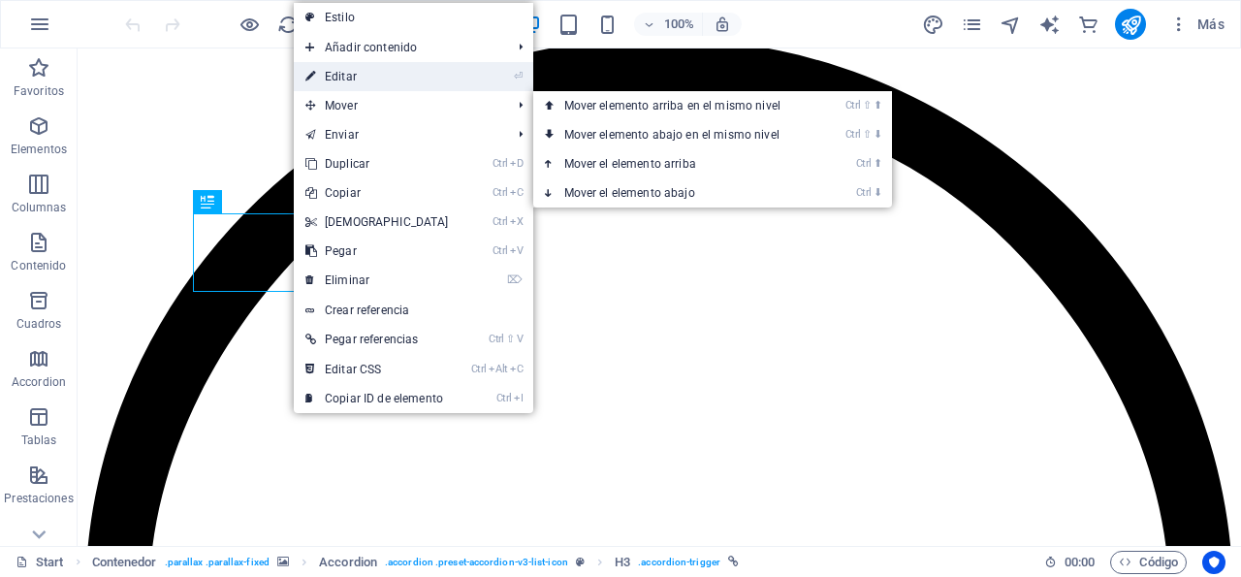
click at [344, 73] on link "⏎ Editar" at bounding box center [377, 76] width 167 height 29
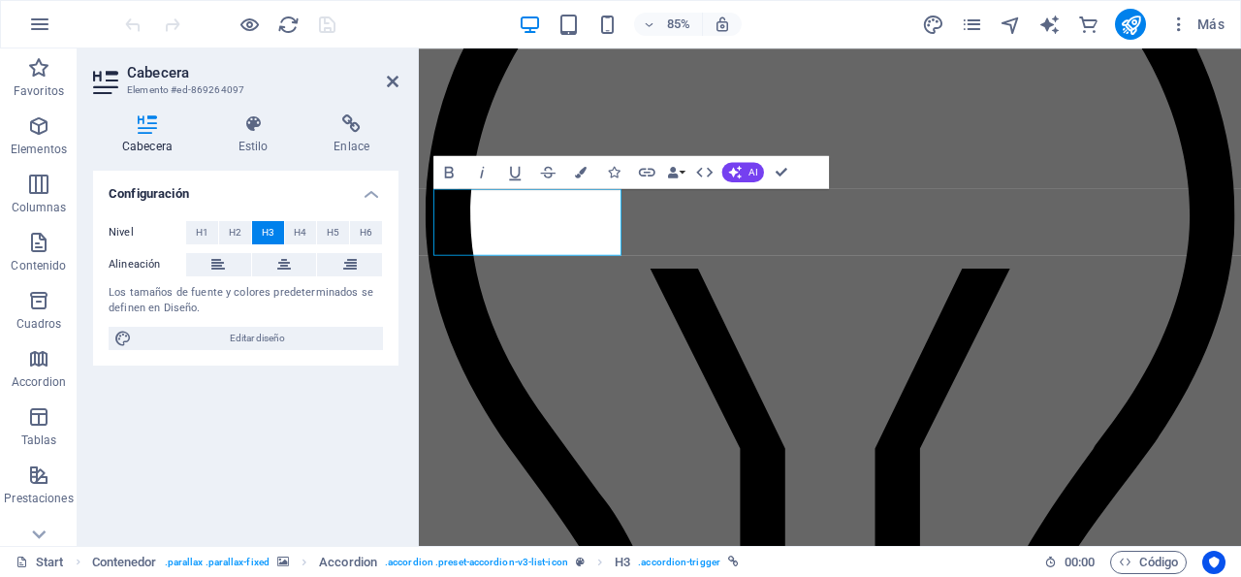
scroll to position [2204, 0]
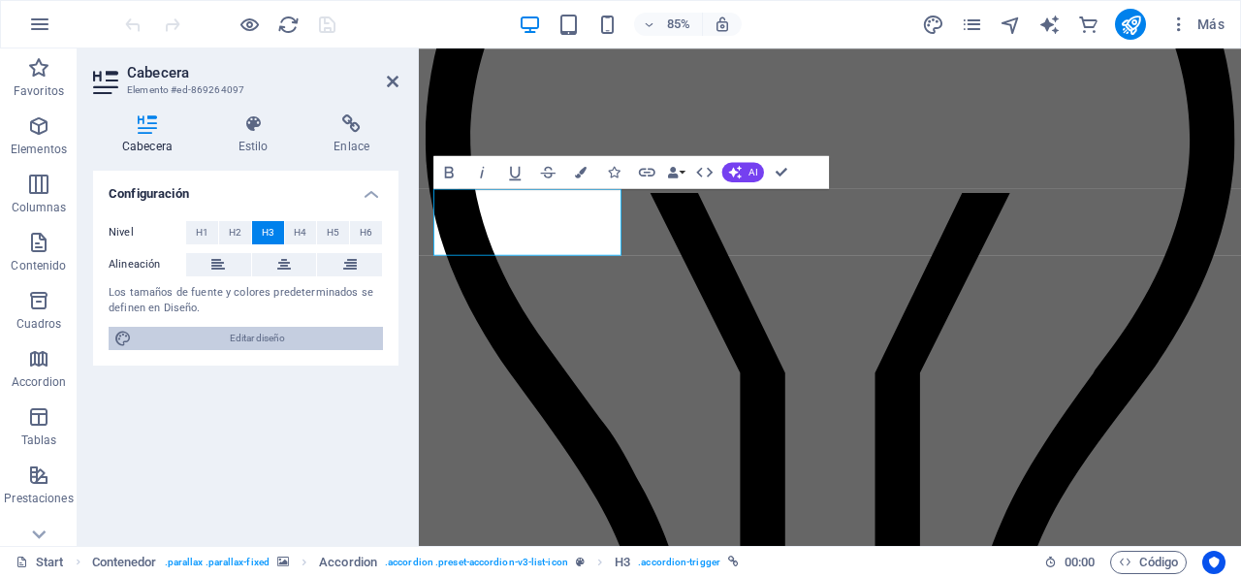
click at [237, 334] on span "Editar diseño" at bounding box center [257, 338] width 239 height 23
select select "ease-in-out"
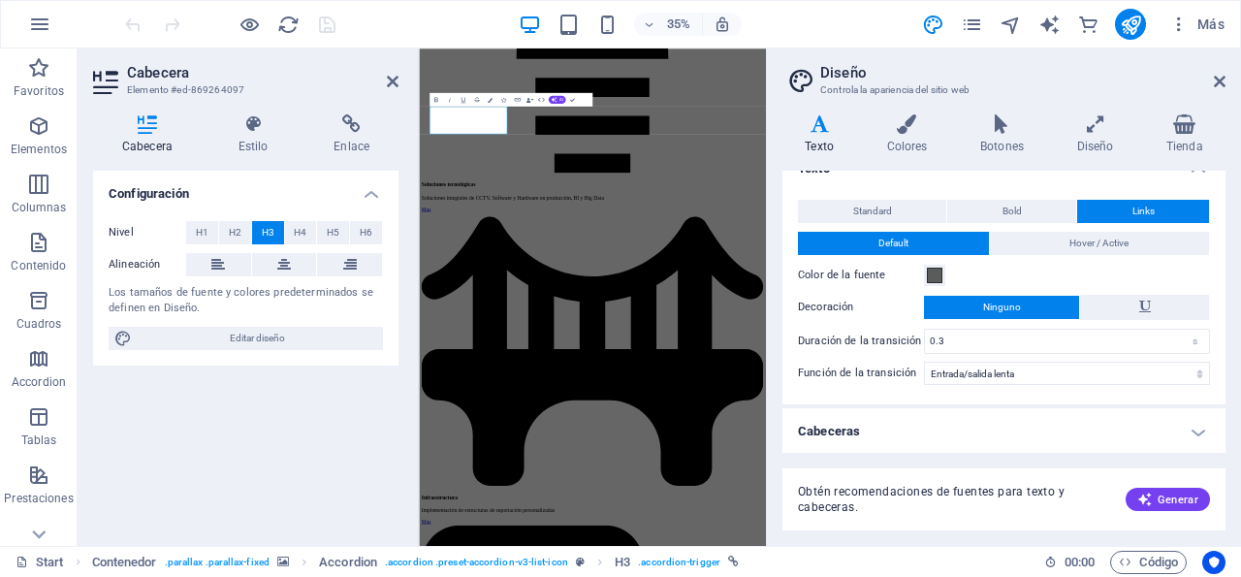
scroll to position [0, 0]
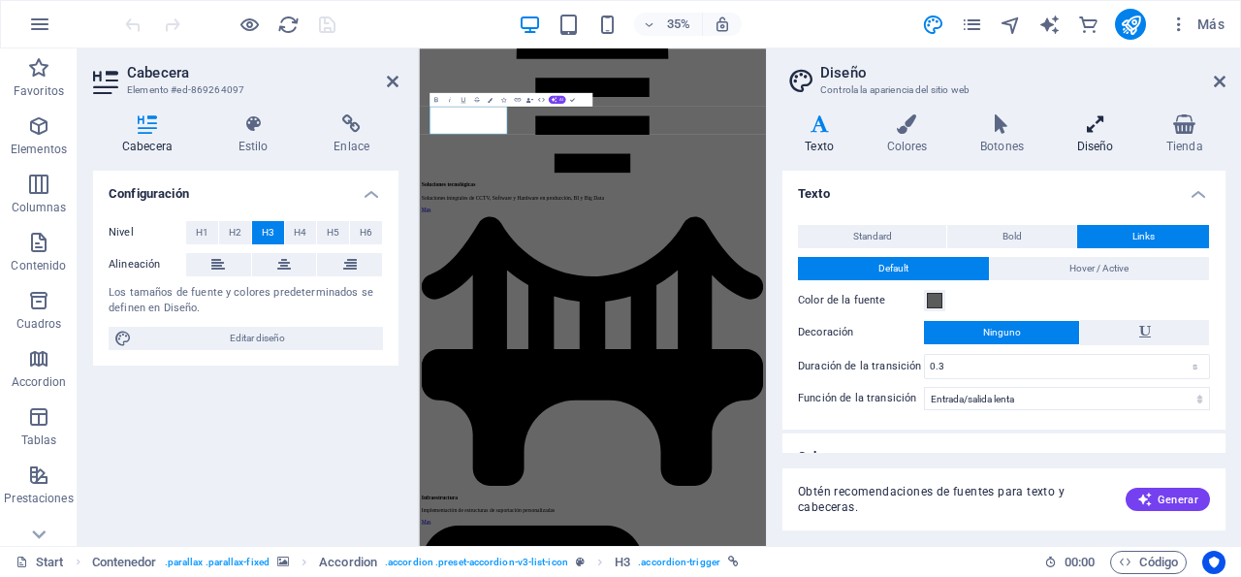
click at [1088, 140] on h4 "Diseño" at bounding box center [1098, 134] width 89 height 41
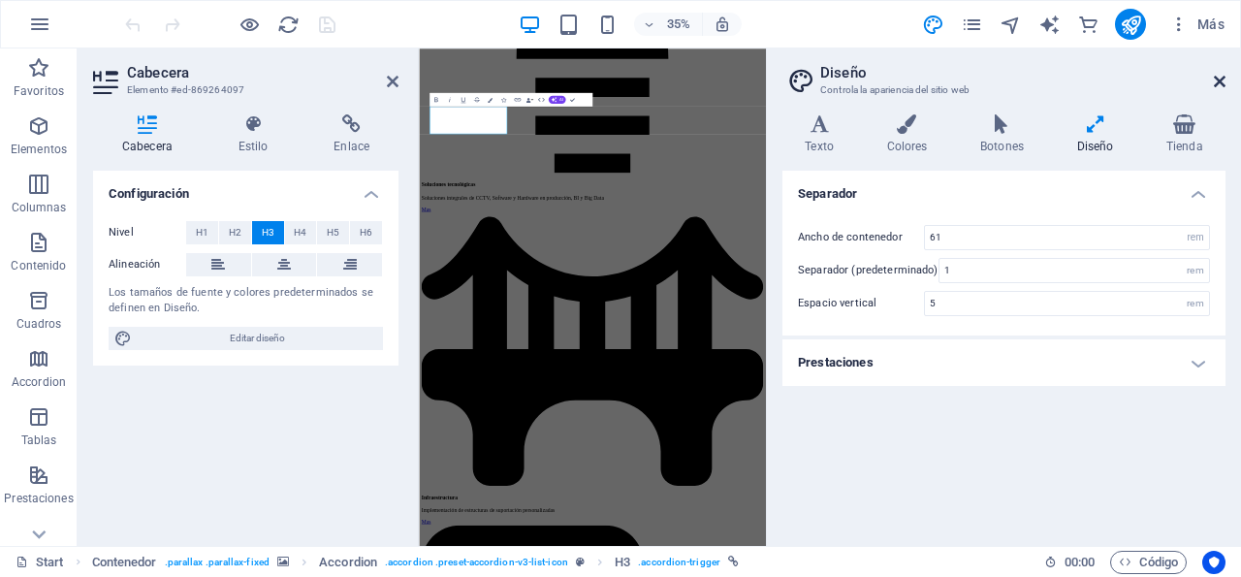
drag, startPoint x: 1216, startPoint y: 81, endPoint x: 936, endPoint y: 38, distance: 283.5
click at [1216, 81] on icon at bounding box center [1220, 82] width 12 height 16
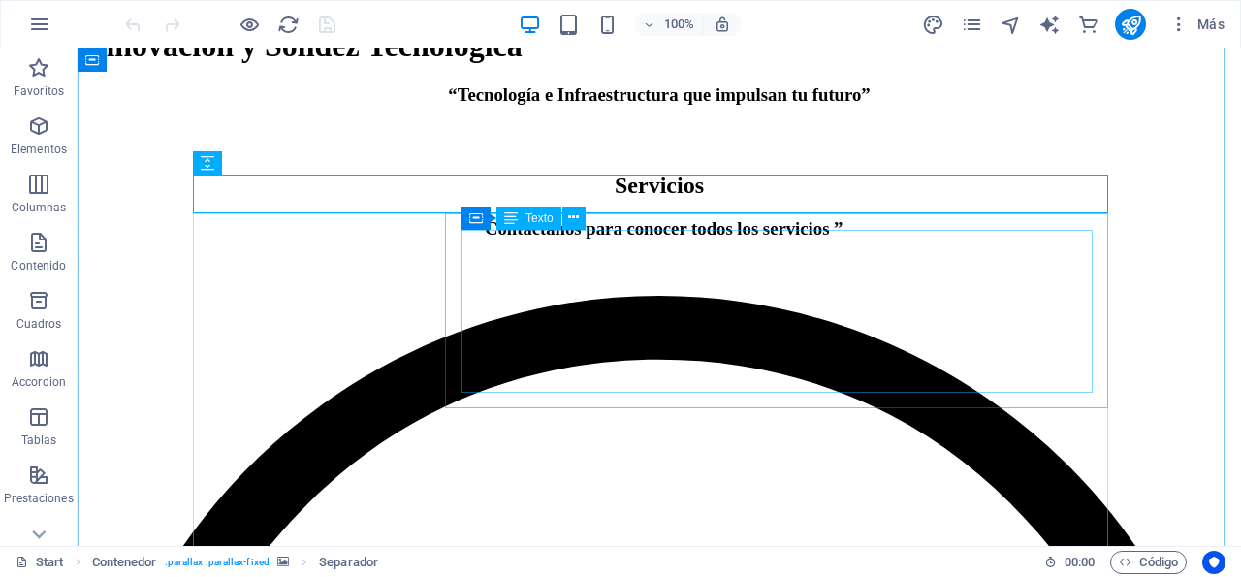
scroll to position [1814, 0]
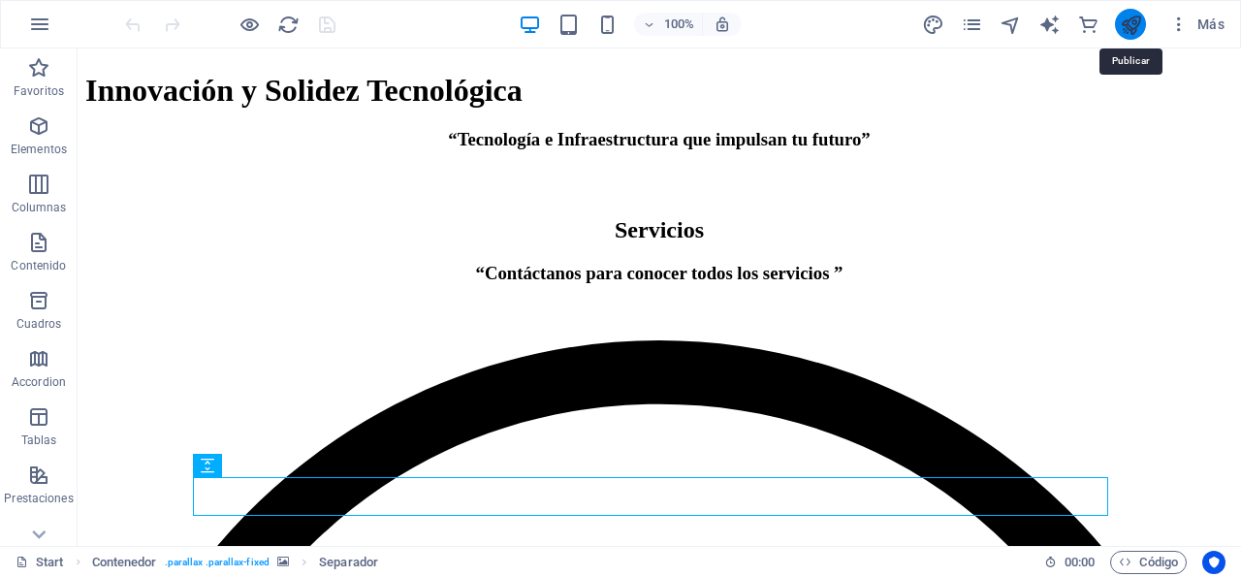
click at [1134, 23] on icon "publish" at bounding box center [1131, 25] width 22 height 22
